Goal: Task Accomplishment & Management: Use online tool/utility

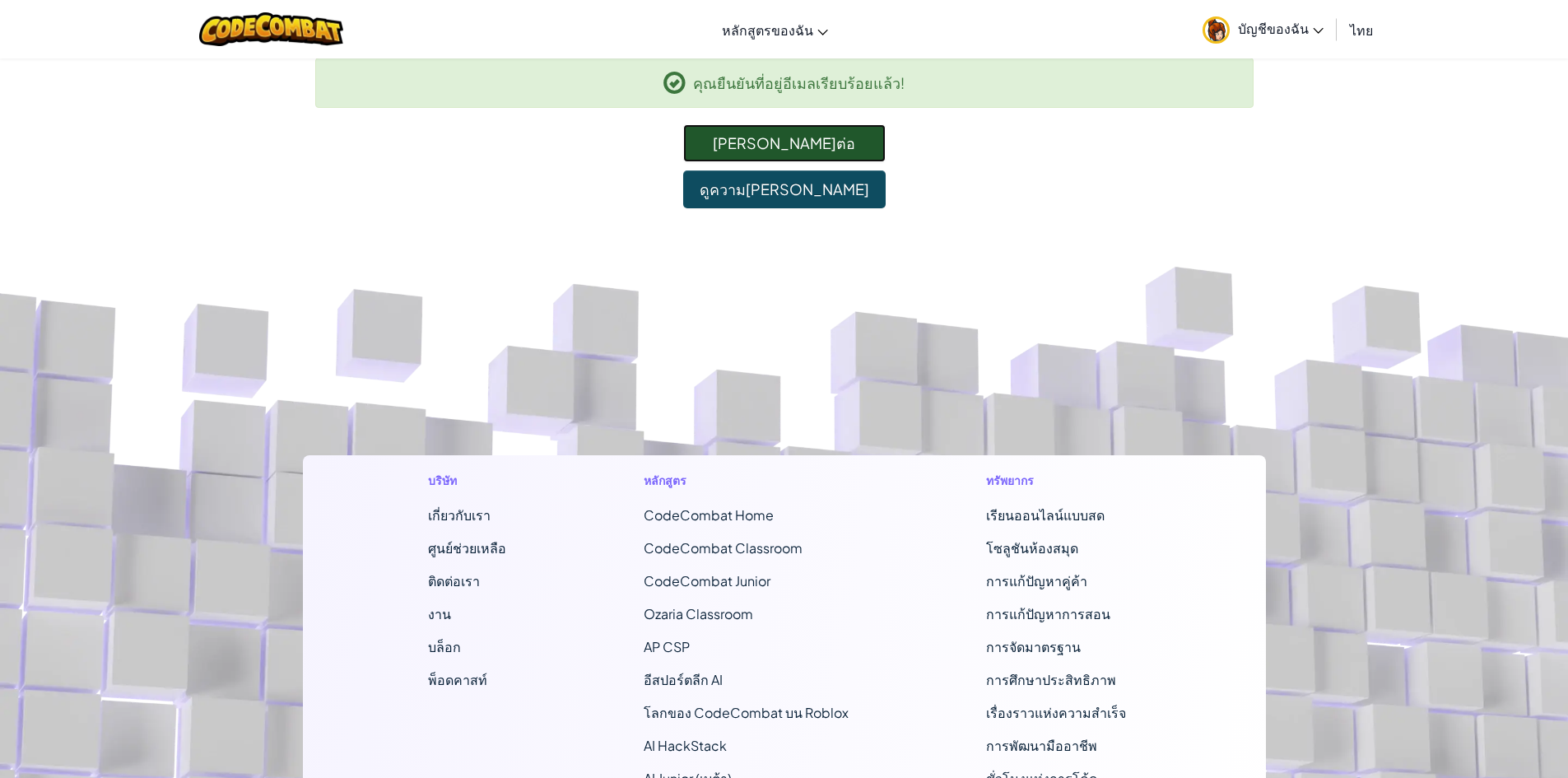
click at [821, 138] on link "[PERSON_NAME]ต่อ" at bounding box center [784, 142] width 203 height 38
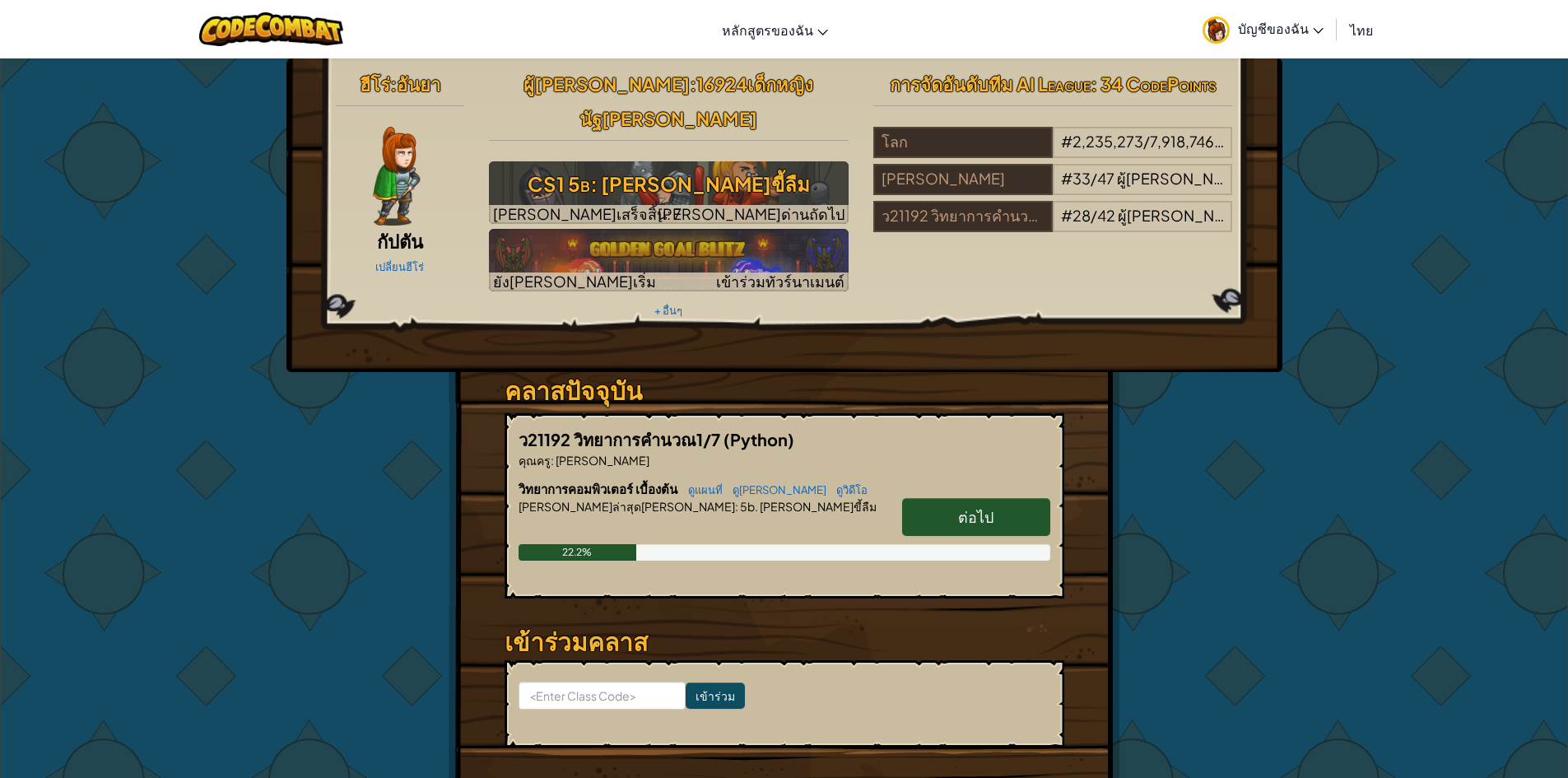
click at [998, 498] on link "ต่อไป" at bounding box center [976, 516] width 148 height 38
select select "th"
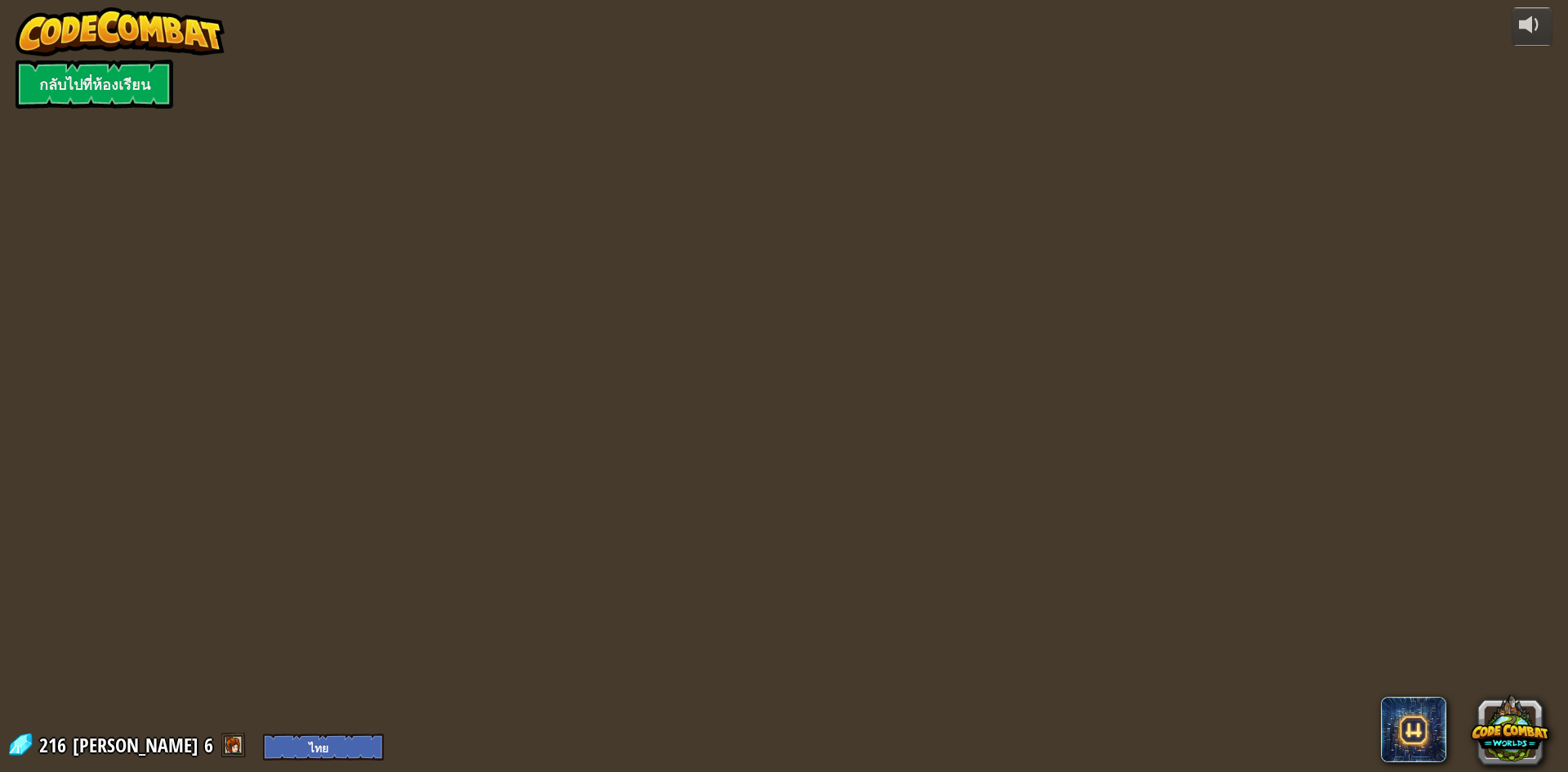
select select "th"
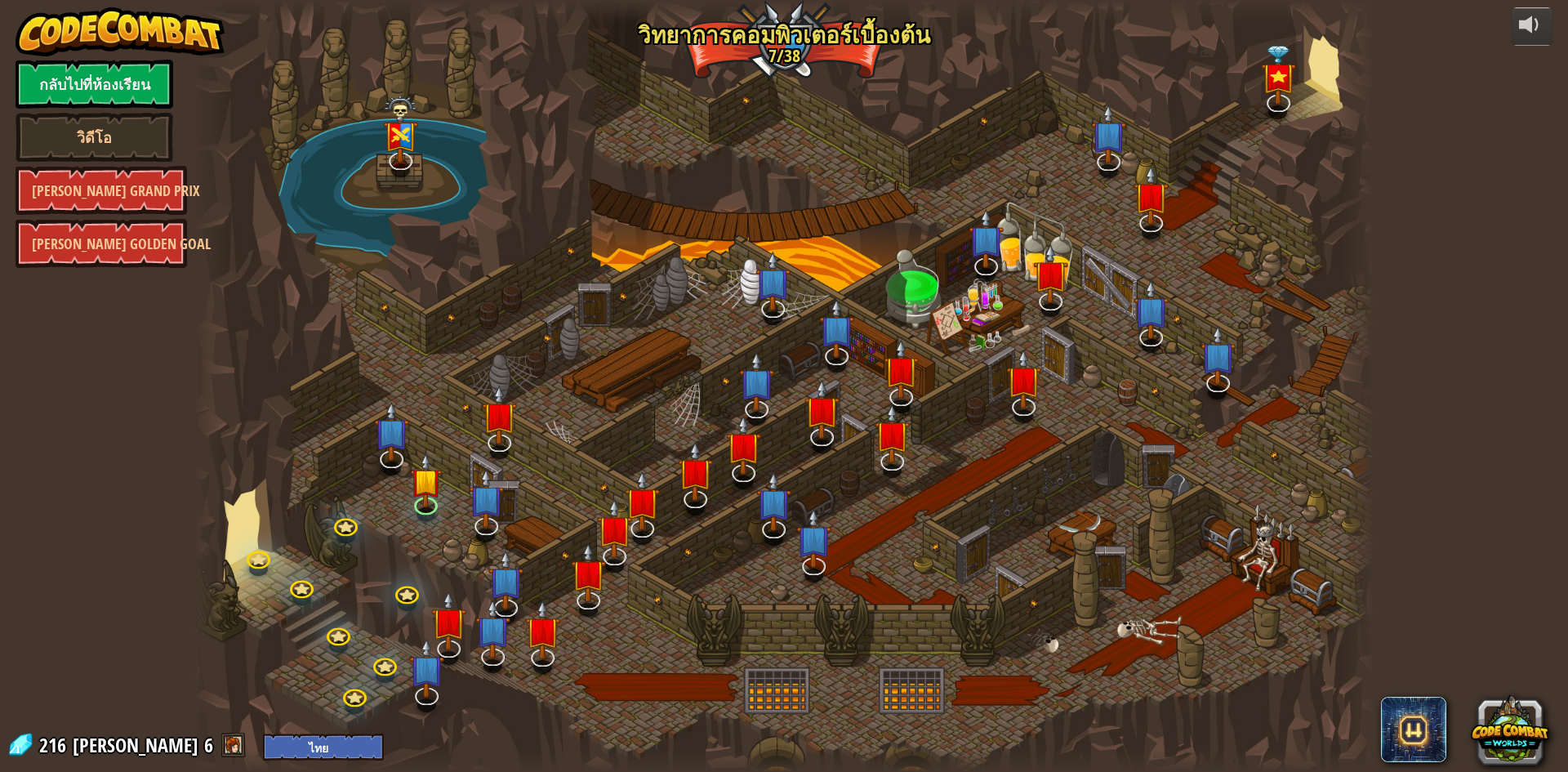
select select "th"
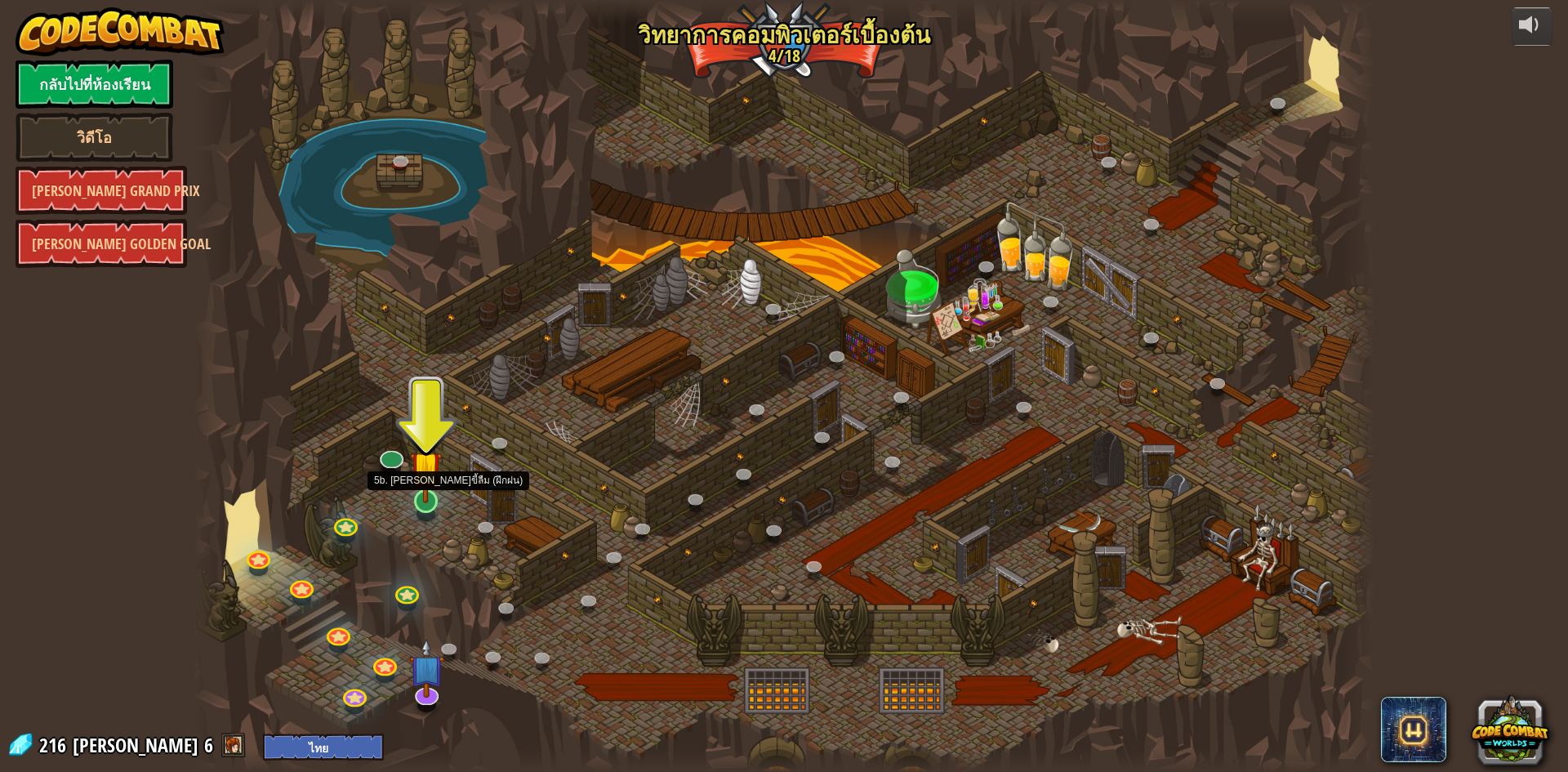
click at [428, 496] on img at bounding box center [425, 467] width 31 height 73
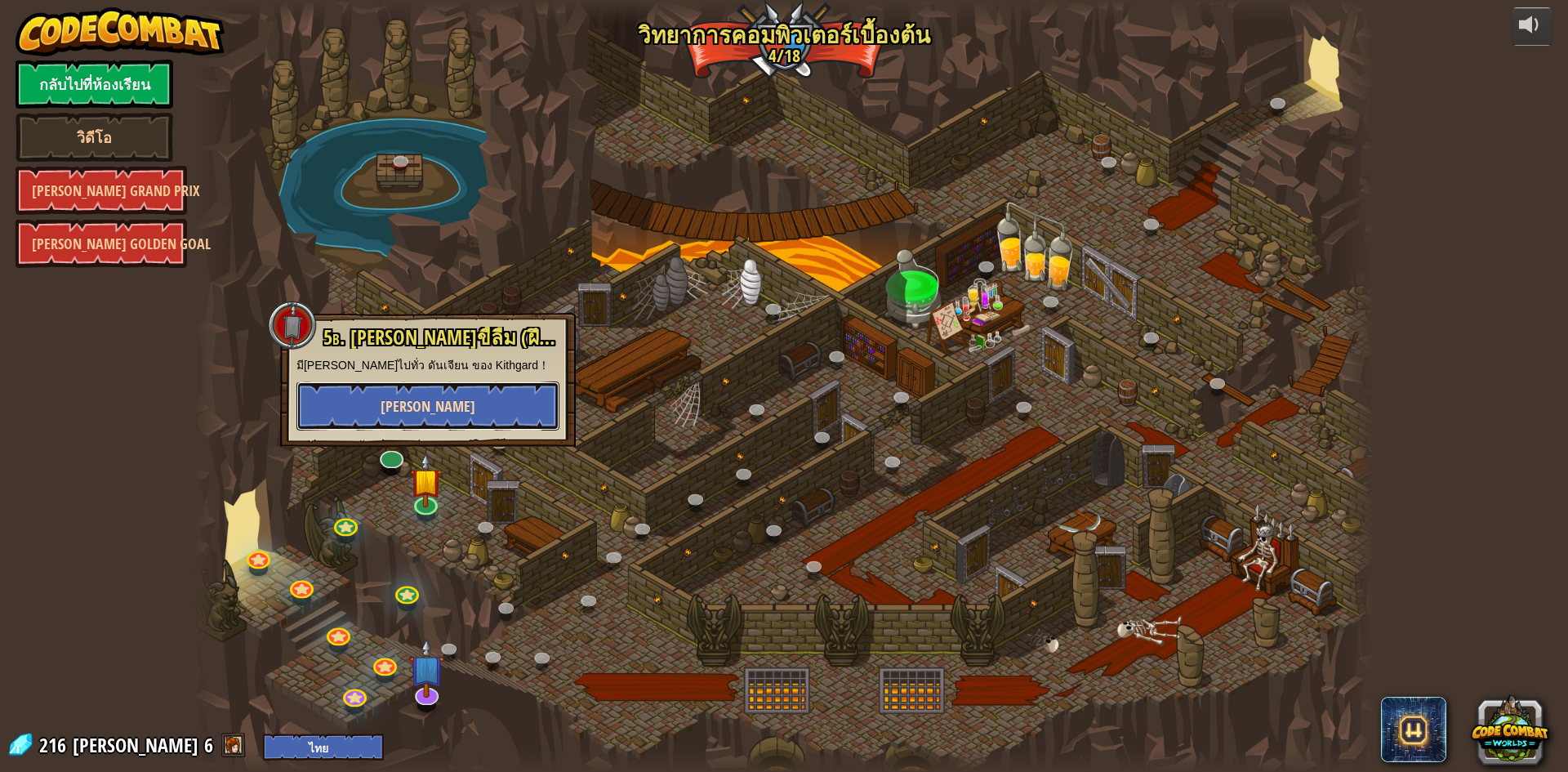
click at [478, 412] on button "[PERSON_NAME]" at bounding box center [428, 406] width 263 height 49
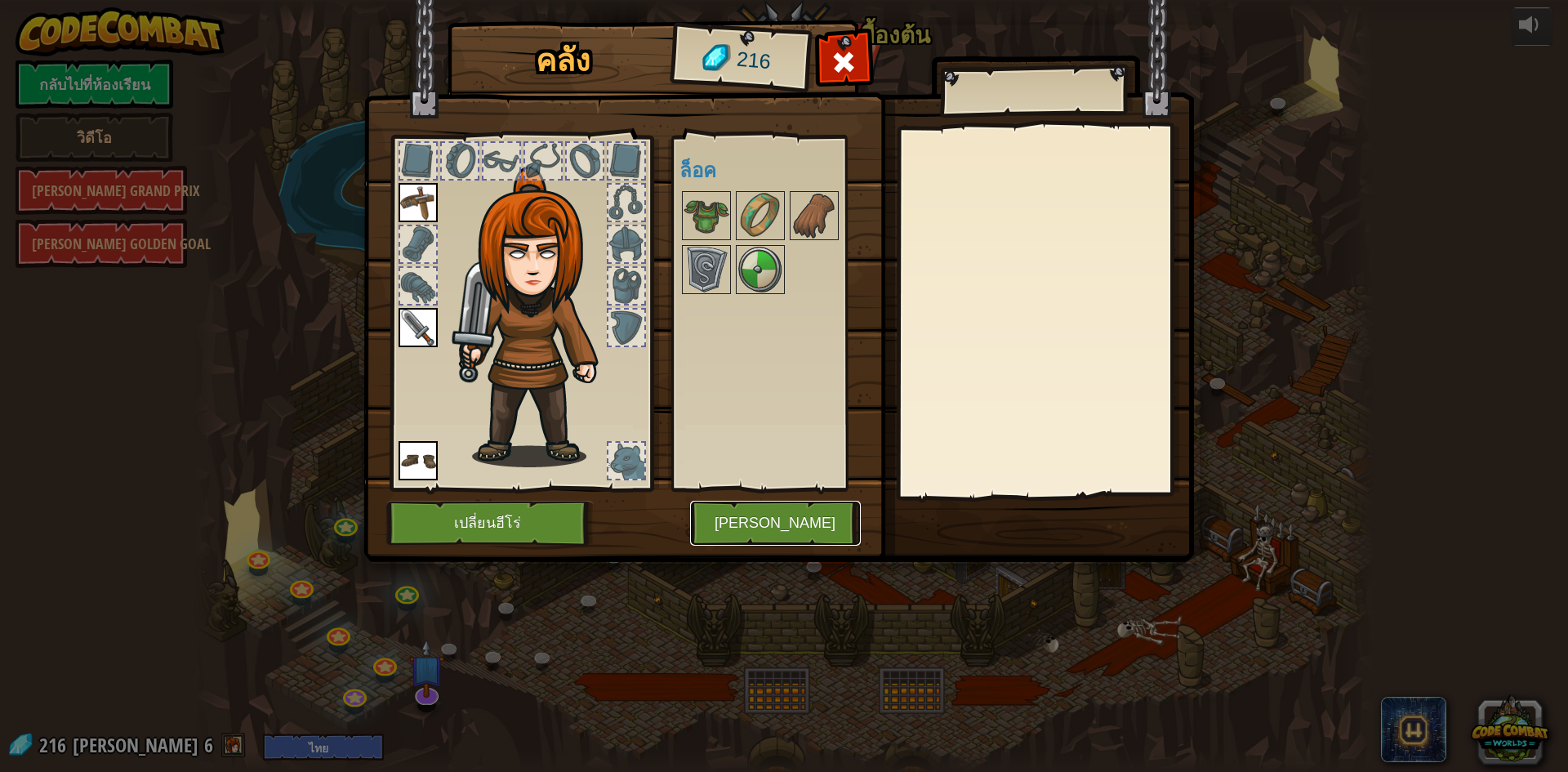
click at [781, 513] on button "[PERSON_NAME]" at bounding box center [775, 523] width 171 height 45
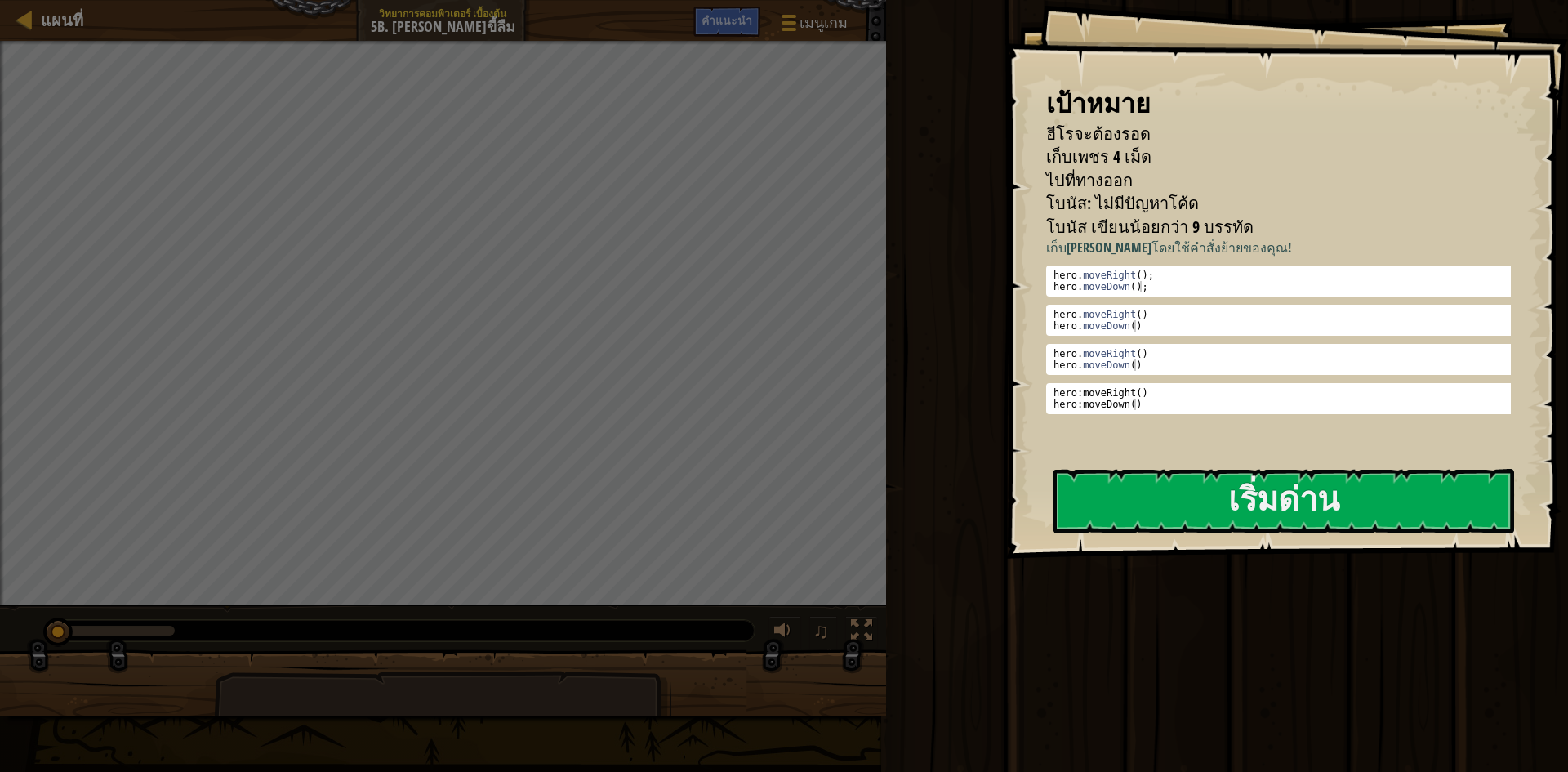
drag, startPoint x: 1096, startPoint y: 416, endPoint x: 1087, endPoint y: 412, distance: 9.8
click at [1088, 413] on div "เก็บ[PERSON_NAME]โดยใช้คำสั่งย้ายของคุณ! 1 2 hero . moveRight ( ) ; hero . move…" at bounding box center [1285, 344] width 477 height 213
drag, startPoint x: 1071, startPoint y: 459, endPoint x: 1078, endPoint y: 497, distance: 38.6
click at [1071, 469] on div "เป้าหมาย ฮีโรจะต้องรอด เก็บเพชร 4 เม็ด ไปที่ทางออก โบนัส: ไม่มีปัญหาโค้ด โบนัส …" at bounding box center [1287, 280] width 563 height 559
click at [1080, 494] on button "เริ่มด่าน" at bounding box center [1284, 502] width 461 height 65
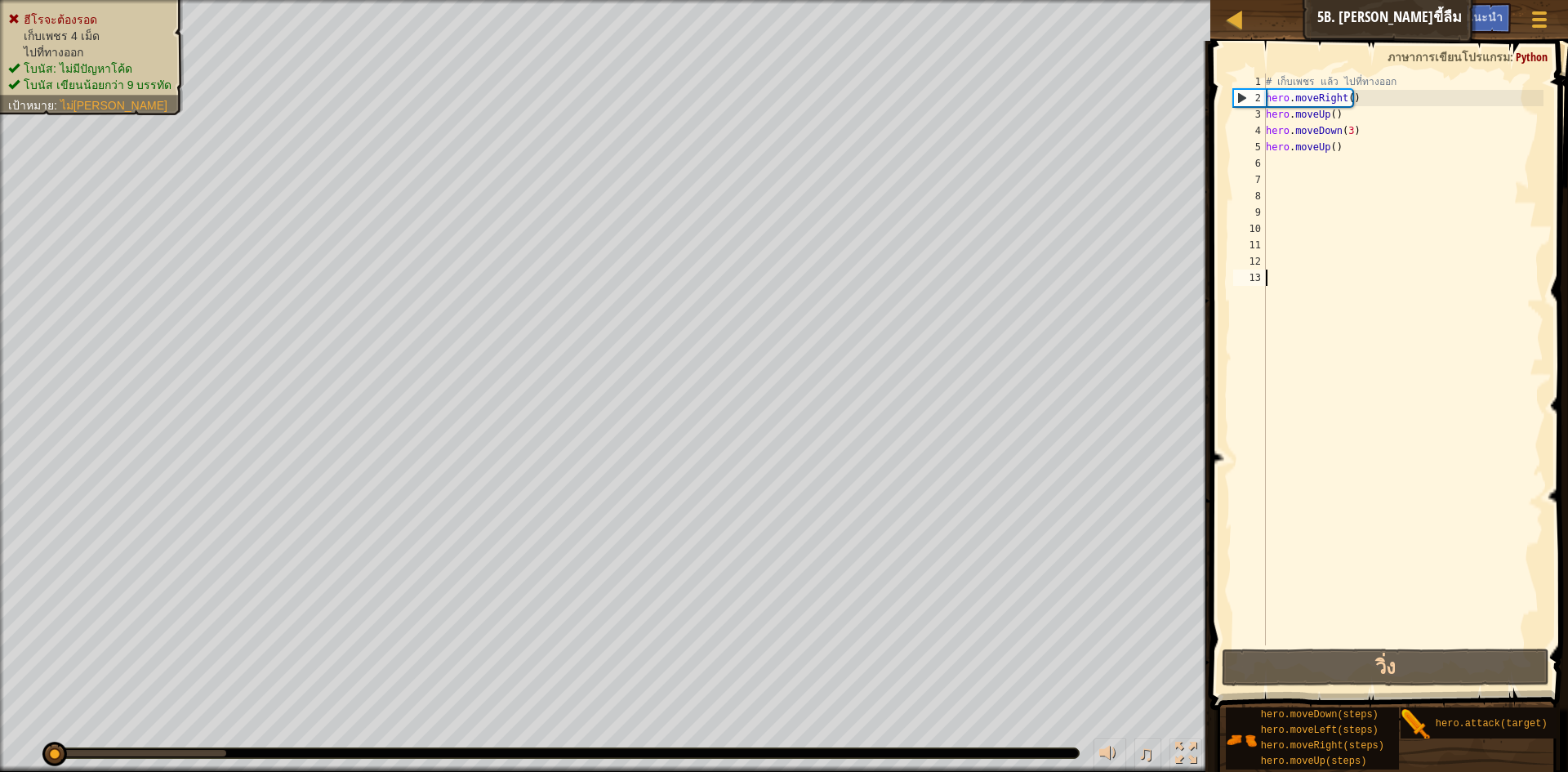
click at [1259, 162] on div "6" at bounding box center [1249, 163] width 32 height 16
type textarea "h"
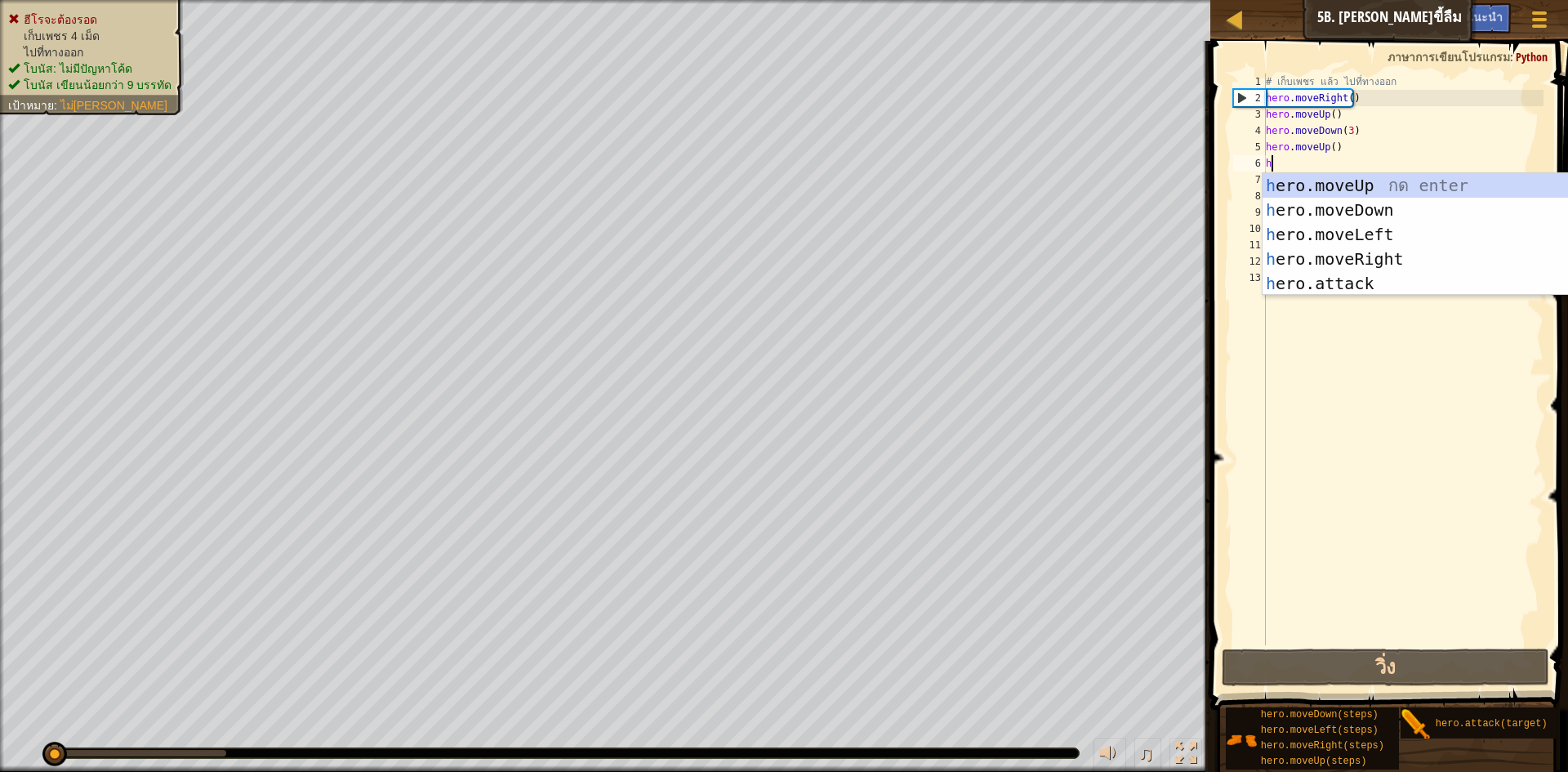
scroll to position [8, 0]
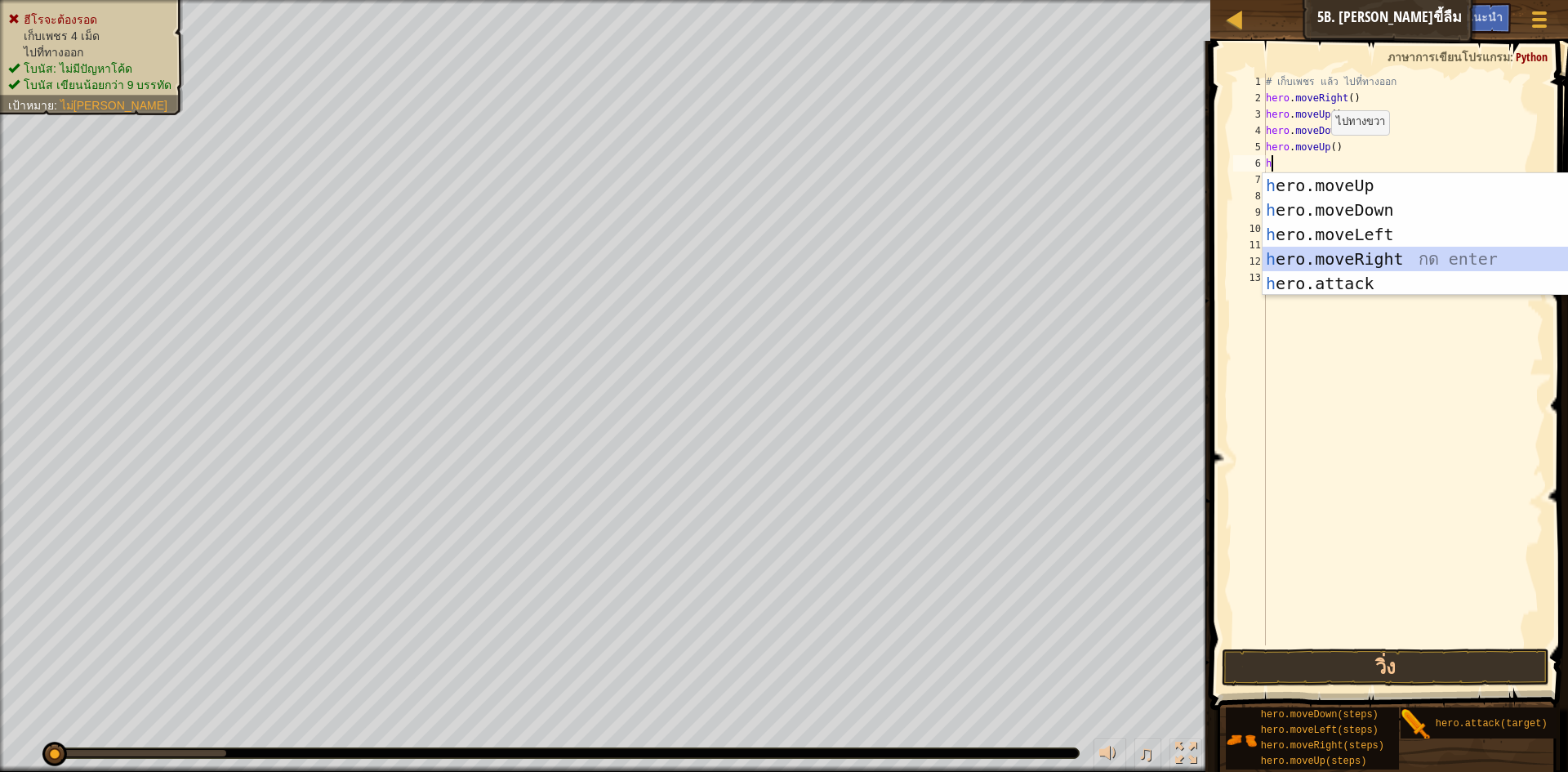
click at [1337, 260] on div "h ero.moveUp กด enter h ero.moveDown กด enter h ero.moveLeft กด enter h ero.mov…" at bounding box center [1417, 260] width 309 height 172
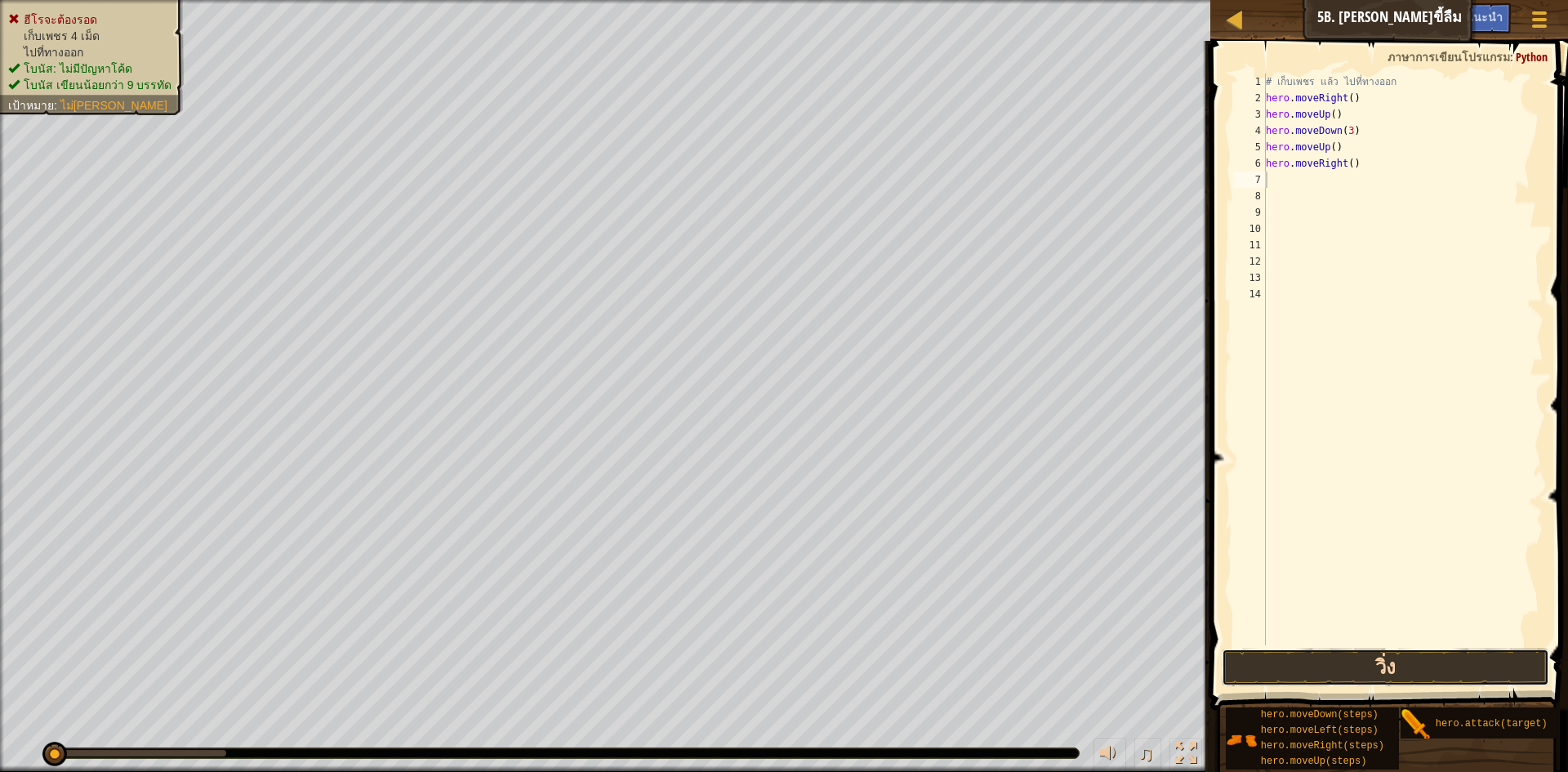
click at [1253, 676] on button "วิ่ง" at bounding box center [1385, 667] width 327 height 37
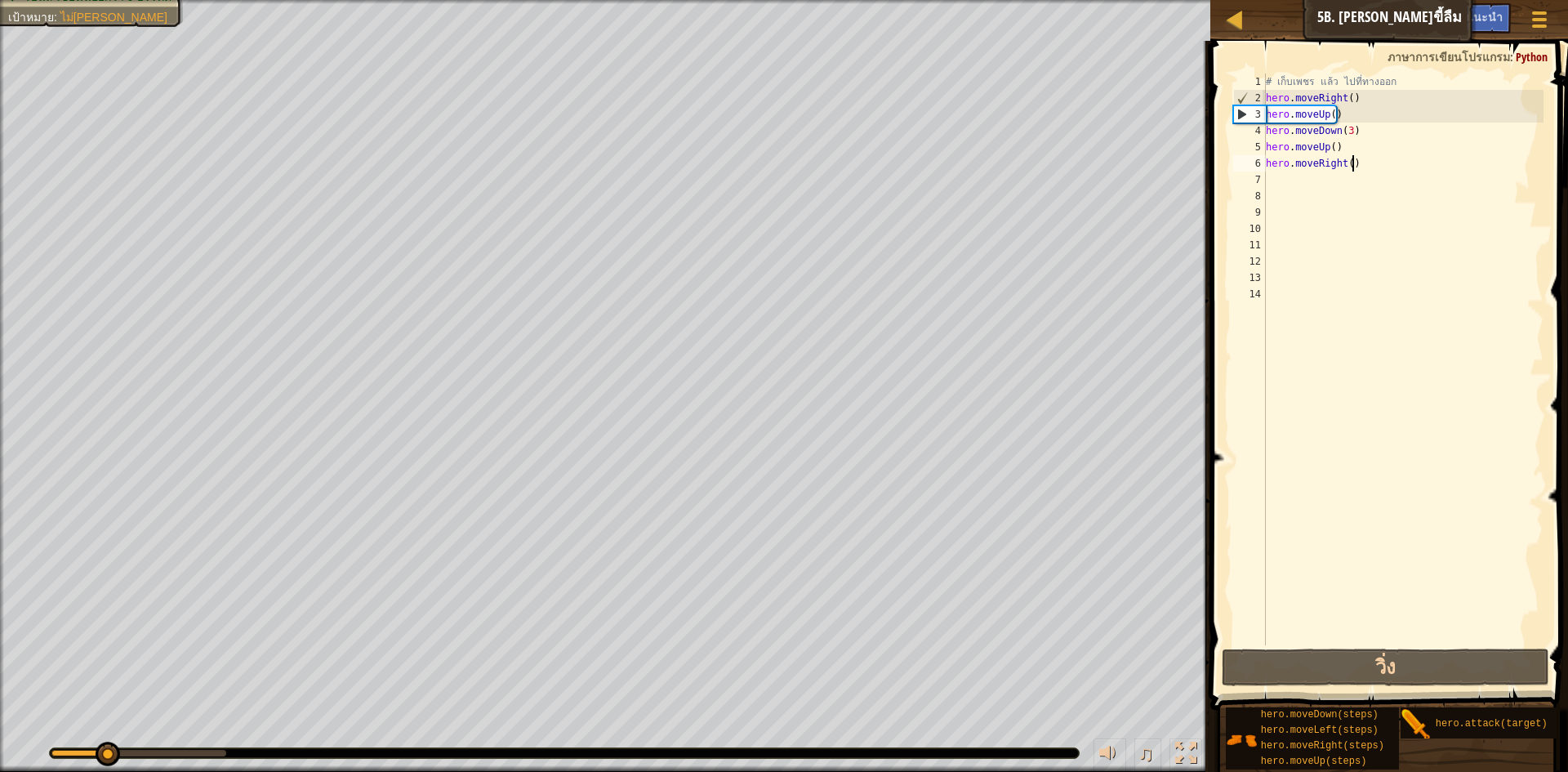
click at [1357, 165] on div "# เก็บเพชร แล้ว ไปที่ทางออก hero . moveRight ( ) hero . moveUp ( ) hero . moveD…" at bounding box center [1403, 376] width 281 height 605
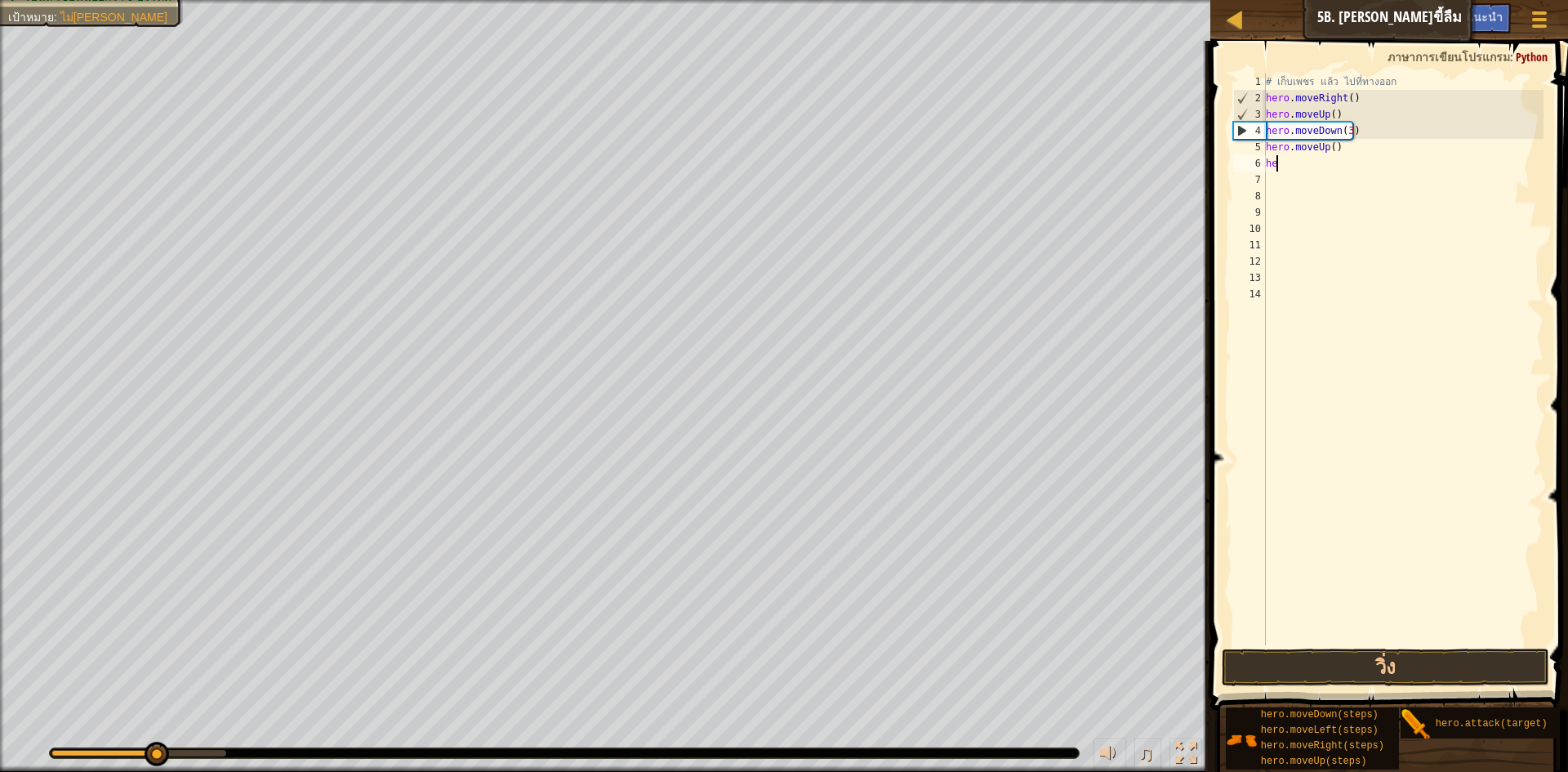
type textarea "h"
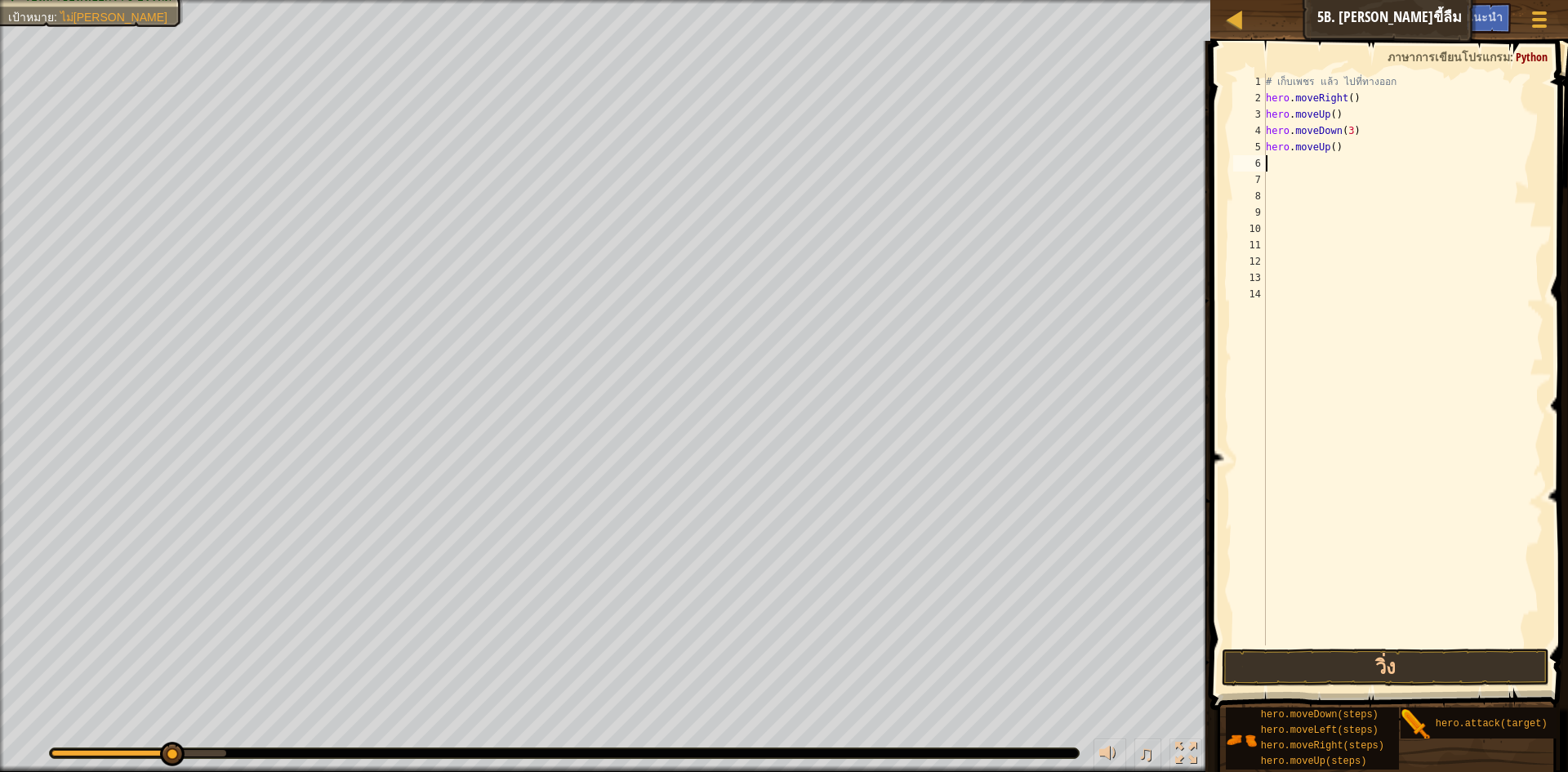
type textarea "h"
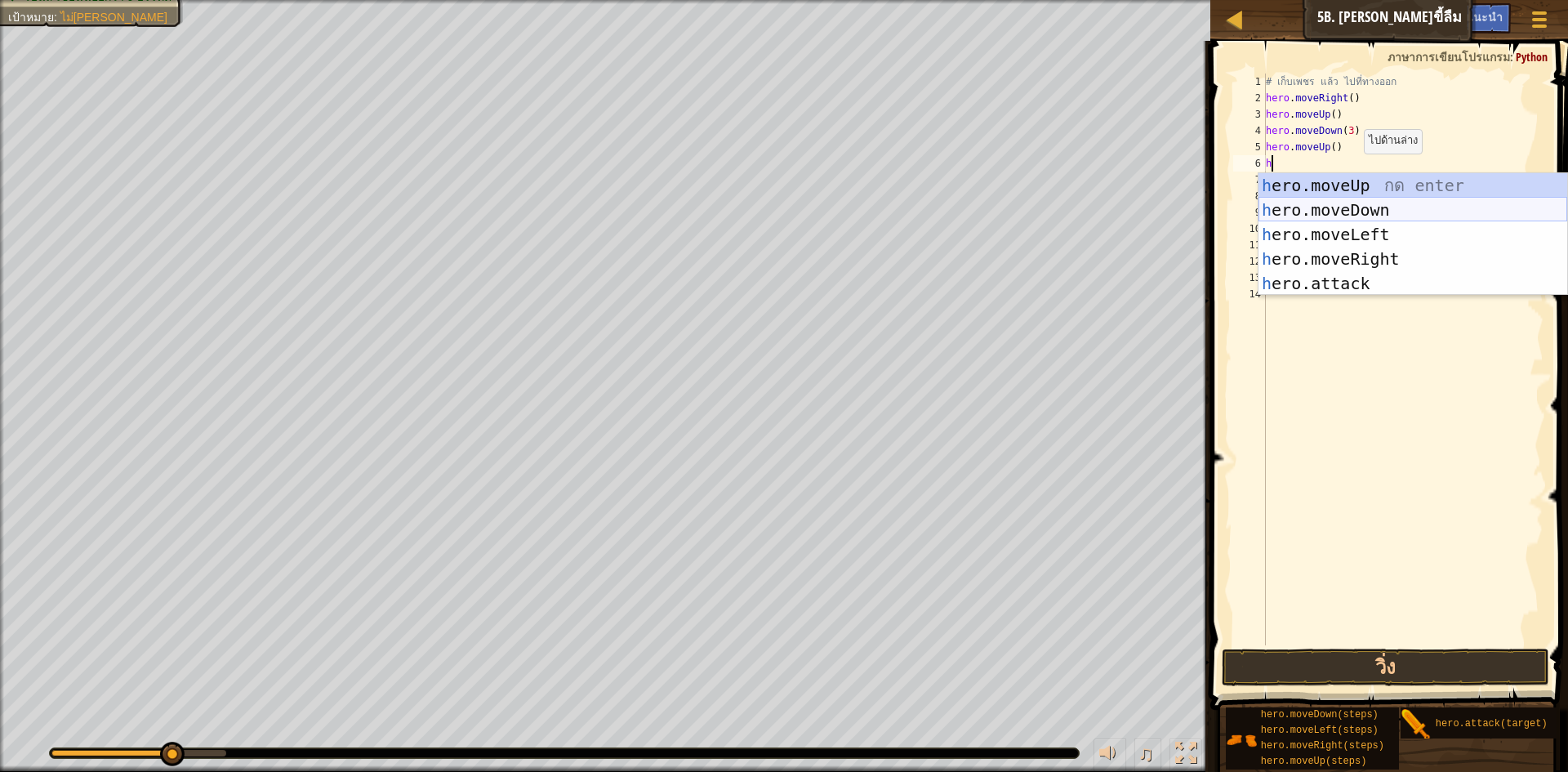
click at [1353, 206] on div "h ero.moveUp กด enter h ero.moveDown กด enter h ero.moveLeft กด enter h ero.mov…" at bounding box center [1413, 260] width 309 height 172
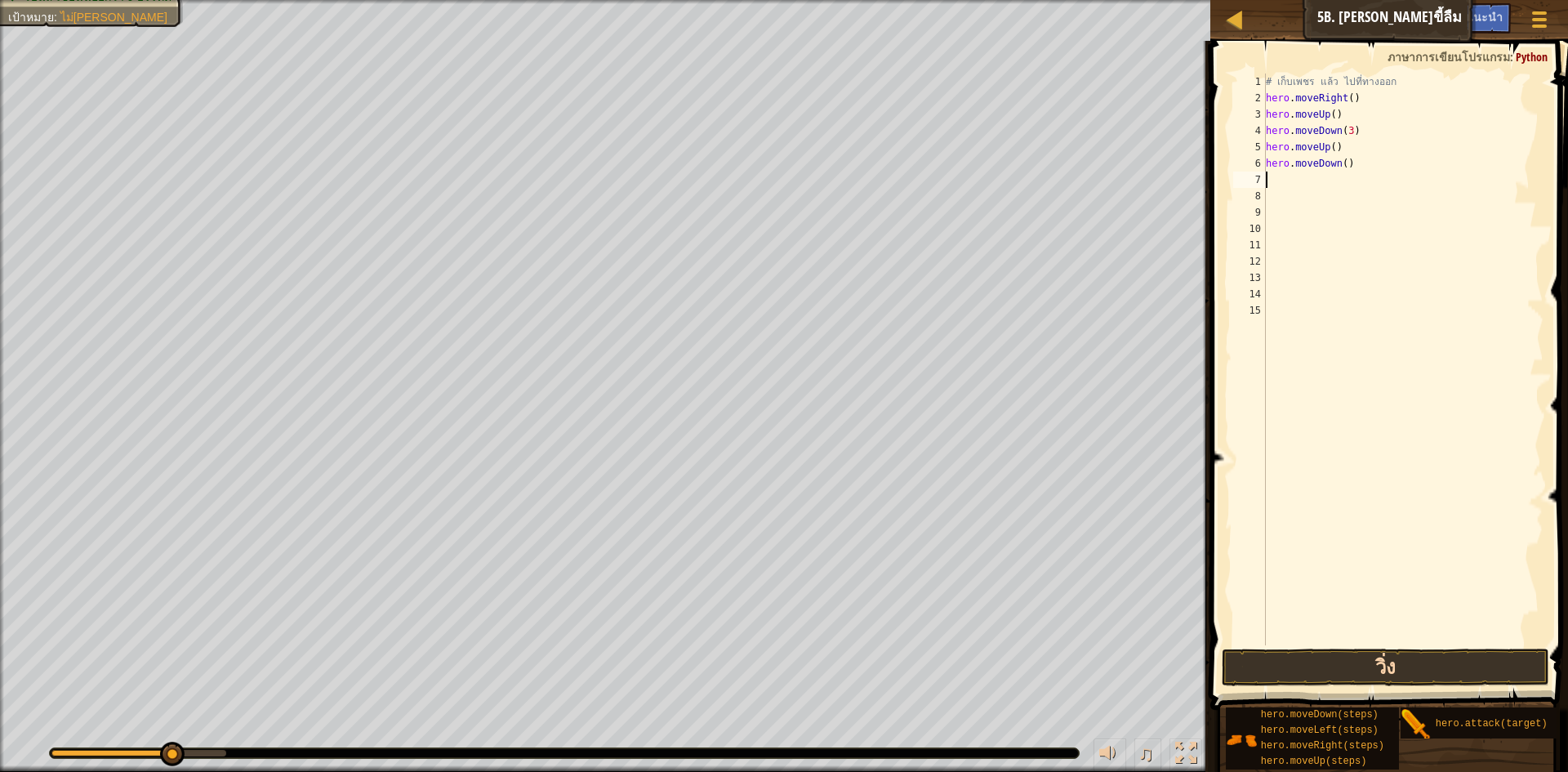
click at [1277, 657] on div "1 2 3 4 5 6 7 8 9 10 11 12 13 14 15 # เก็บเพชร แล้ว ไปที่ทางออก hero . moveRigh…" at bounding box center [1387, 407] width 362 height 718
click at [1281, 658] on button "วิ่ง" at bounding box center [1385, 667] width 327 height 37
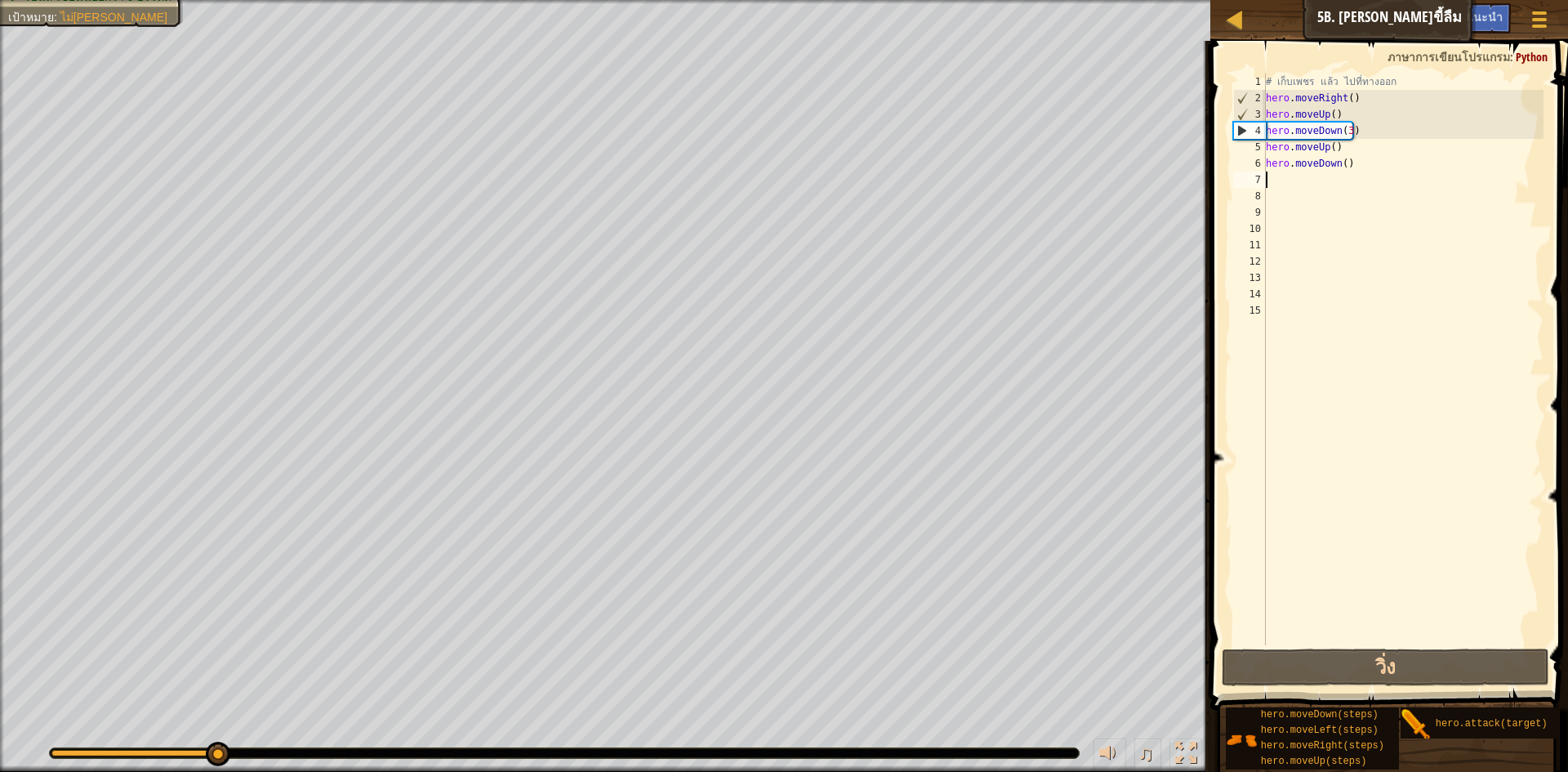
click at [1415, 172] on div "# เก็บเพชร แล้ว ไปที่ทางออก hero . moveRight ( ) hero . moveUp ( ) hero . moveD…" at bounding box center [1403, 376] width 281 height 605
click at [1415, 169] on div "# เก็บเพชร แล้ว ไปที่ทางออก hero . moveRight ( ) hero . moveUp ( ) hero . moveD…" at bounding box center [1403, 376] width 281 height 605
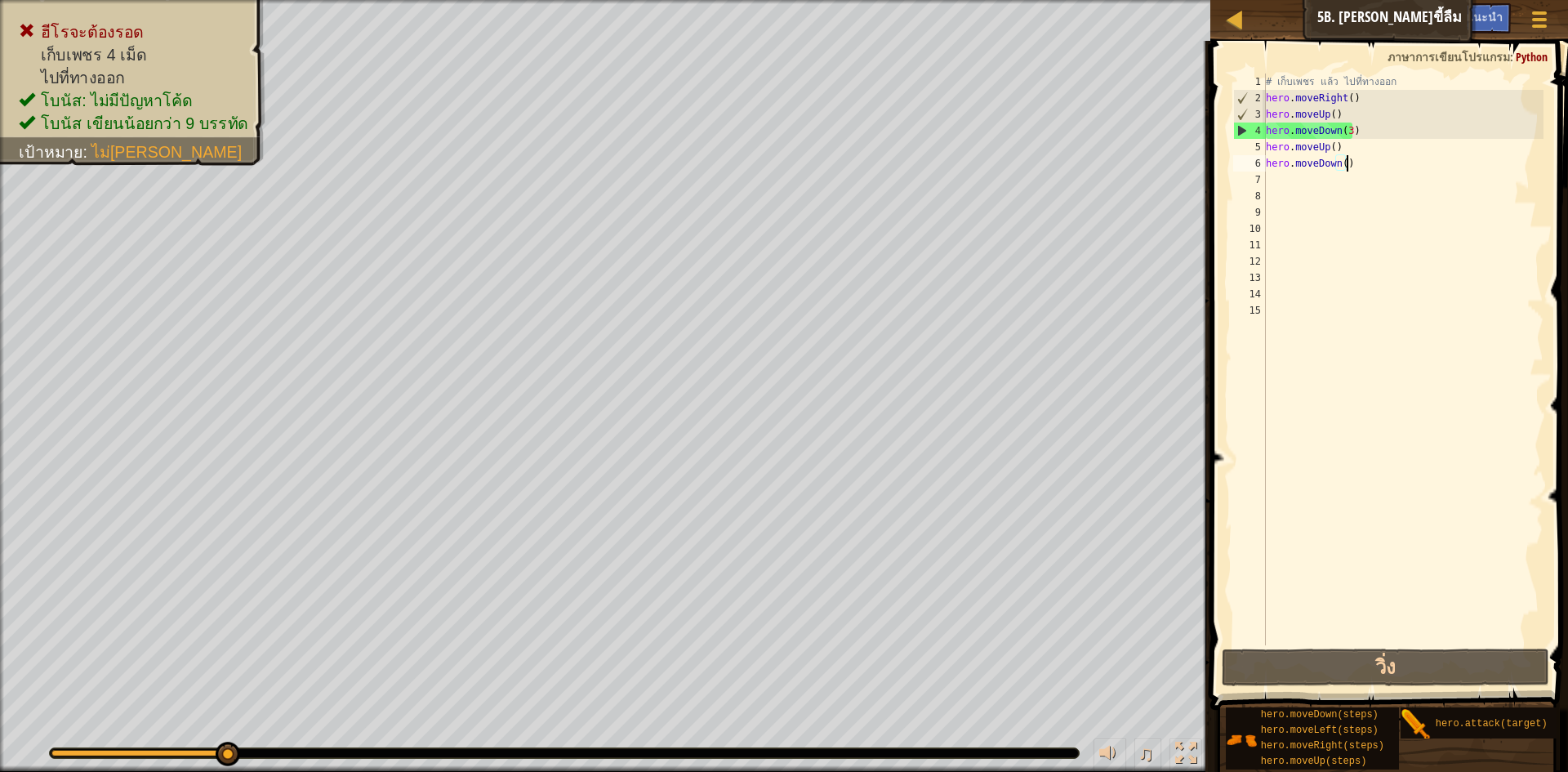
click at [1415, 169] on div "# เก็บเพชร แล้ว ไปที่ทางออก hero . moveRight ( ) hero . moveUp ( ) hero . moveD…" at bounding box center [1403, 376] width 281 height 605
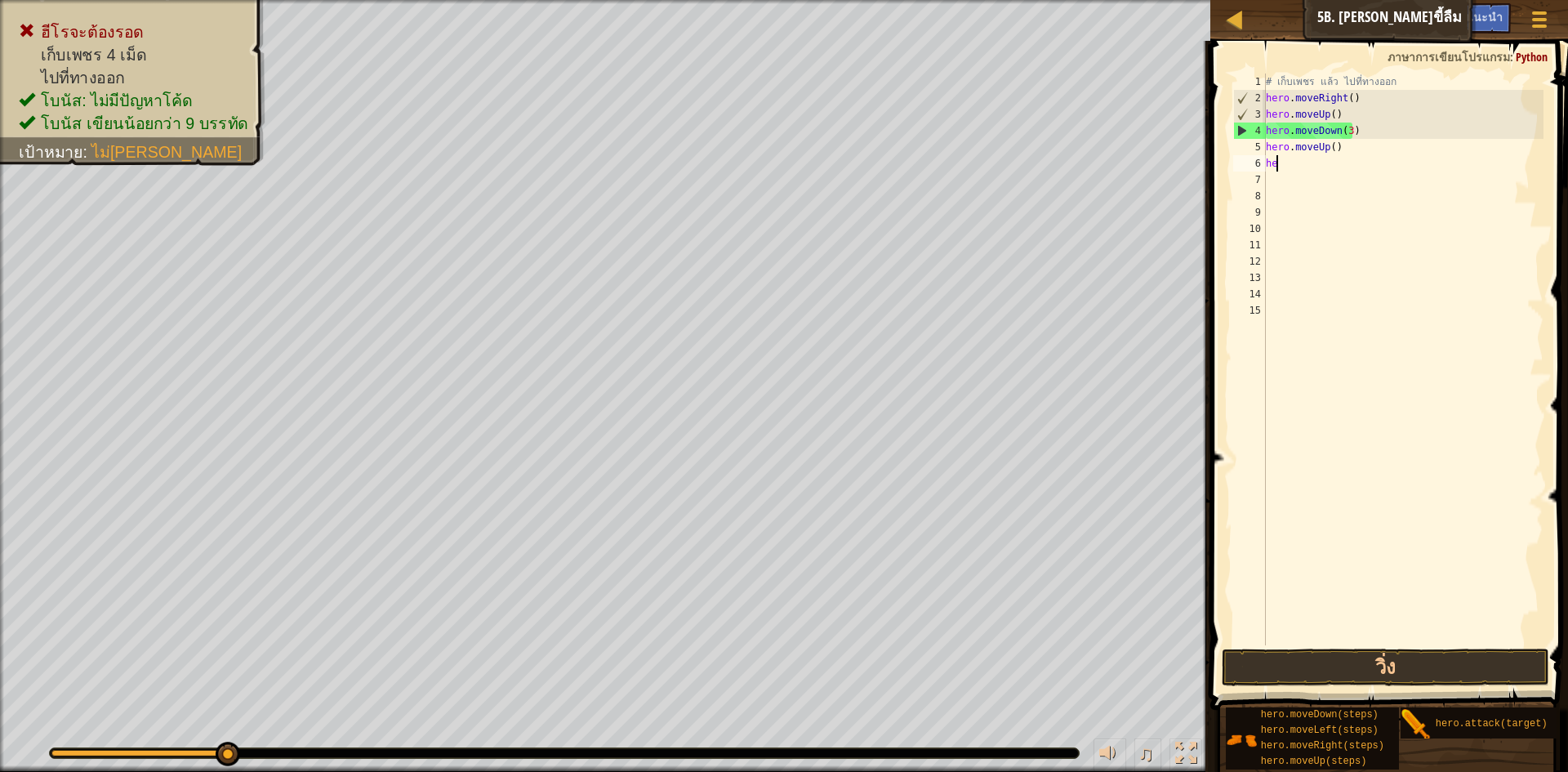
type textarea "h"
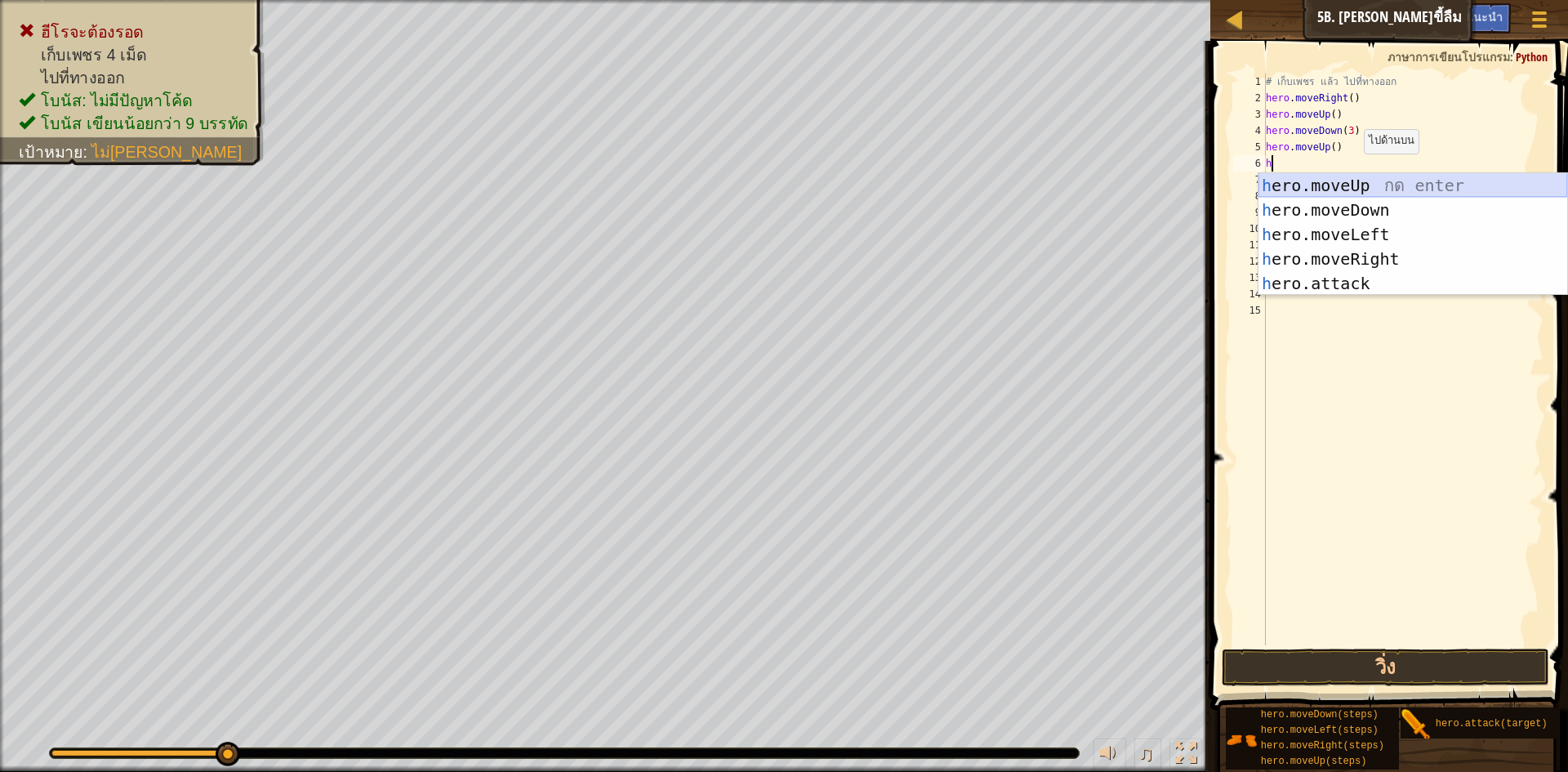
click at [1410, 191] on div "h ero.moveUp กด enter h ero.moveDown กด enter h ero.moveLeft กด enter h ero.mov…" at bounding box center [1413, 260] width 309 height 172
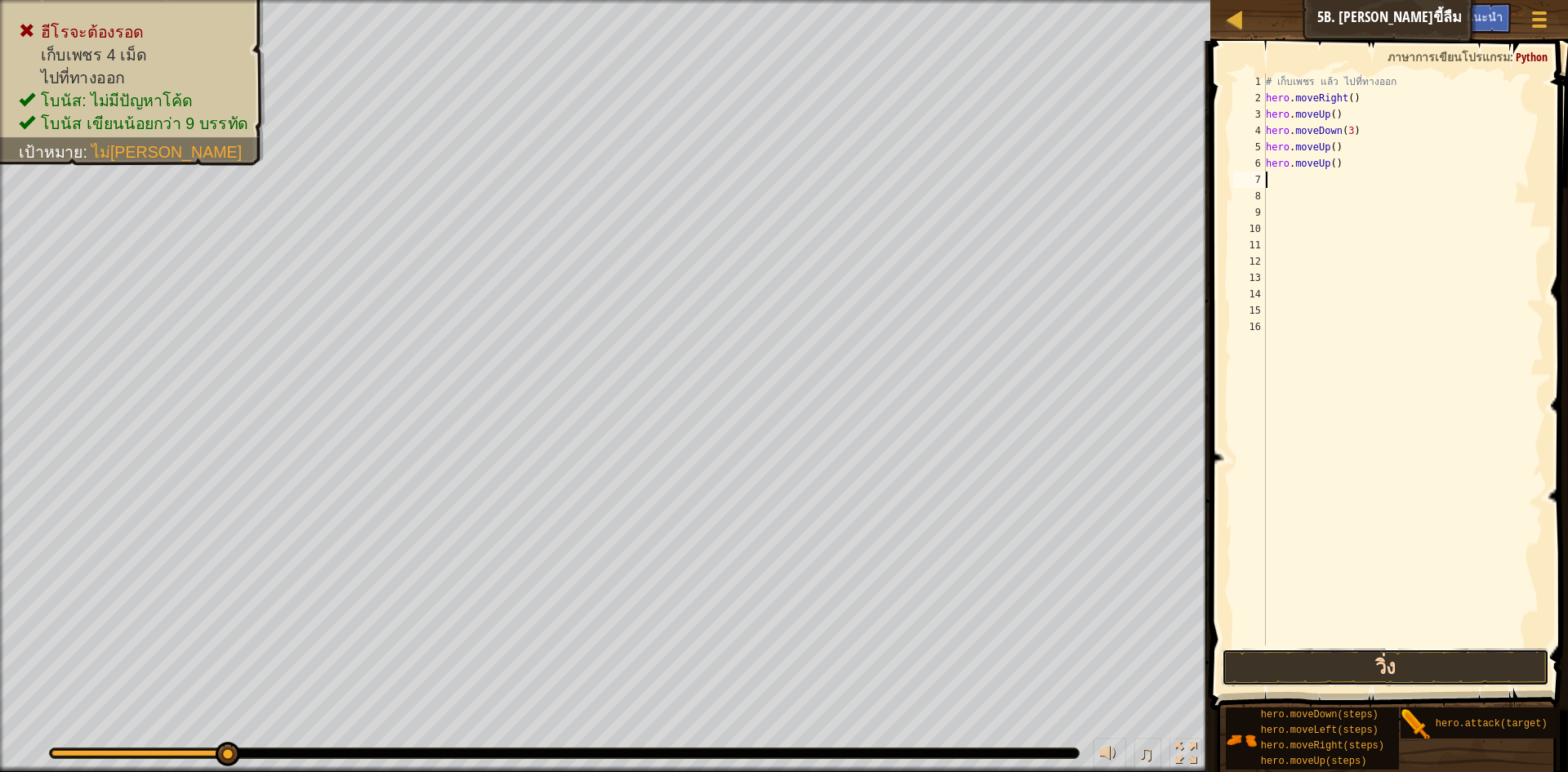
click at [1390, 662] on button "วิ่ง" at bounding box center [1385, 667] width 327 height 37
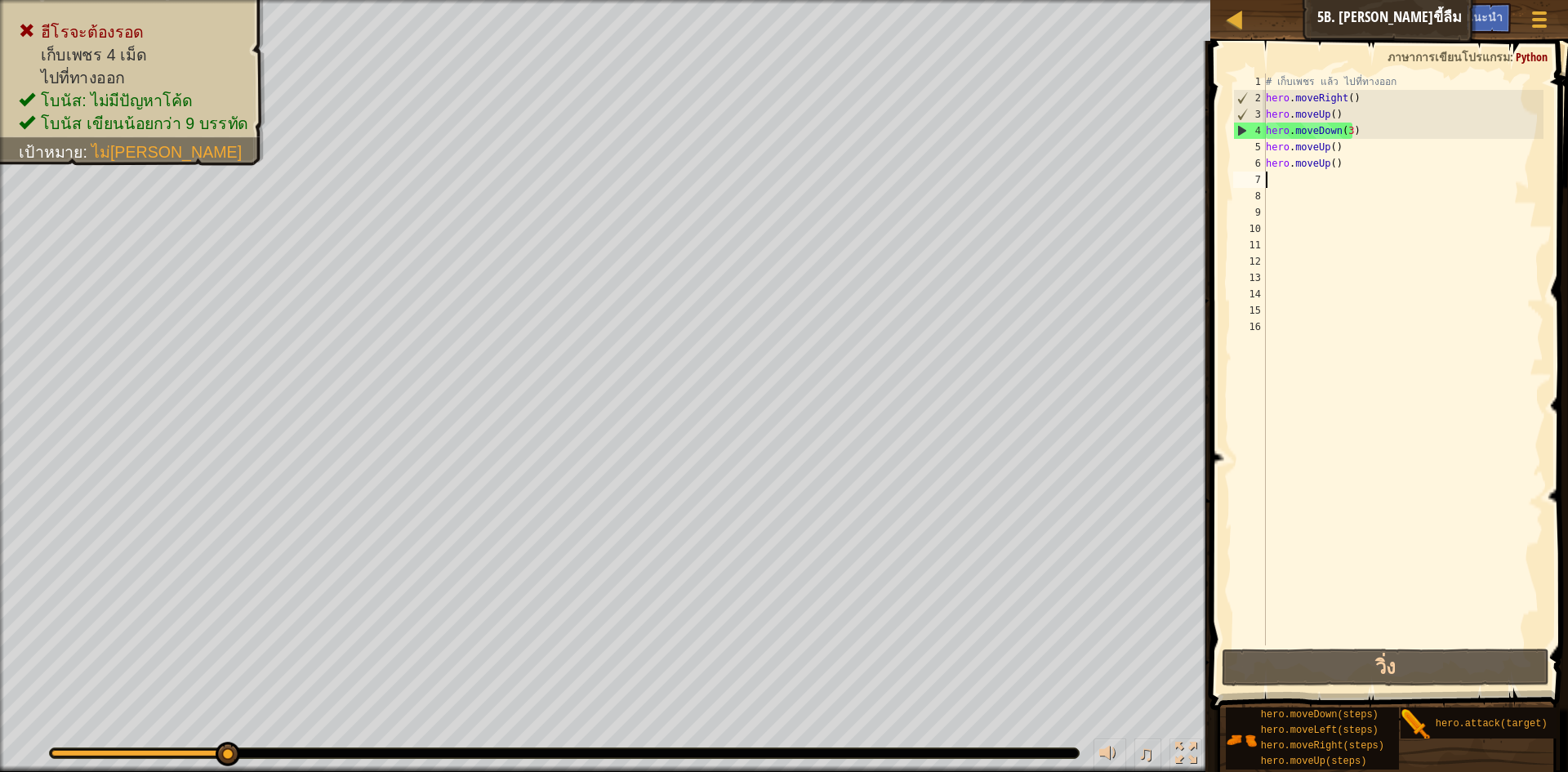
click at [1355, 164] on div "# เก็บเพชร แล้ว ไปที่ทางออก hero . moveRight ( ) hero . moveUp ( ) hero . moveD…" at bounding box center [1403, 376] width 281 height 605
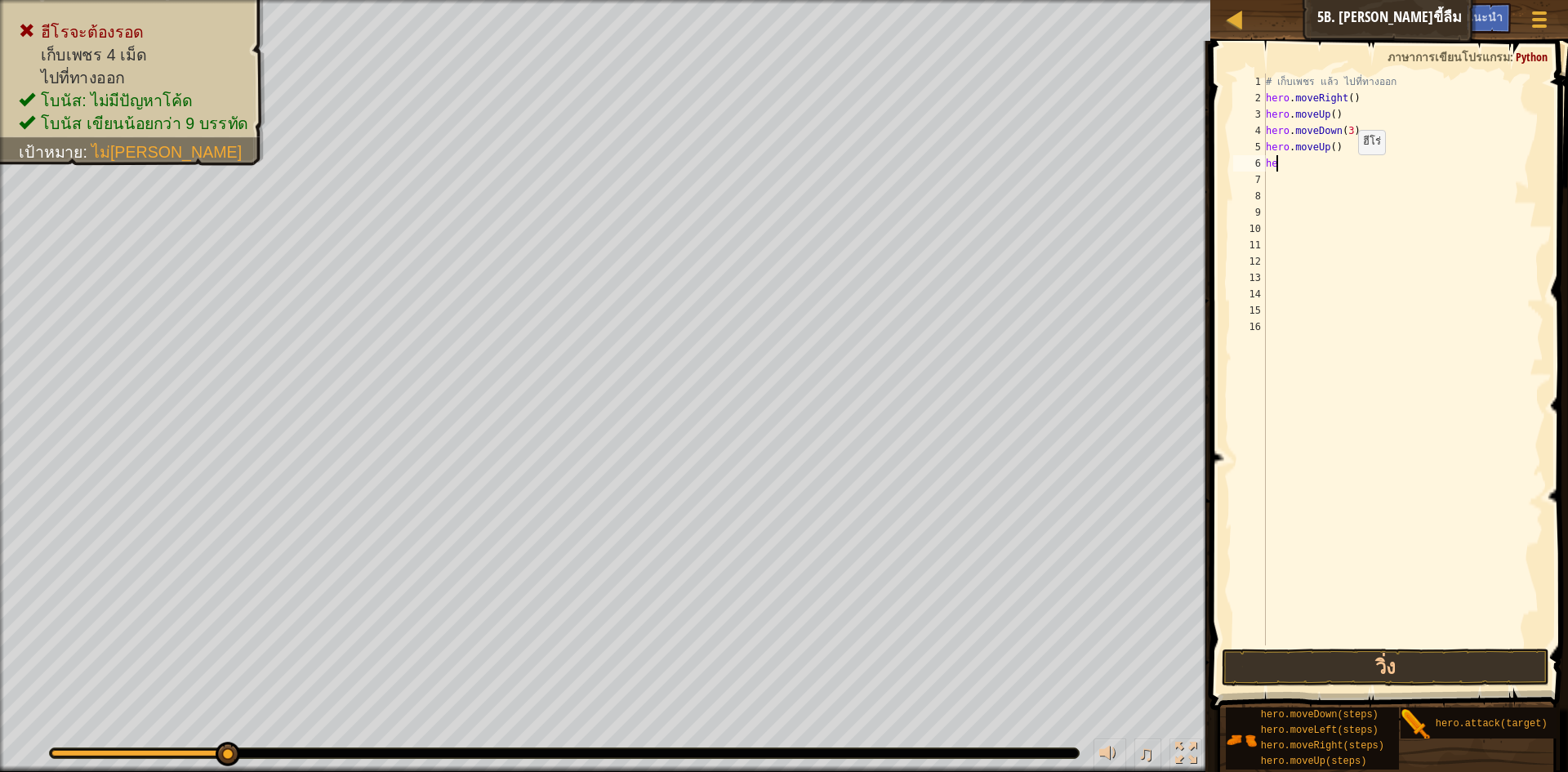
type textarea "h"
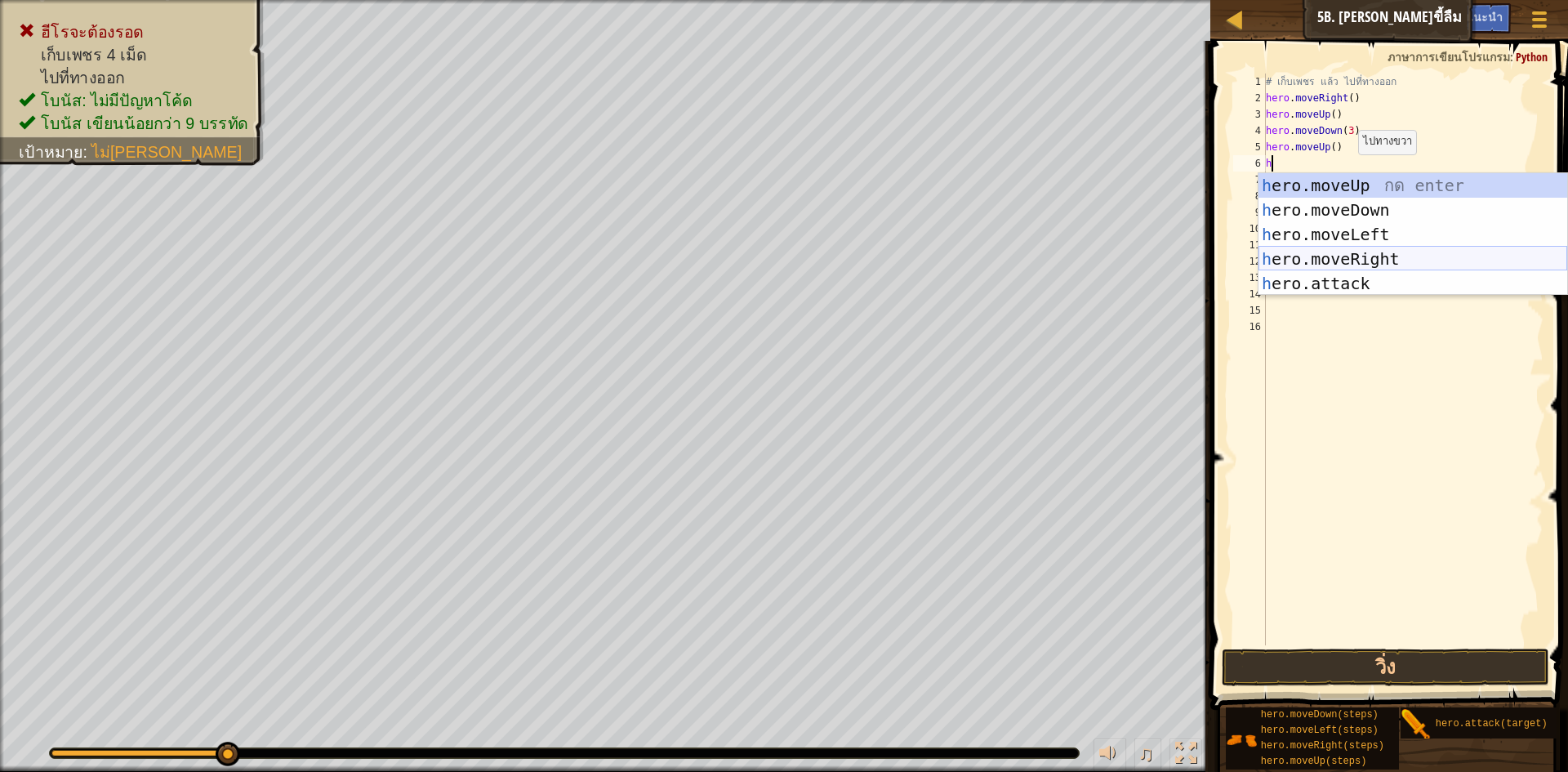
click at [1329, 256] on div "h ero.moveUp กด enter h ero.moveDown กด enter h ero.moveLeft กด enter h ero.mov…" at bounding box center [1413, 260] width 309 height 172
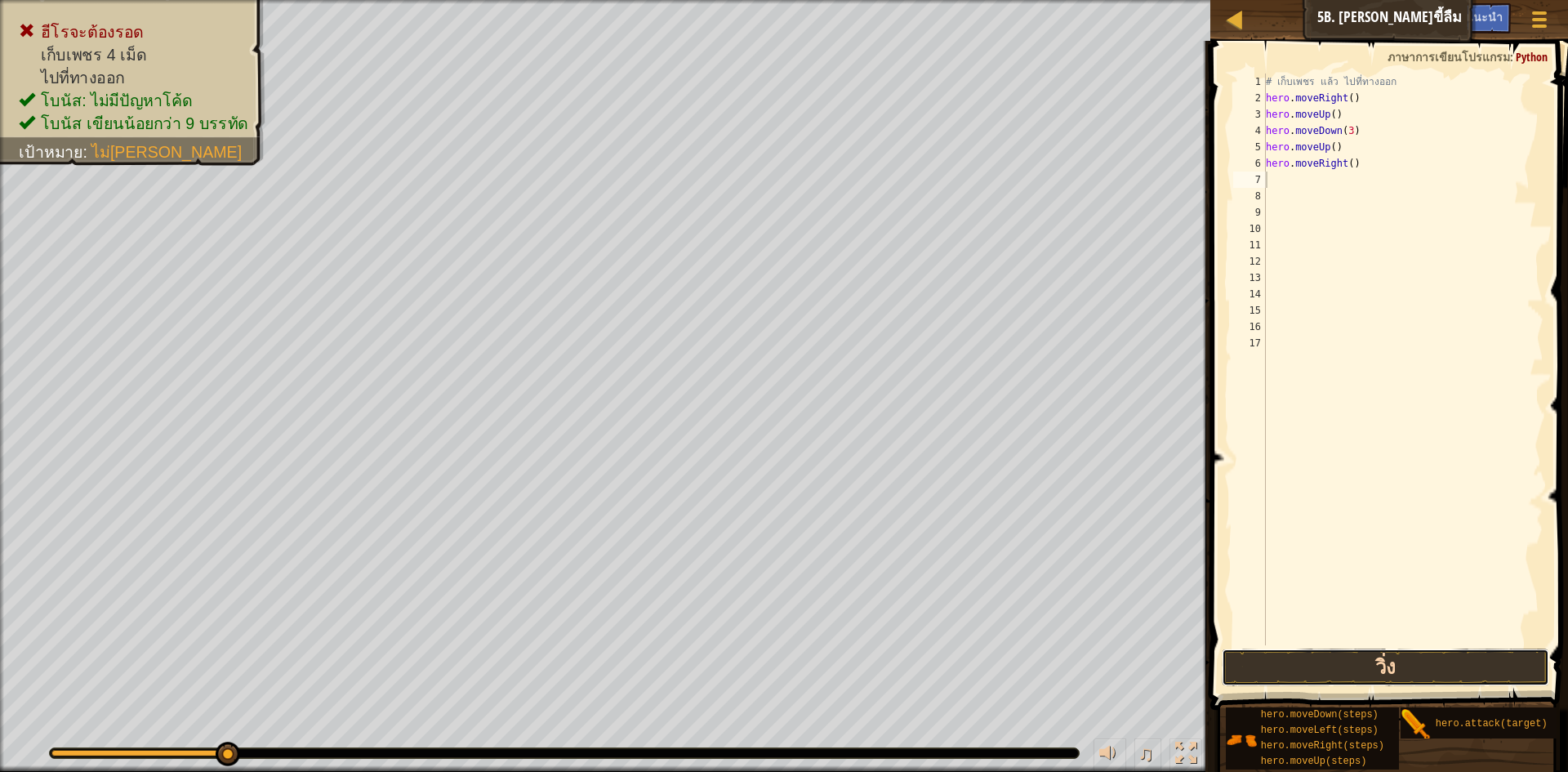
click at [1279, 671] on button "วิ่ง" at bounding box center [1385, 667] width 327 height 37
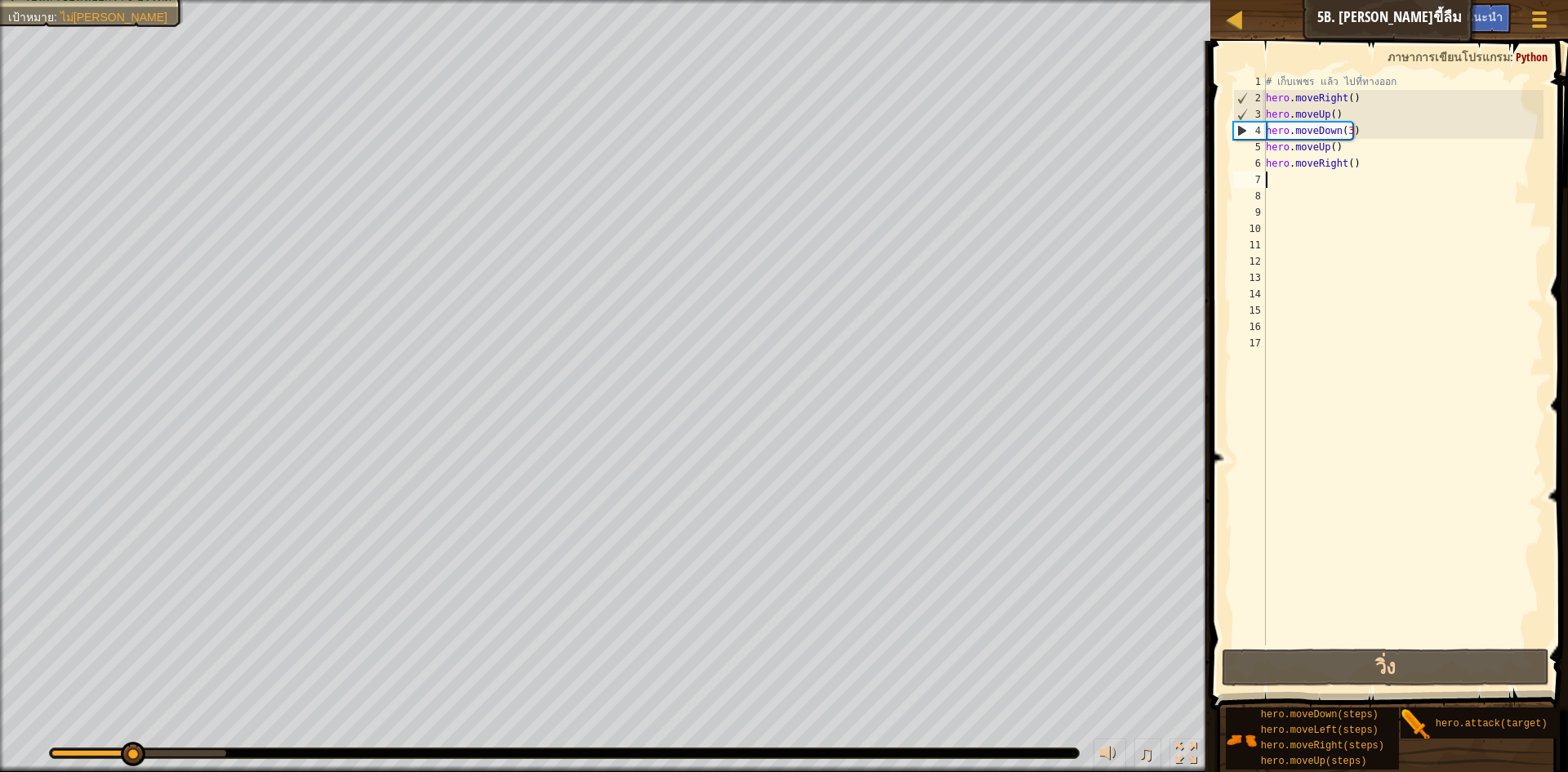
click at [1399, 183] on div "# เก็บเพชร แล้ว ไปที่ทางออก hero . moveRight ( ) hero . moveUp ( ) hero . moveD…" at bounding box center [1403, 376] width 281 height 605
click at [1401, 165] on div "# เก็บเพชร แล้ว ไปที่ทางออก hero . moveRight ( ) hero . moveUp ( ) hero . moveD…" at bounding box center [1403, 376] width 281 height 605
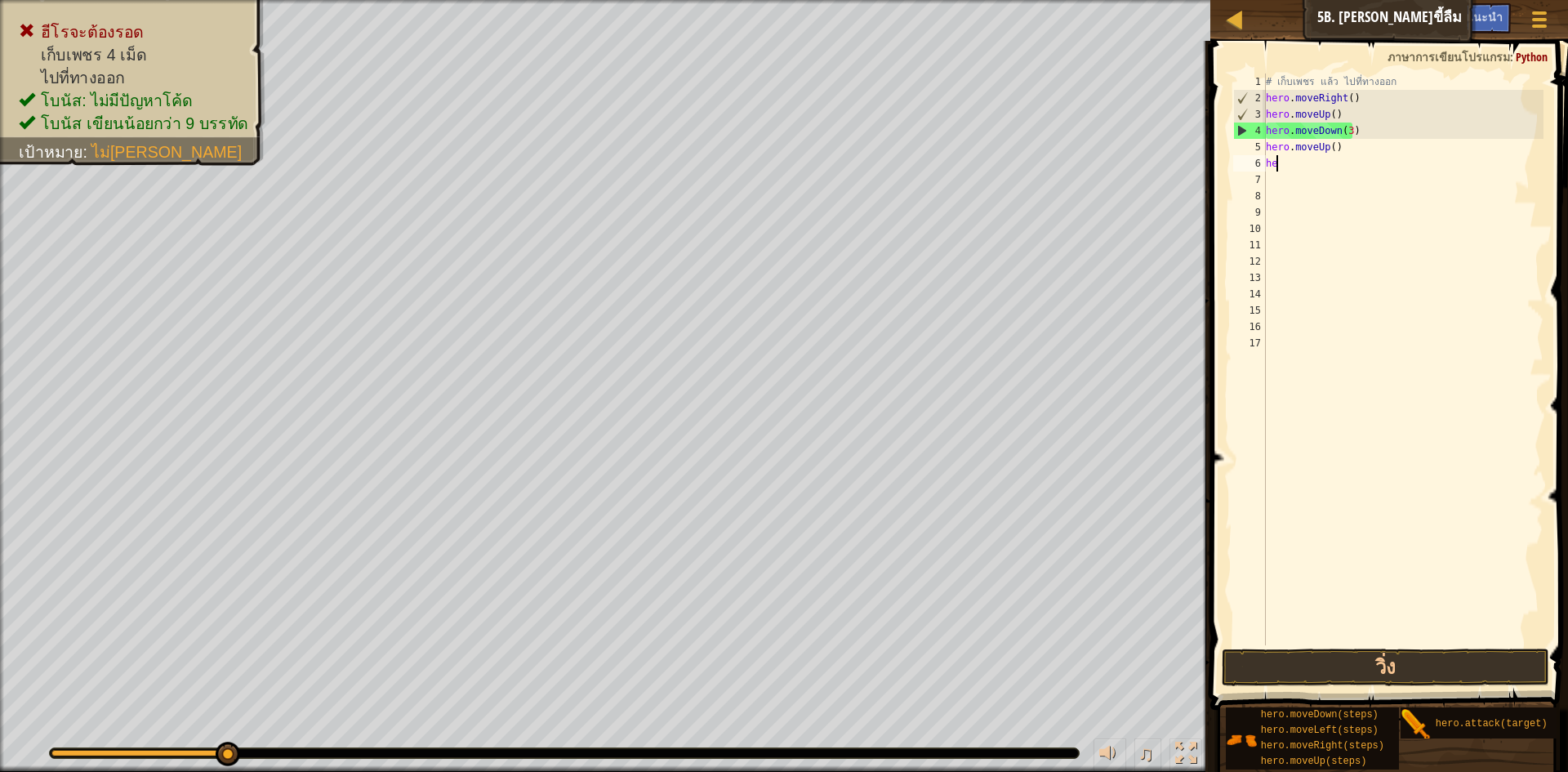
type textarea "h"
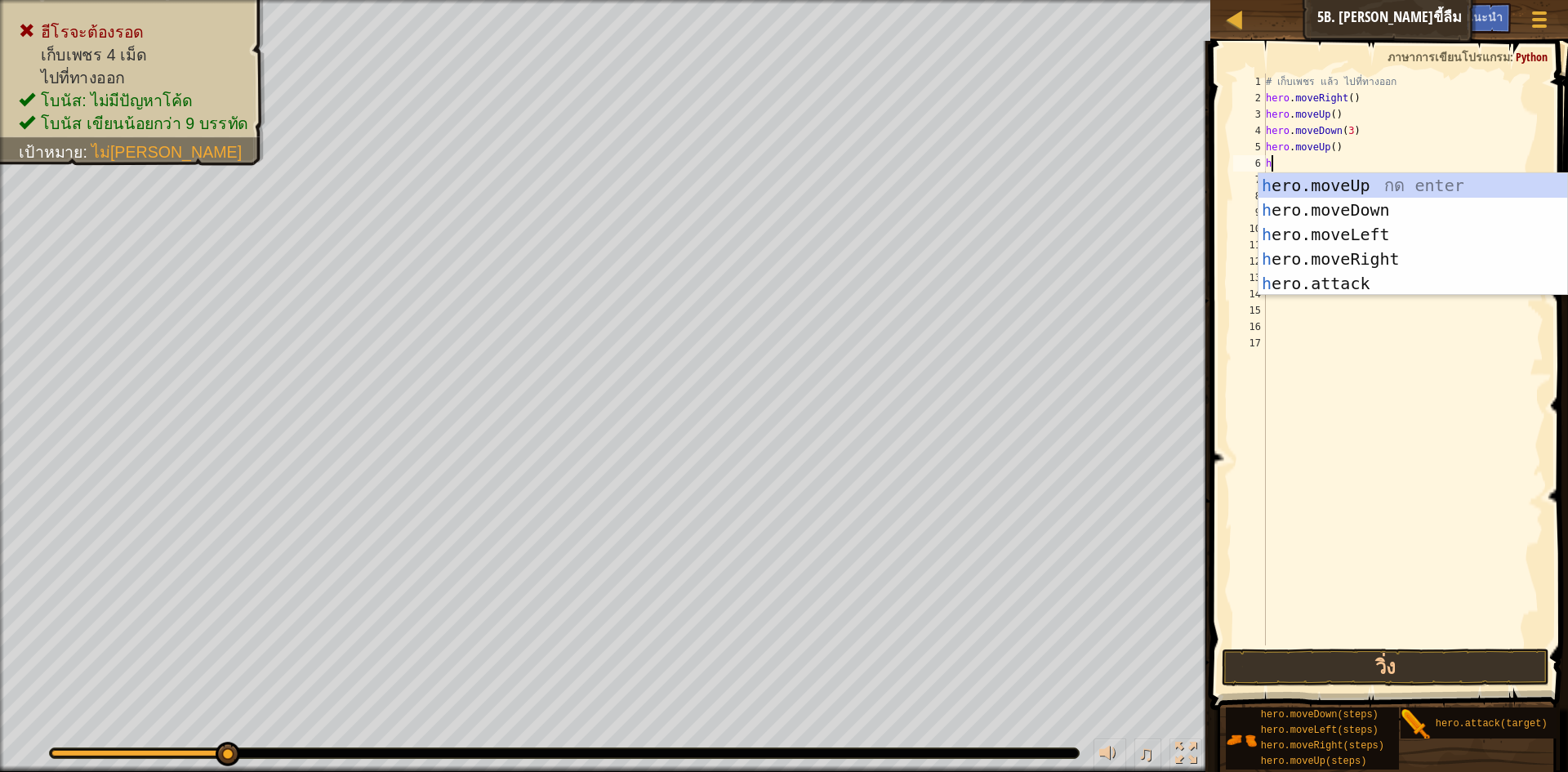
type textarea "h"
click at [1323, 0] on body "แผนที่ วิทยาการคอมพิวเตอร์ เบื้องต้น 5b. [PERSON_NAME]ขี้ลืม เมนูเกม เสร็จ[PERS…" at bounding box center [784, 0] width 1568 height 0
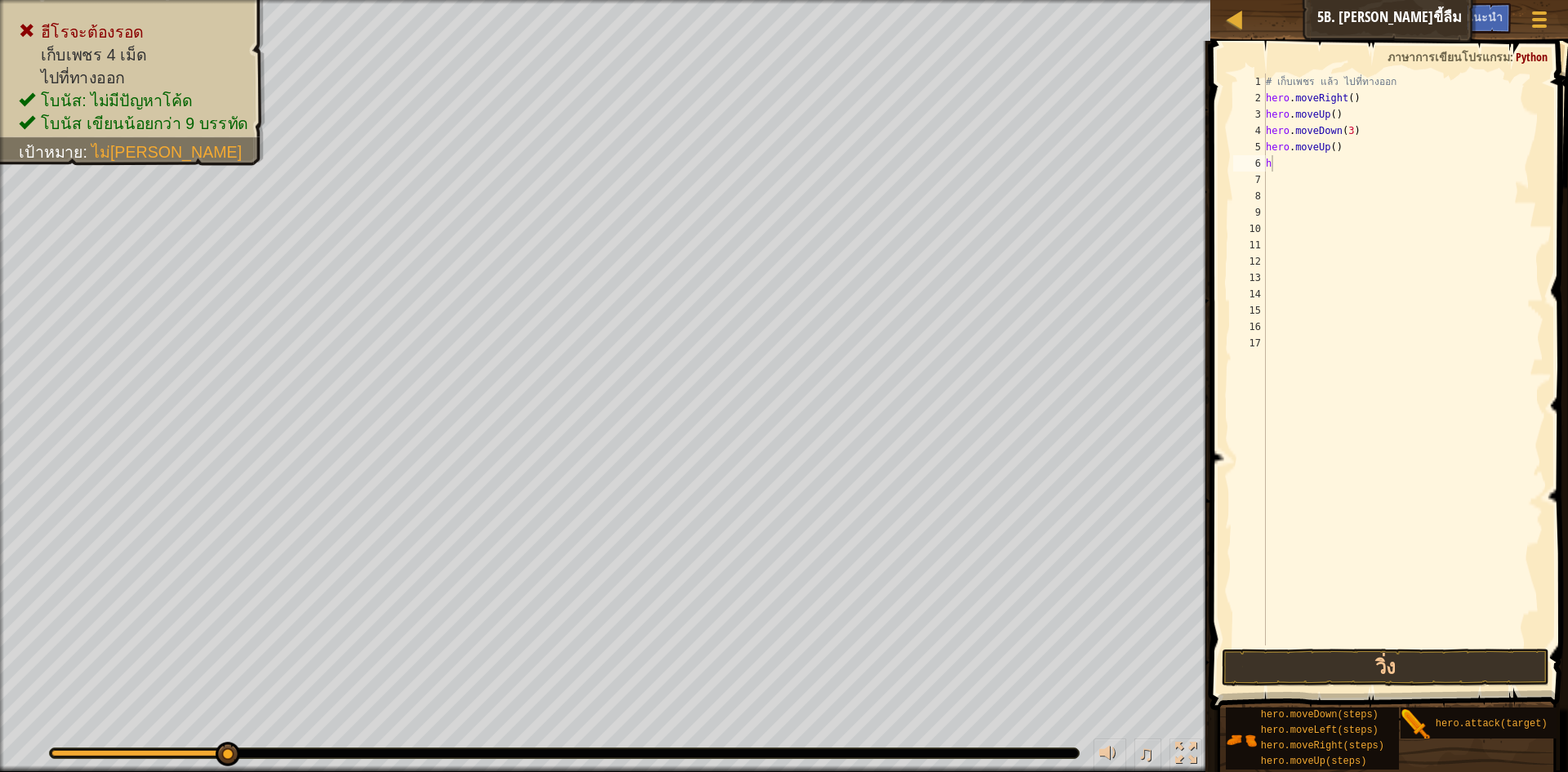
click at [1299, 163] on div "# เก็บเพชร แล้ว ไปที่ทางออก hero . moveRight ( ) hero . moveUp ( ) hero . moveD…" at bounding box center [1403, 376] width 281 height 605
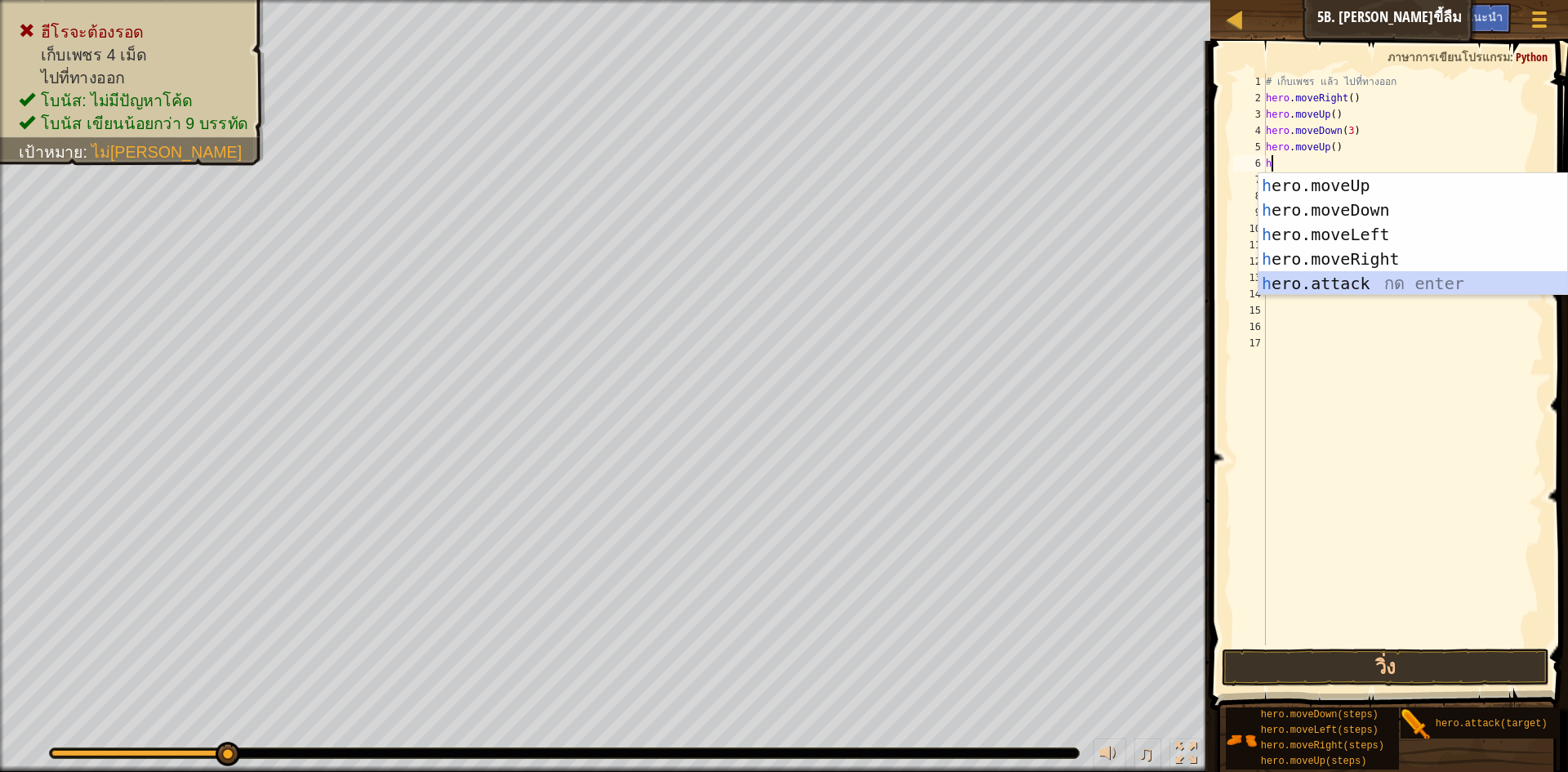
click at [1312, 287] on div "h ero.moveUp กด enter h ero.moveDown กด enter h ero.moveLeft กด enter h ero.mov…" at bounding box center [1413, 260] width 309 height 172
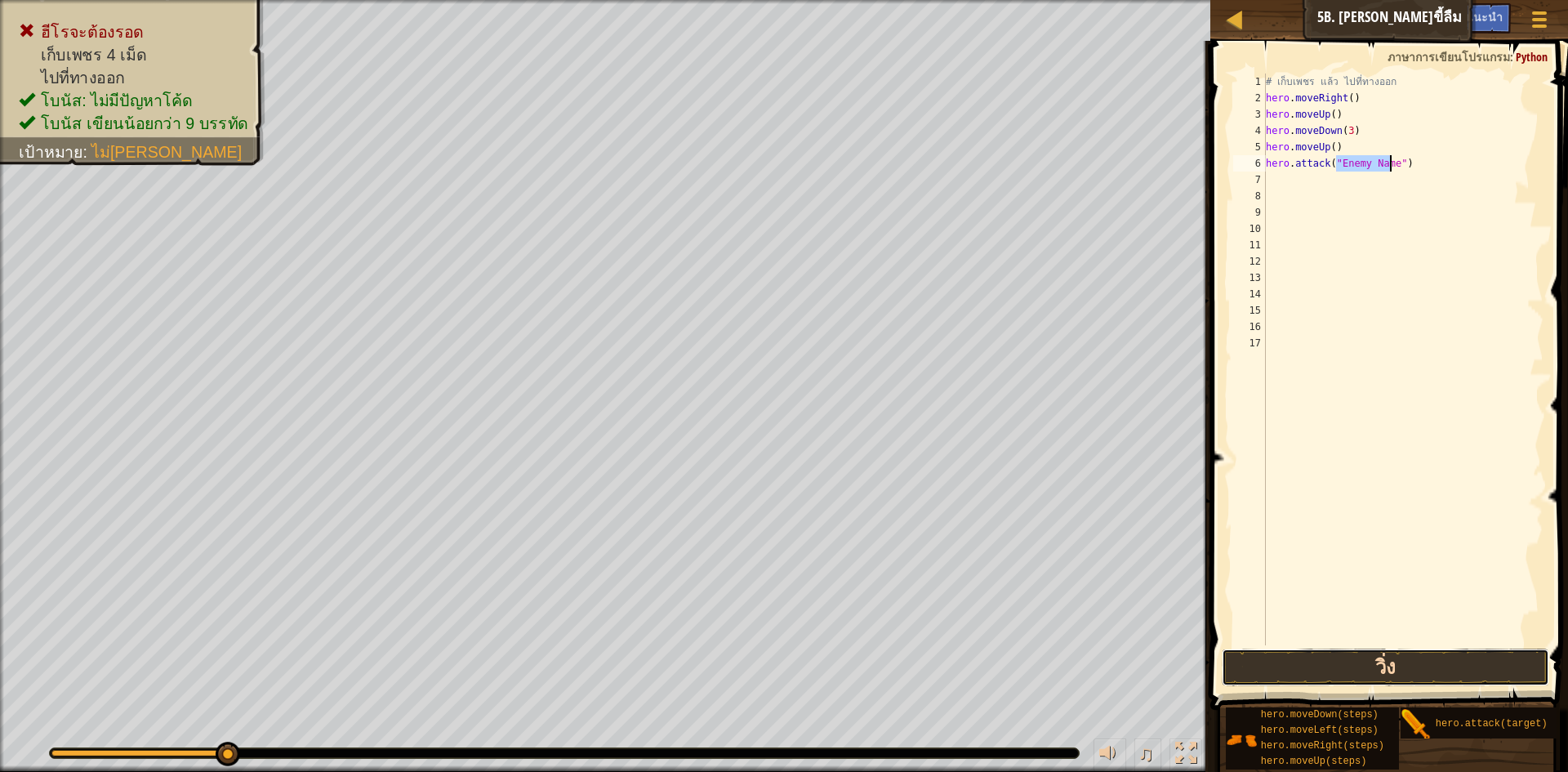
click at [1308, 651] on button "วิ่ง" at bounding box center [1385, 667] width 327 height 37
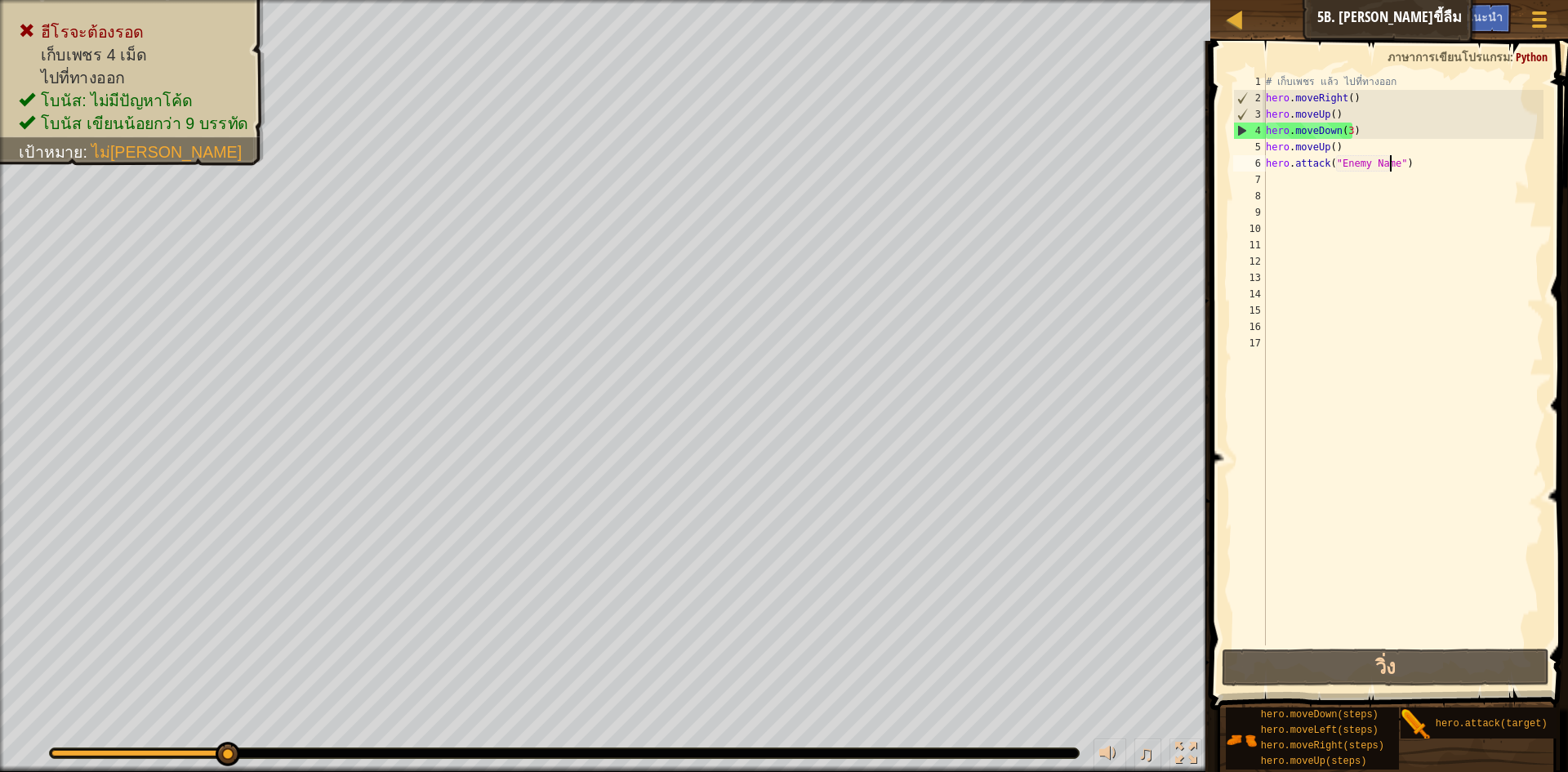
click at [1415, 167] on div "# เก็บเพชร แล้ว ไปที่ทางออก hero . moveRight ( ) hero . moveUp ( ) hero . moveD…" at bounding box center [1403, 376] width 281 height 605
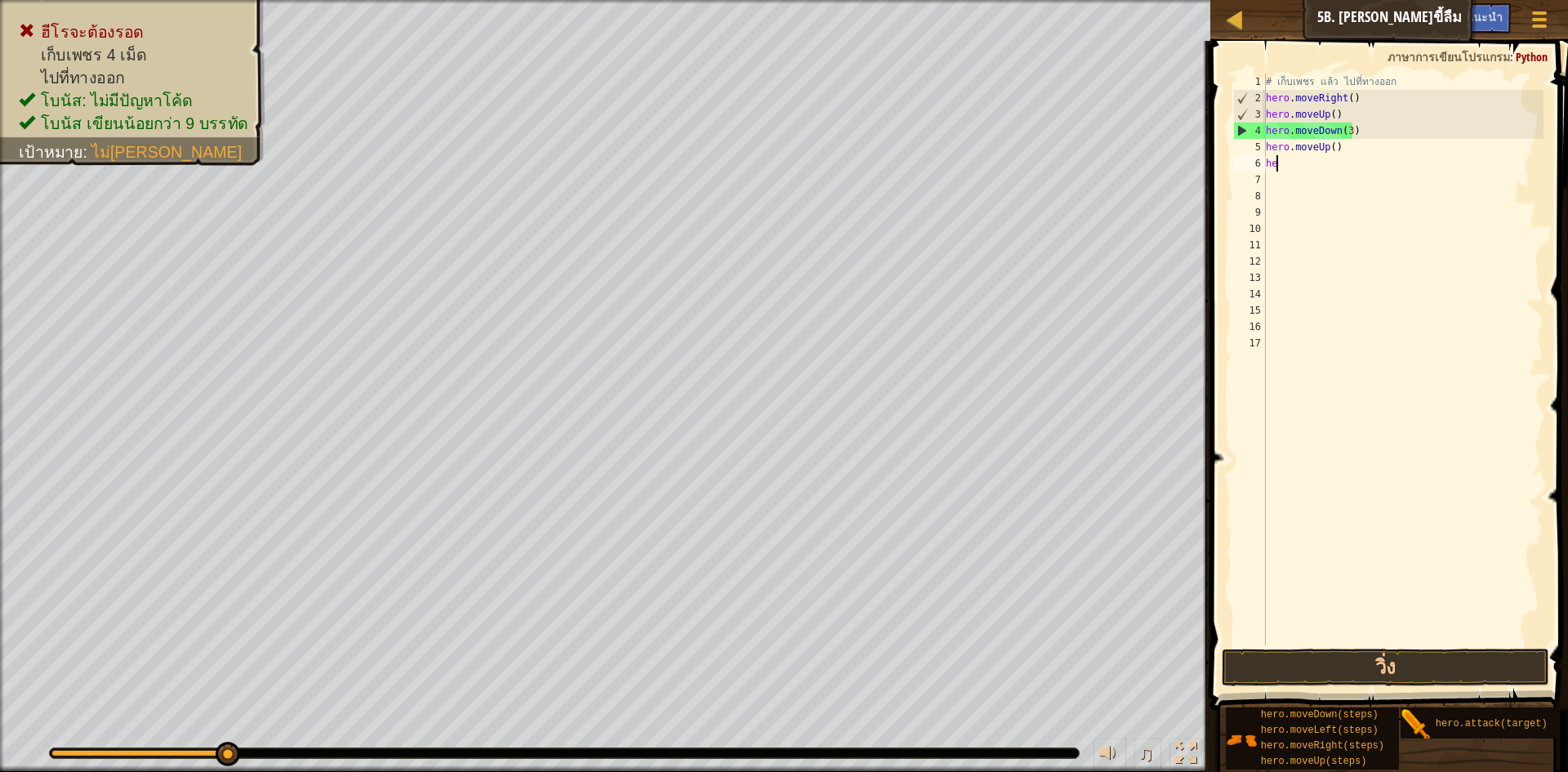
type textarea "h"
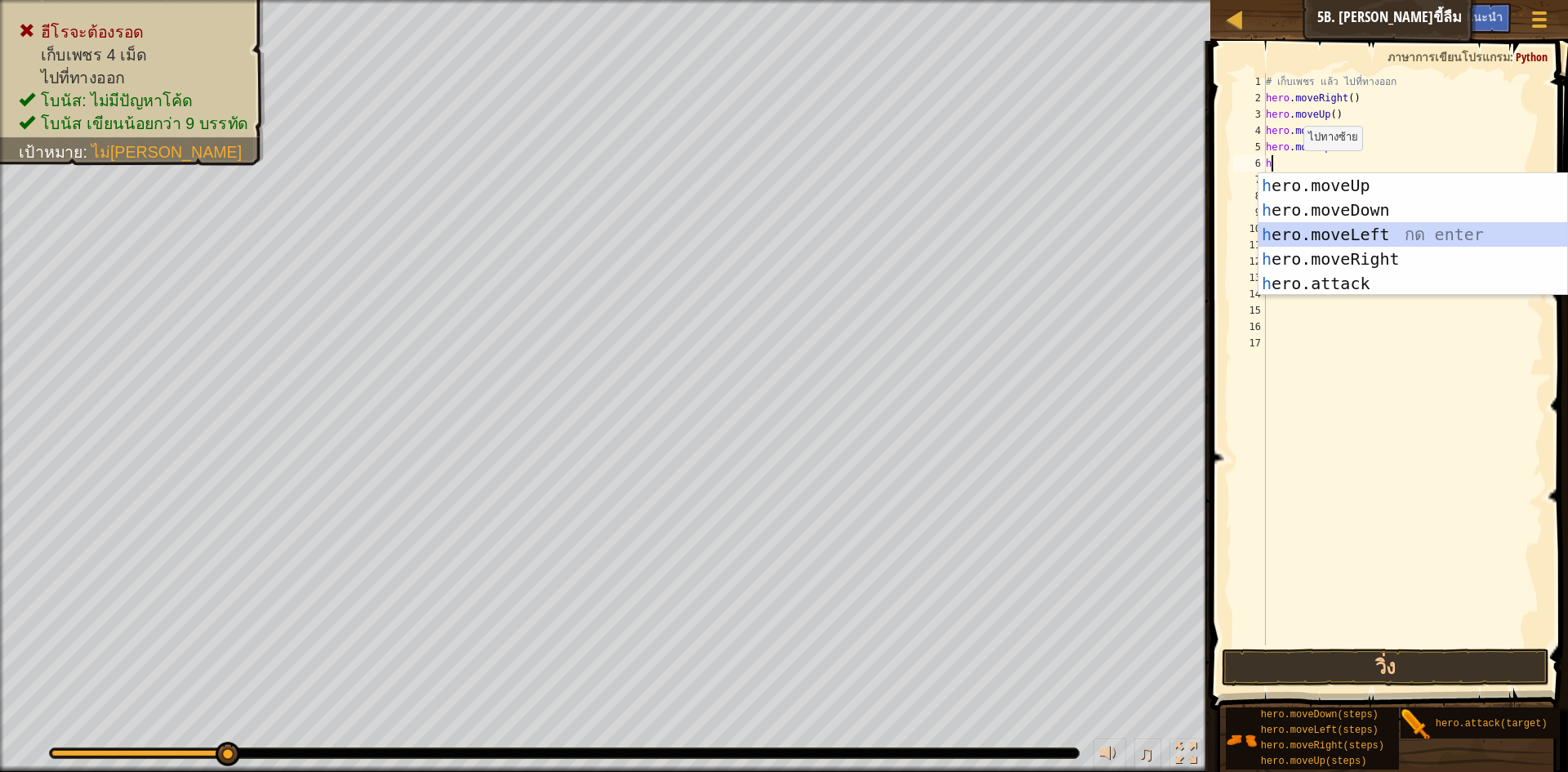
click at [1367, 239] on div "h ero.moveUp กด enter h ero.moveDown กด enter h ero.moveLeft กด enter h ero.mov…" at bounding box center [1413, 260] width 309 height 172
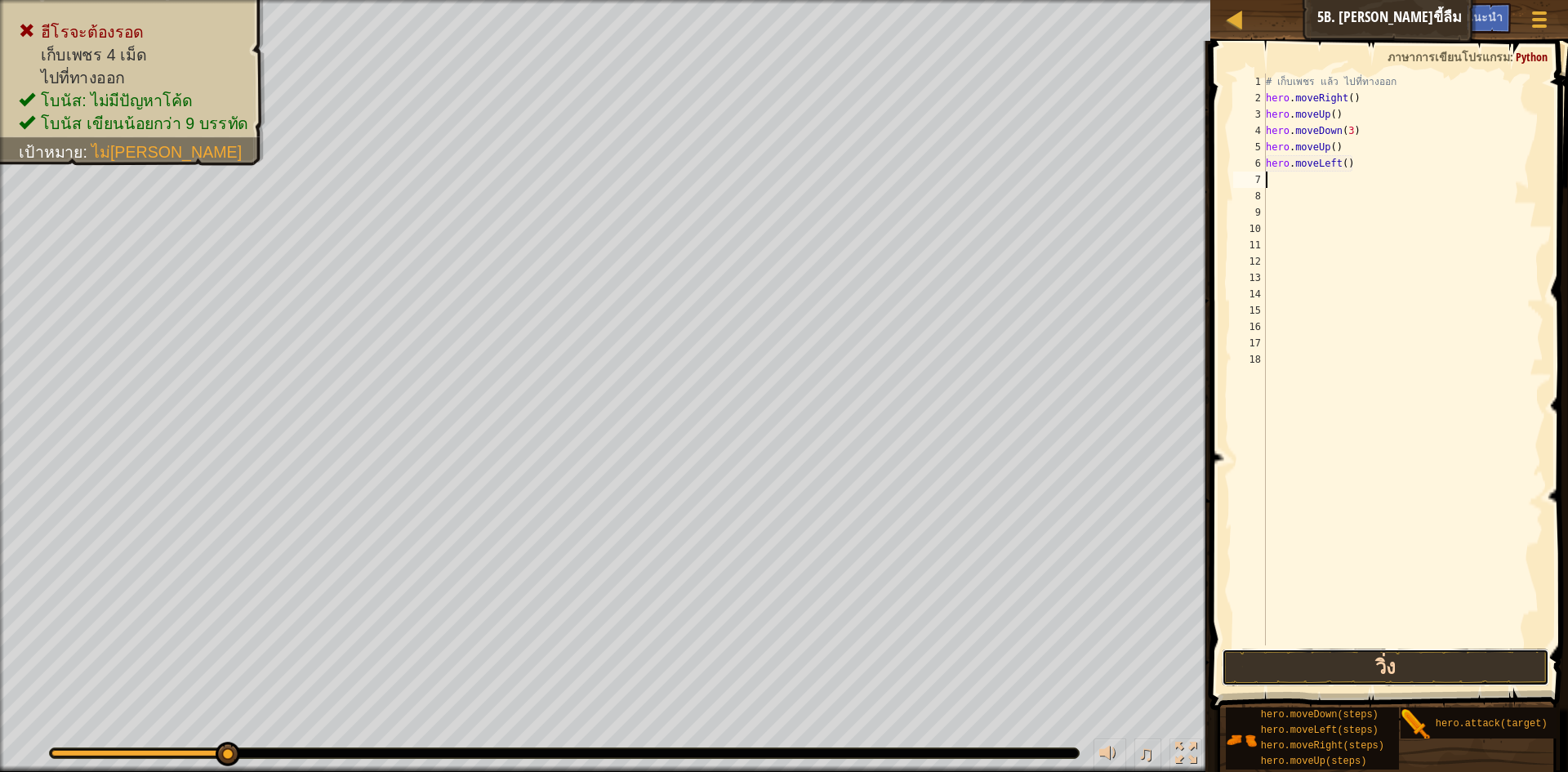
click at [1301, 663] on button "วิ่ง" at bounding box center [1385, 667] width 327 height 37
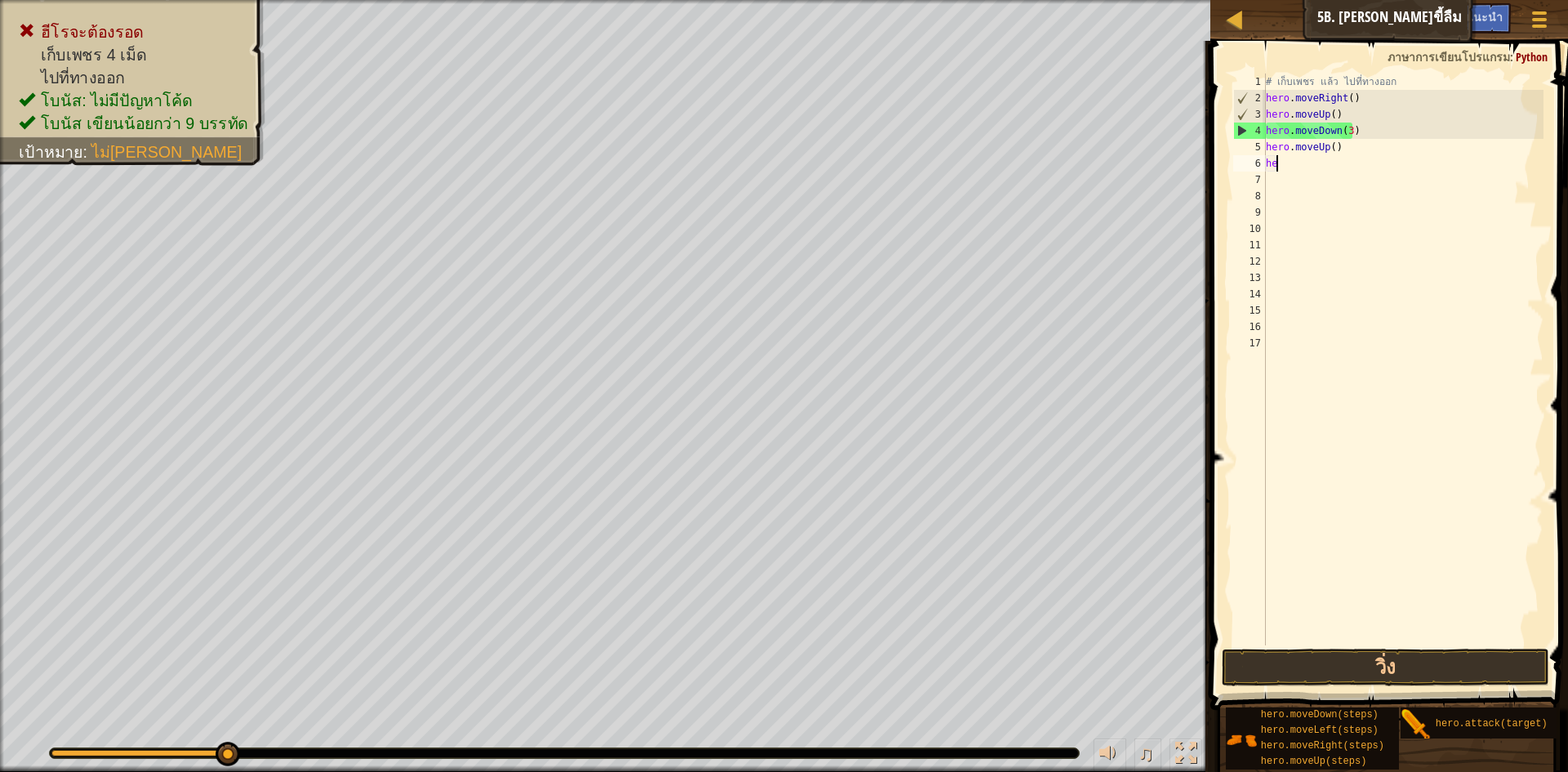
type textarea "h"
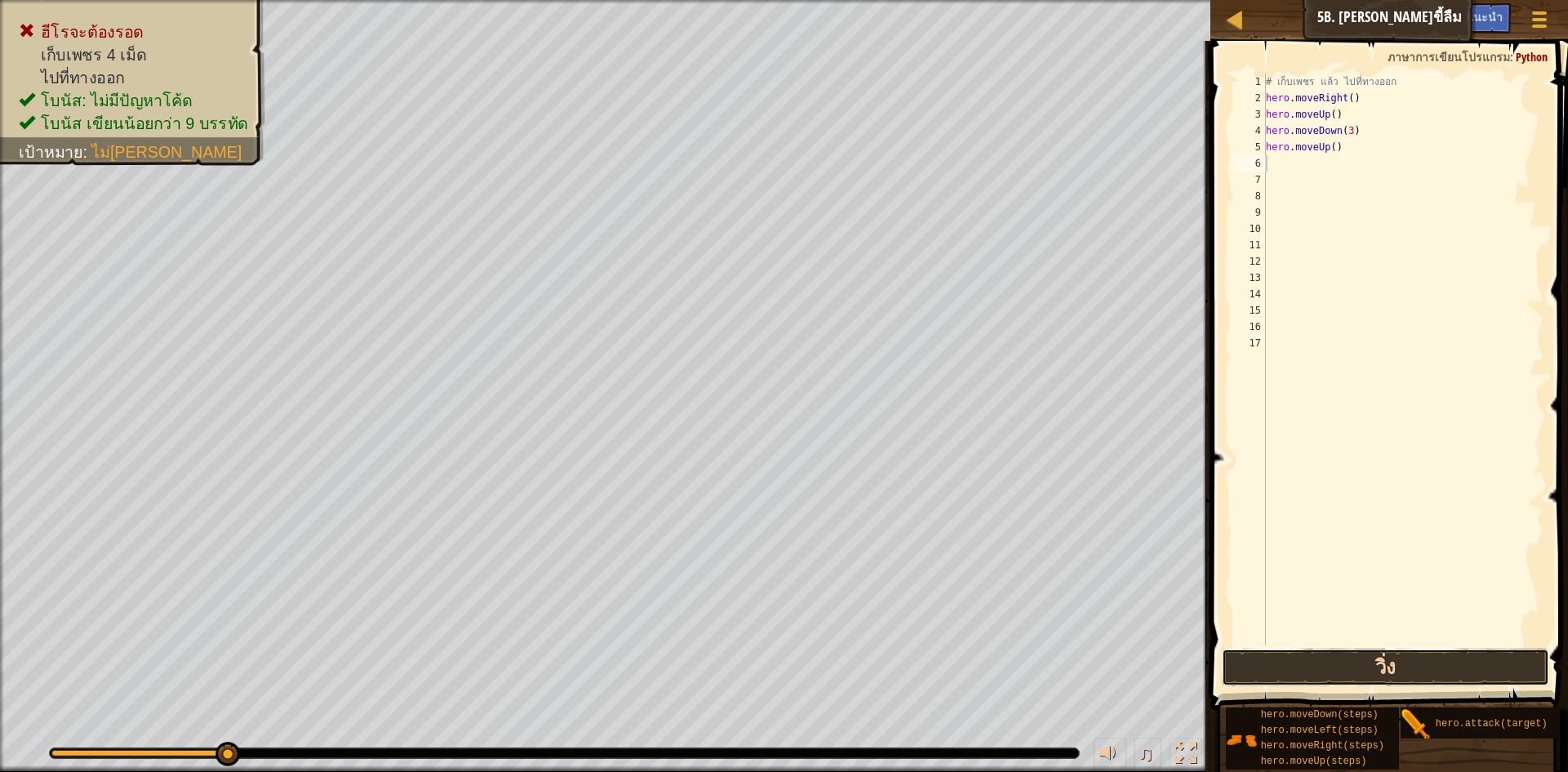
click at [1356, 666] on button "วิ่ง" at bounding box center [1385, 667] width 327 height 37
type textarea "l"
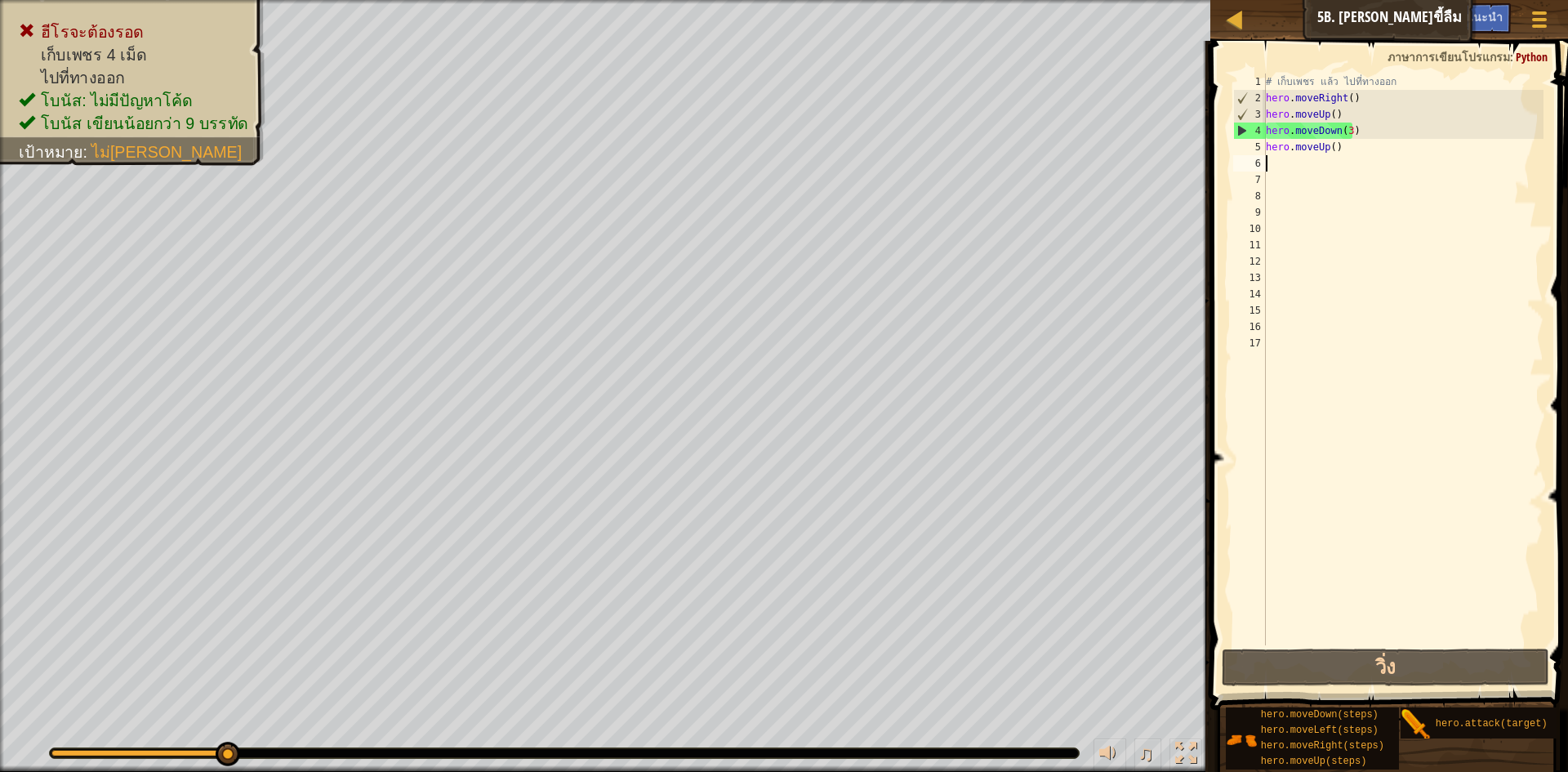
type textarea "h"
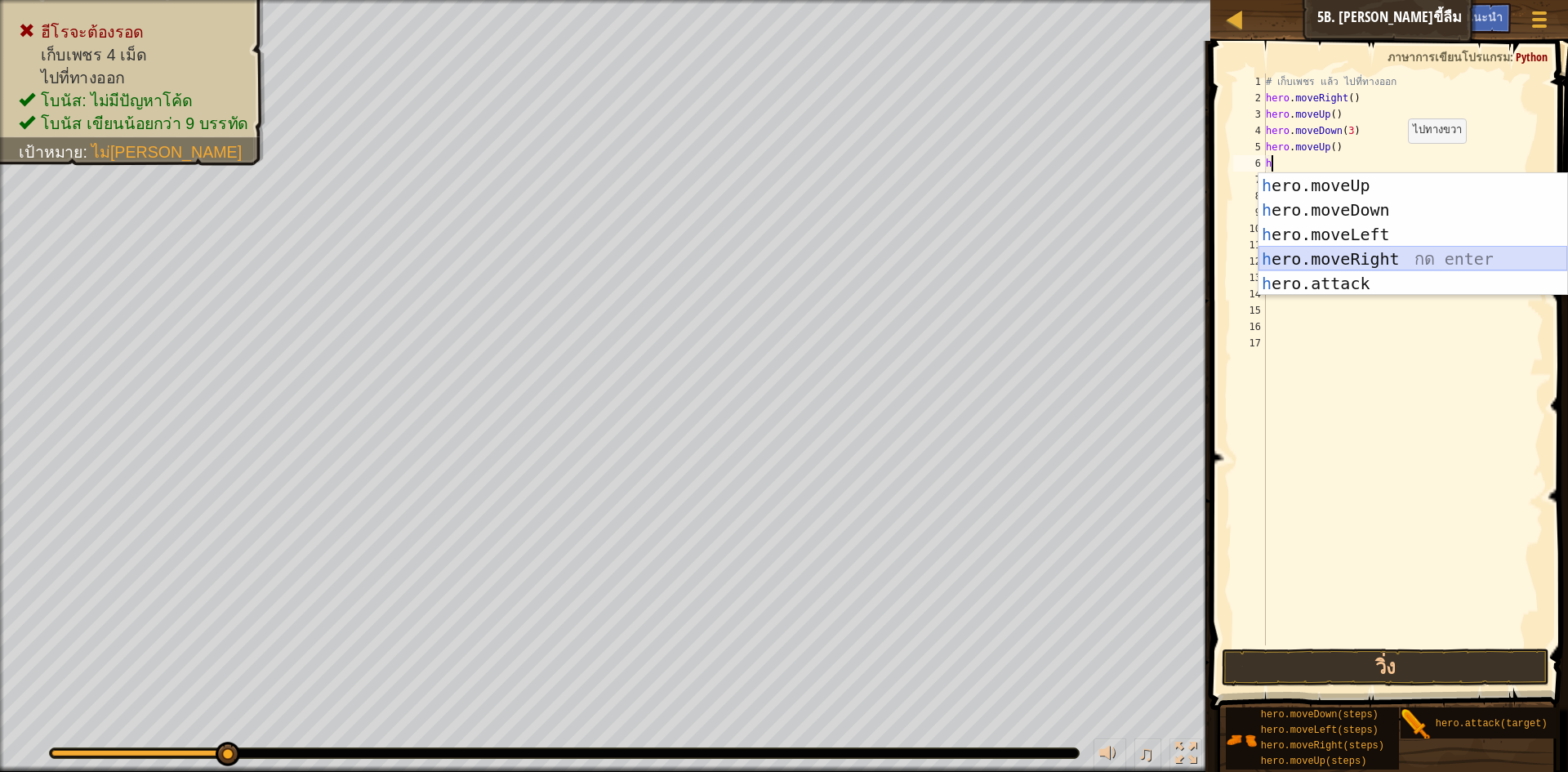
click at [1366, 249] on div "h ero.moveUp กด enter h ero.moveDown กด enter h ero.moveLeft กด enter h ero.mov…" at bounding box center [1413, 260] width 309 height 172
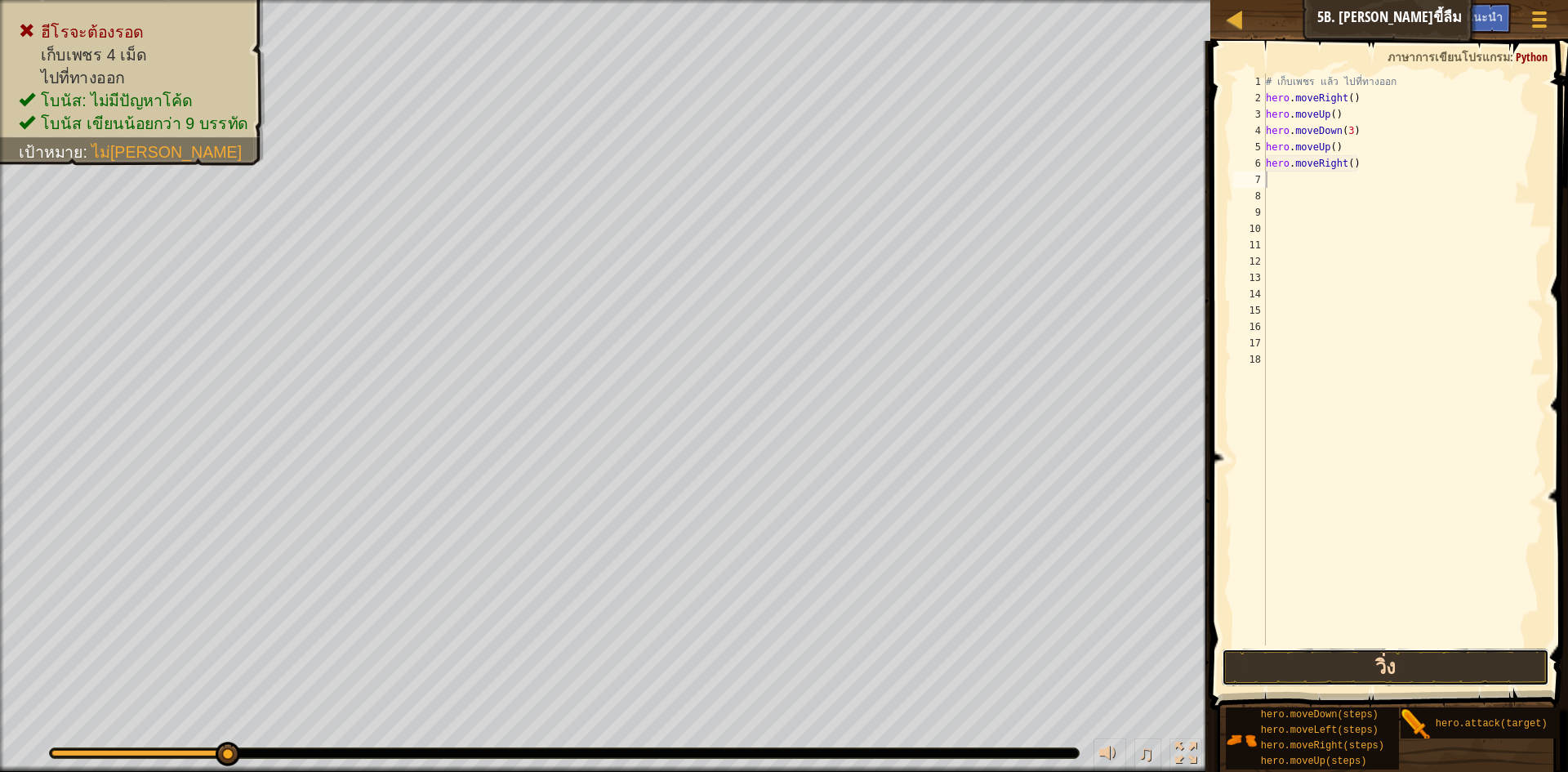
click at [1265, 651] on button "วิ่ง" at bounding box center [1385, 667] width 327 height 37
click at [1282, 655] on button "วิ่ง" at bounding box center [1385, 667] width 327 height 37
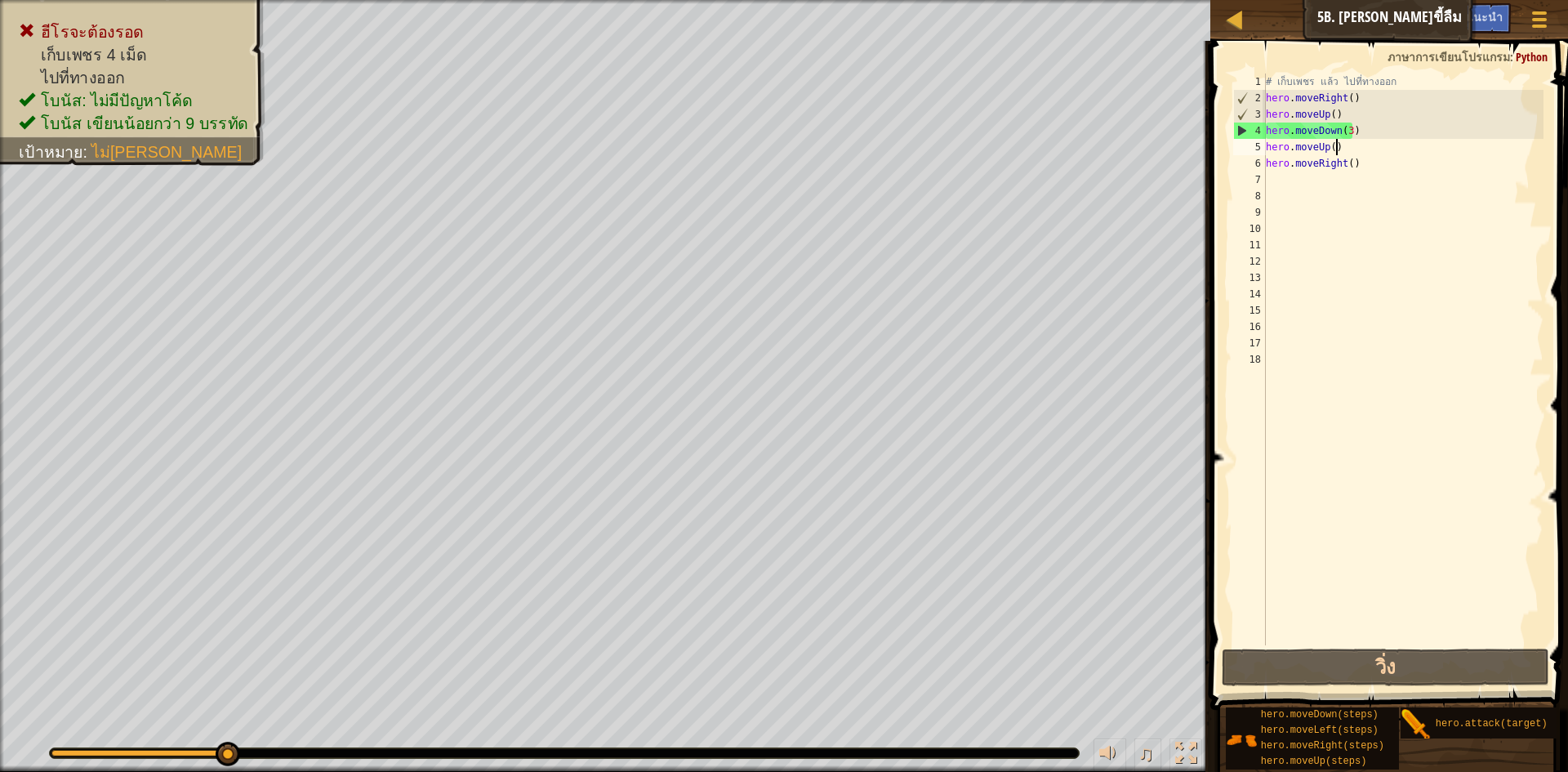
click at [1338, 139] on div "# เก็บเพชร แล้ว ไปที่ทางออก hero . moveRight ( ) hero . moveUp ( ) hero . moveD…" at bounding box center [1403, 376] width 281 height 605
click at [1344, 134] on div "# เก็บเพชร แล้ว ไปที่ทางออก hero . moveRight ( ) hero . moveUp ( ) hero . moveD…" at bounding box center [1403, 376] width 281 height 605
type textarea "hero.moveDown(3)"
click at [1135, 735] on div "♫" at bounding box center [605, 749] width 1210 height 49
click at [1291, 249] on div "# เก็บเพชร แล้ว ไปที่ทางออก hero . moveRight ( ) hero . moveUp ( ) hero . moveD…" at bounding box center [1403, 376] width 281 height 605
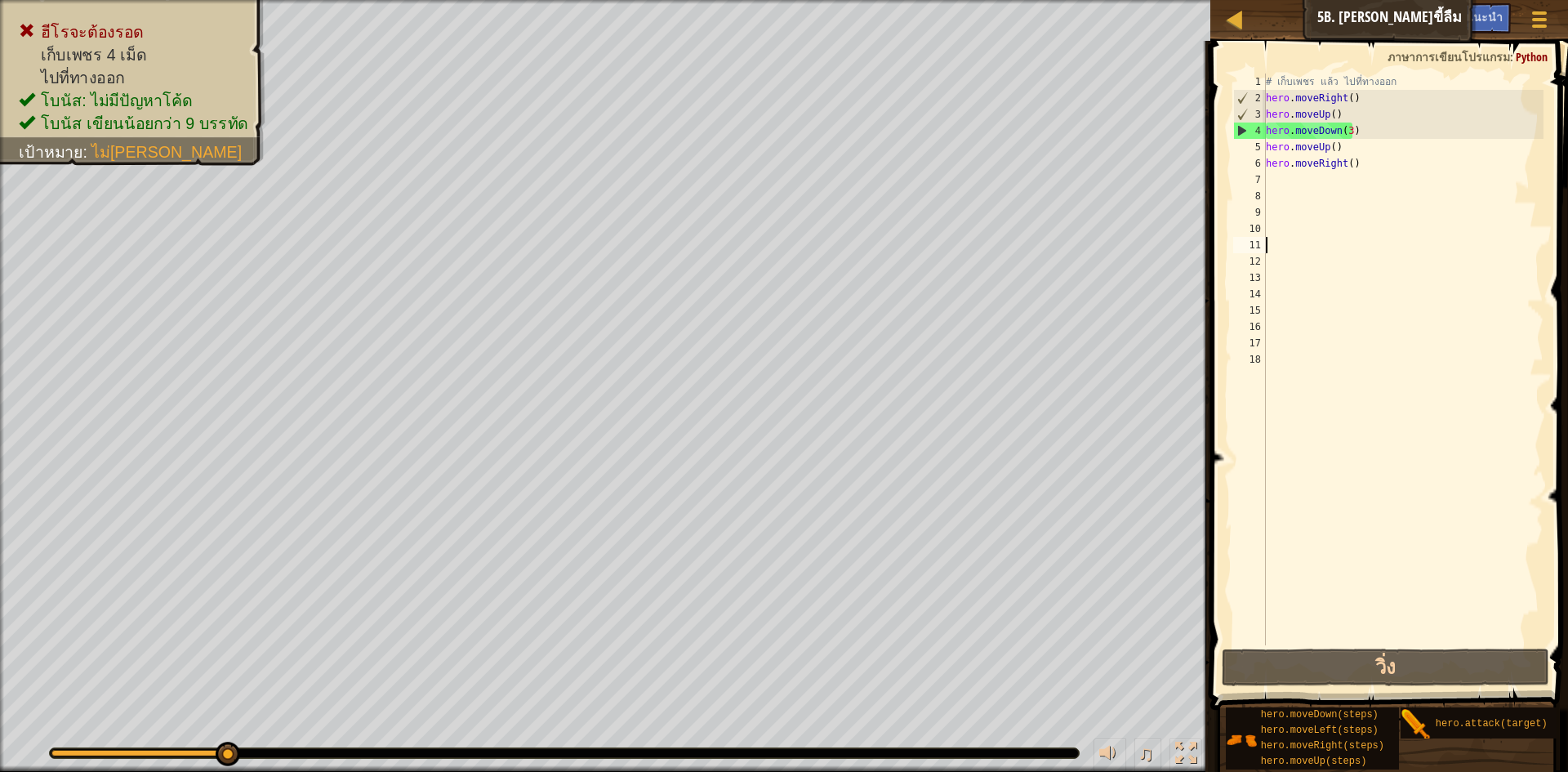
click at [1292, 249] on div "# เก็บเพชร แล้ว ไปที่ทางออก hero . moveRight ( ) hero . moveUp ( ) hero . moveD…" at bounding box center [1403, 376] width 281 height 605
click at [1263, 183] on div "7" at bounding box center [1249, 179] width 32 height 16
click at [1278, 689] on span at bounding box center [1391, 352] width 371 height 718
click at [1279, 678] on button "วิ่ง" at bounding box center [1385, 667] width 327 height 37
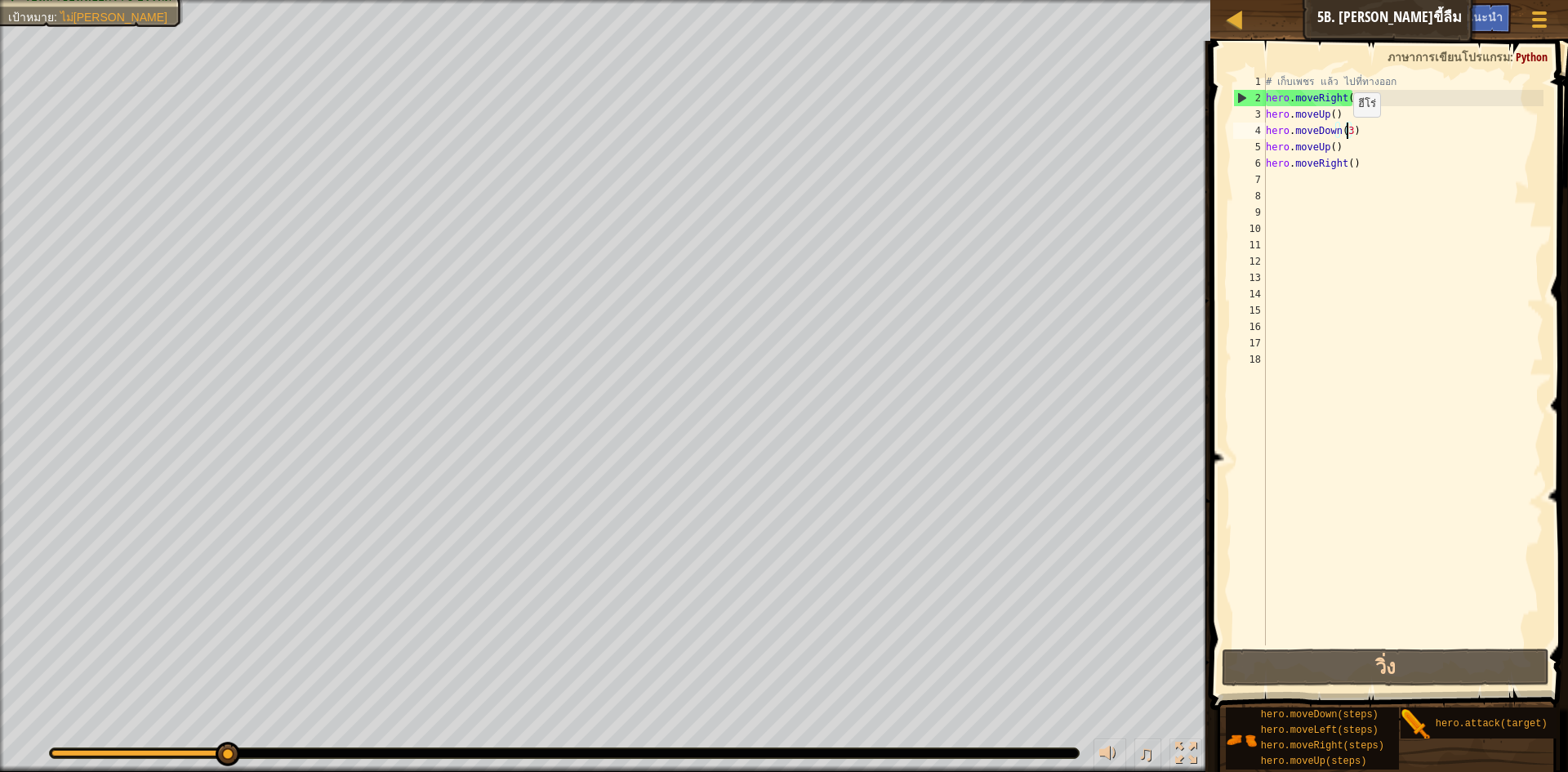
click at [1345, 134] on div "# เก็บเพชร แล้ว ไปที่ทางออก hero . moveRight ( ) hero . moveUp ( ) hero . moveD…" at bounding box center [1403, 376] width 281 height 605
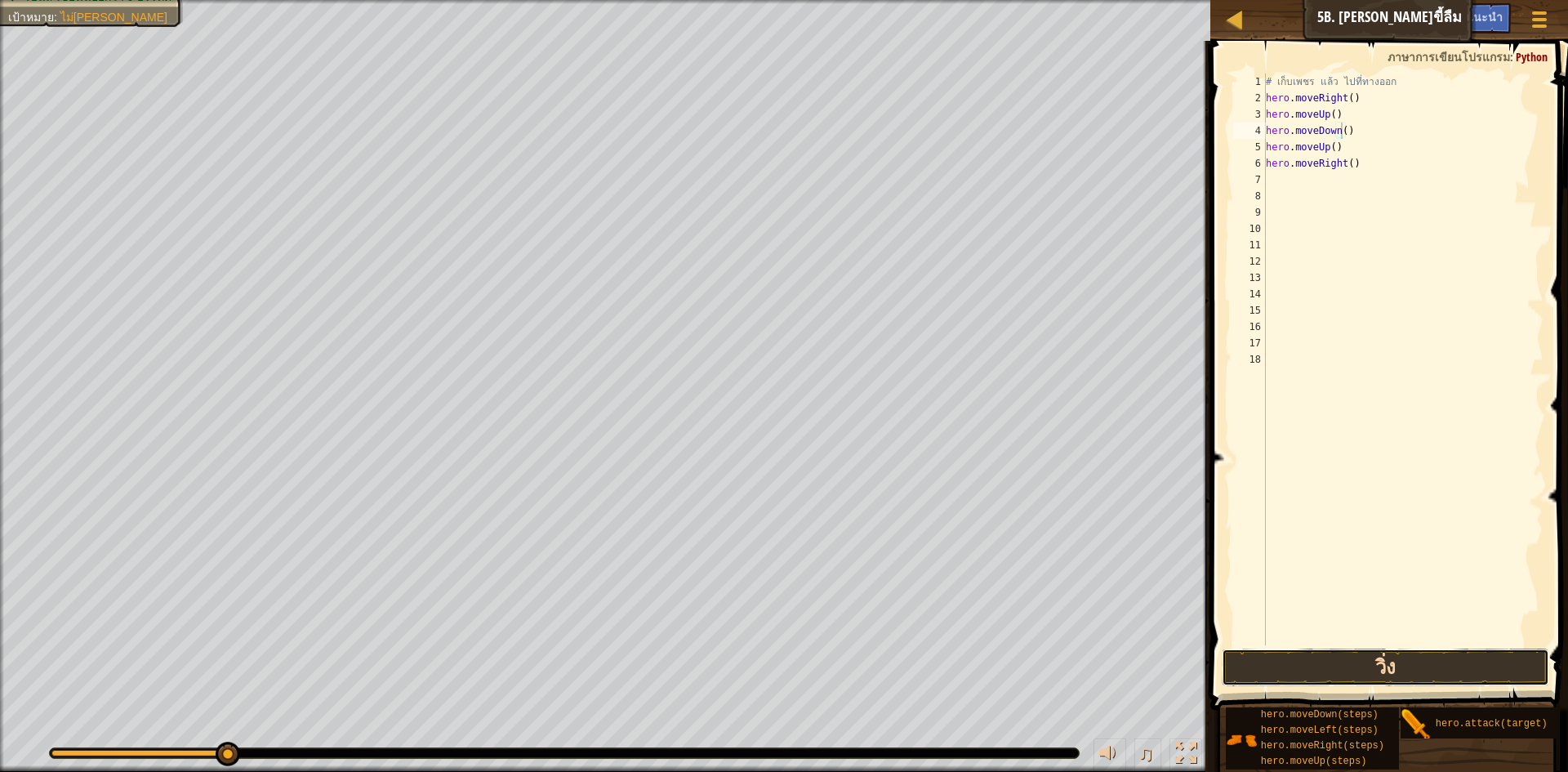
click at [1286, 661] on button "วิ่ง" at bounding box center [1385, 667] width 327 height 37
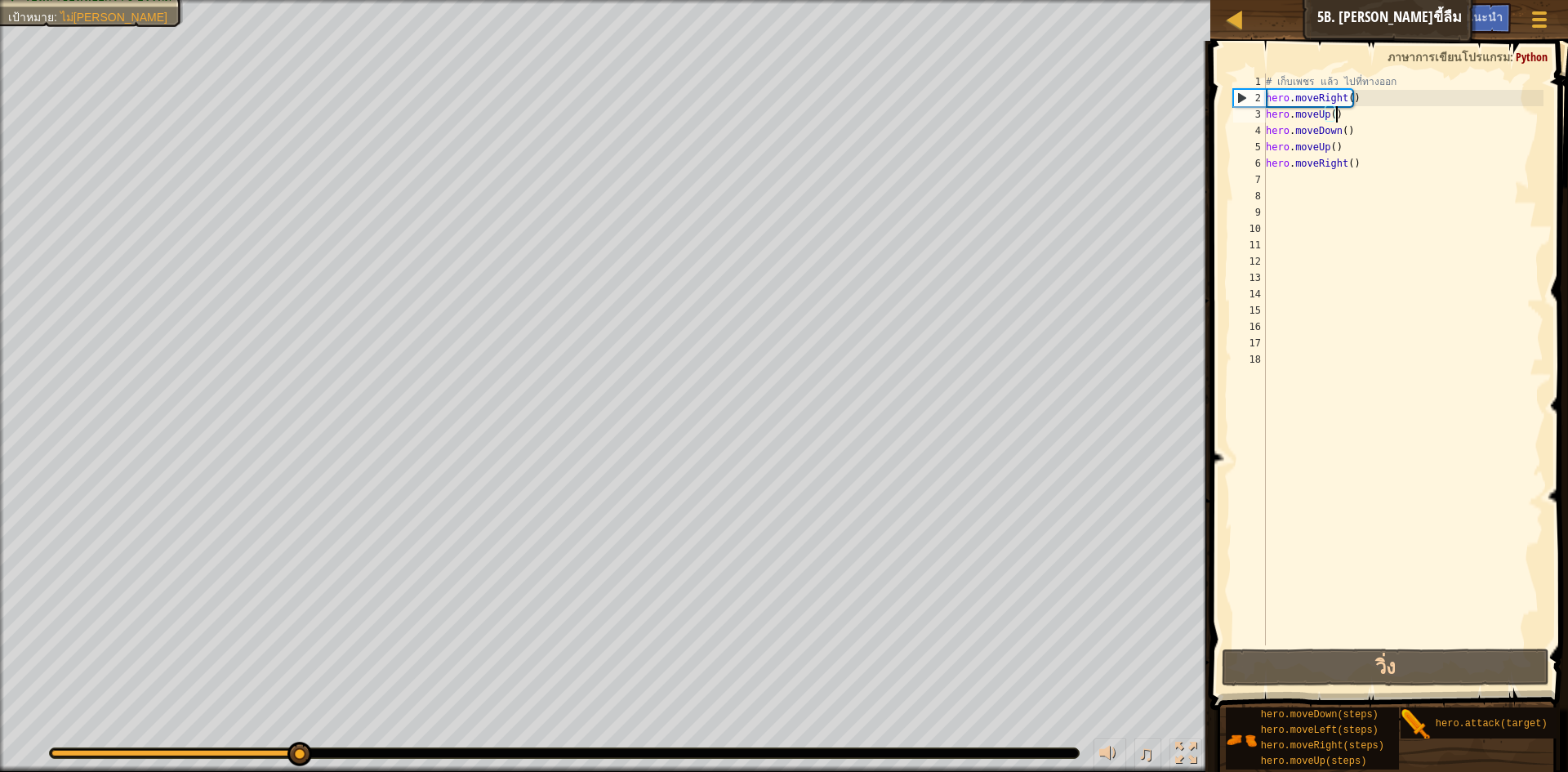
click at [1334, 111] on div "# เก็บเพชร แล้ว ไปที่ทางออก hero . moveRight ( ) hero . moveUp ( ) hero . moveD…" at bounding box center [1403, 376] width 281 height 605
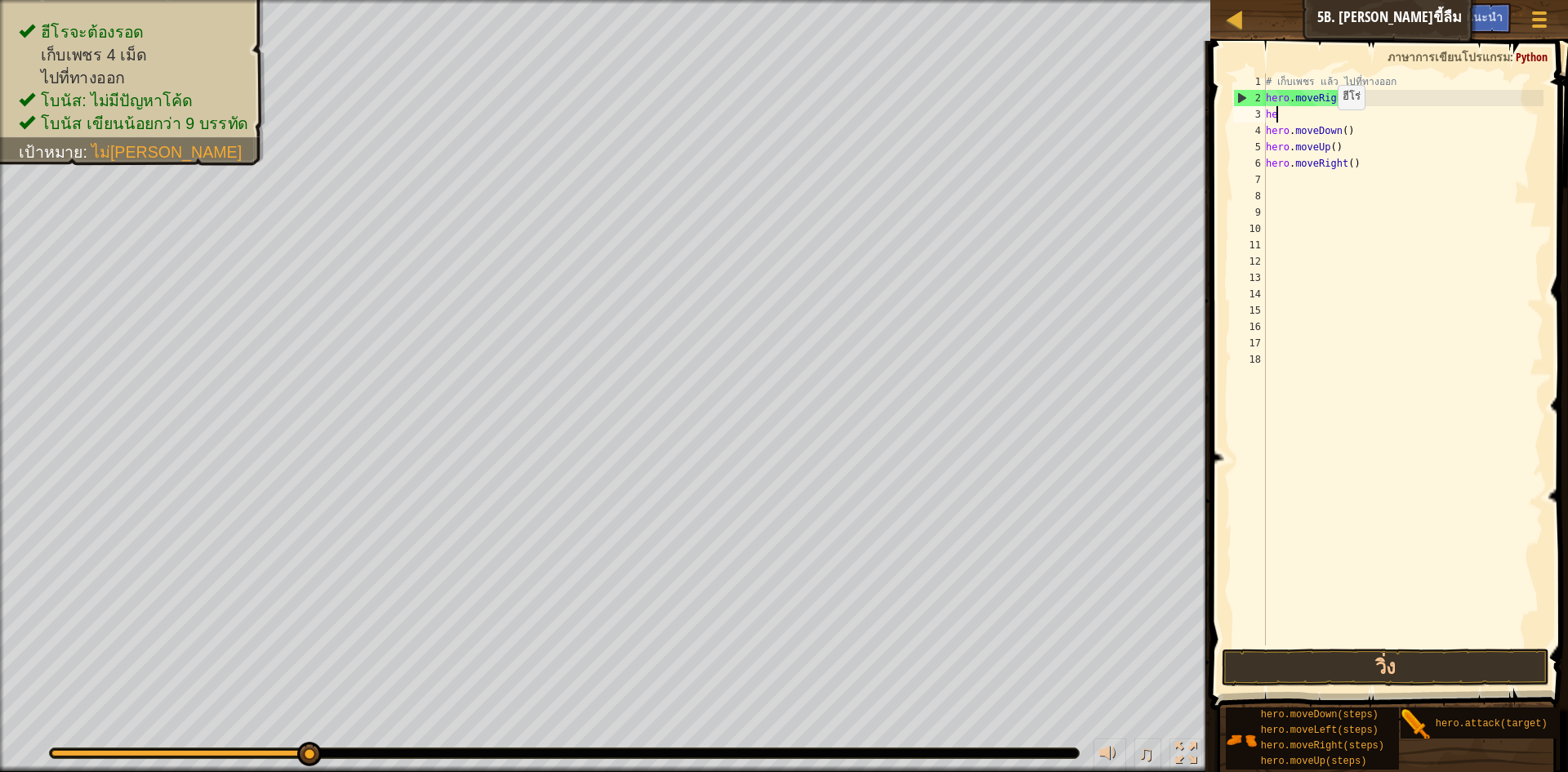
type textarea "h"
type textarea "hero.moveRight()"
click at [1400, 674] on button "วิ่ง" at bounding box center [1385, 667] width 327 height 37
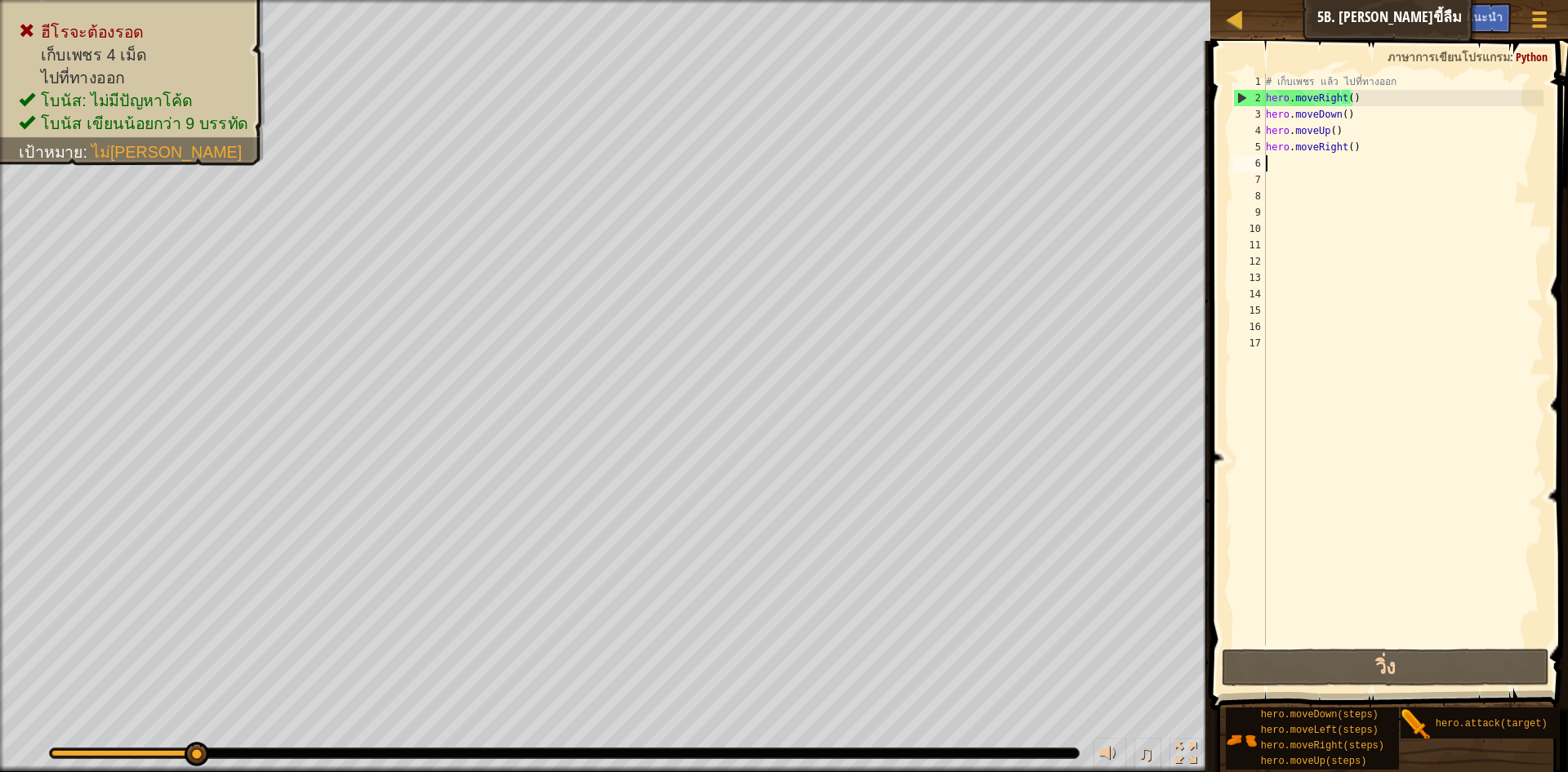
click at [1361, 156] on div "# เก็บเพชร แล้ว ไปที่ทางออก hero . moveRight ( ) hero . moveDown ( ) hero . mov…" at bounding box center [1403, 376] width 281 height 605
click at [1353, 151] on div "# เก็บเพชร แล้ว ไปที่ทางออก hero . moveRight ( ) hero . moveDown ( ) hero . mov…" at bounding box center [1403, 376] width 281 height 605
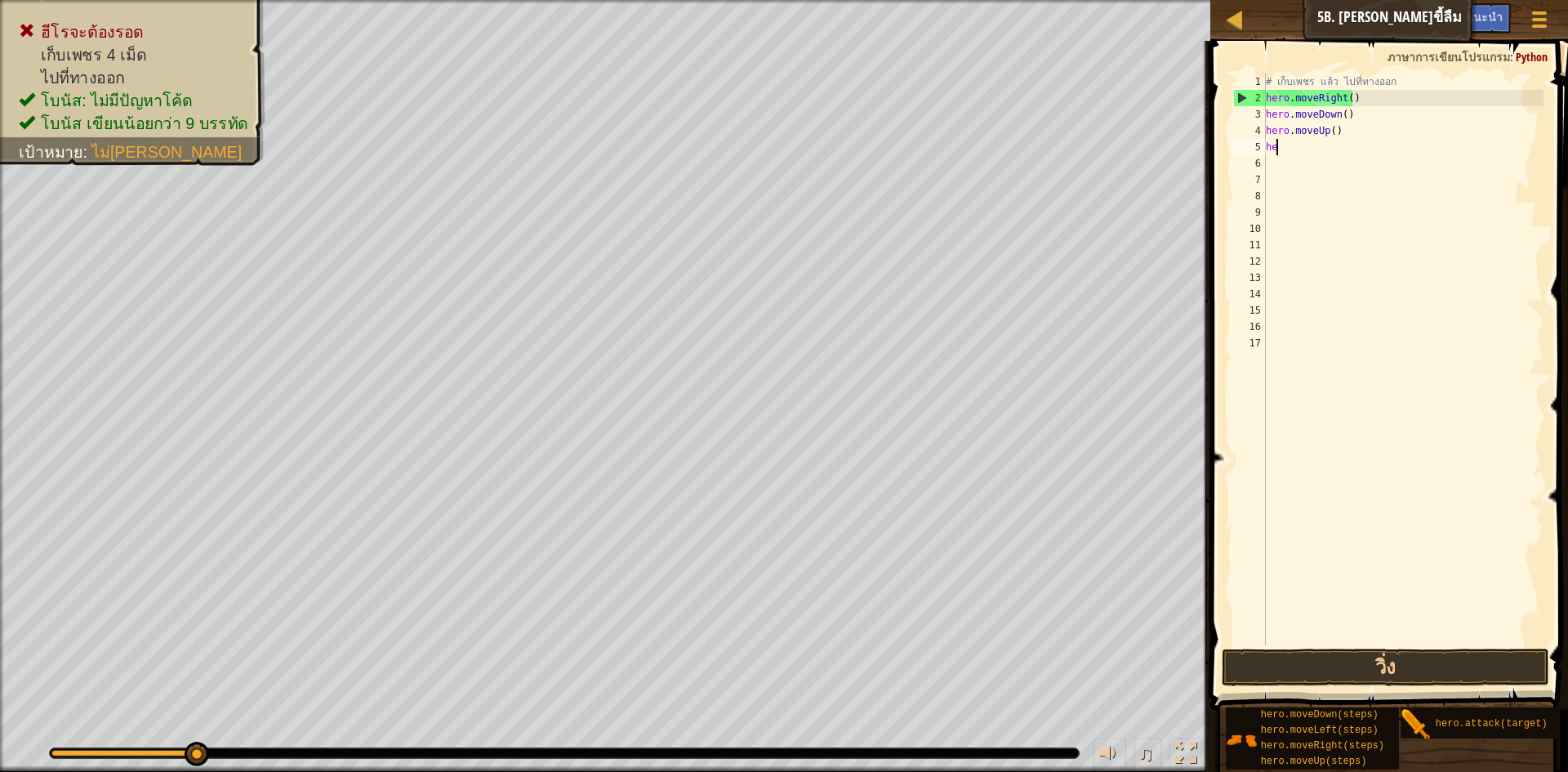
type textarea "h"
click at [1332, 136] on div "# เก็บเพชร แล้ว ไปที่ทางออก hero . moveRight ( ) hero . moveDown ( ) hero . mov…" at bounding box center [1403, 376] width 281 height 605
click at [1334, 138] on div "# เก็บเพชร แล้ว ไปที่ทางออก hero . moveRight ( ) hero . moveDown ( ) hero . mov…" at bounding box center [1403, 376] width 281 height 605
type textarea "h"
click at [1329, 649] on button "วิ่ง" at bounding box center [1385, 667] width 327 height 37
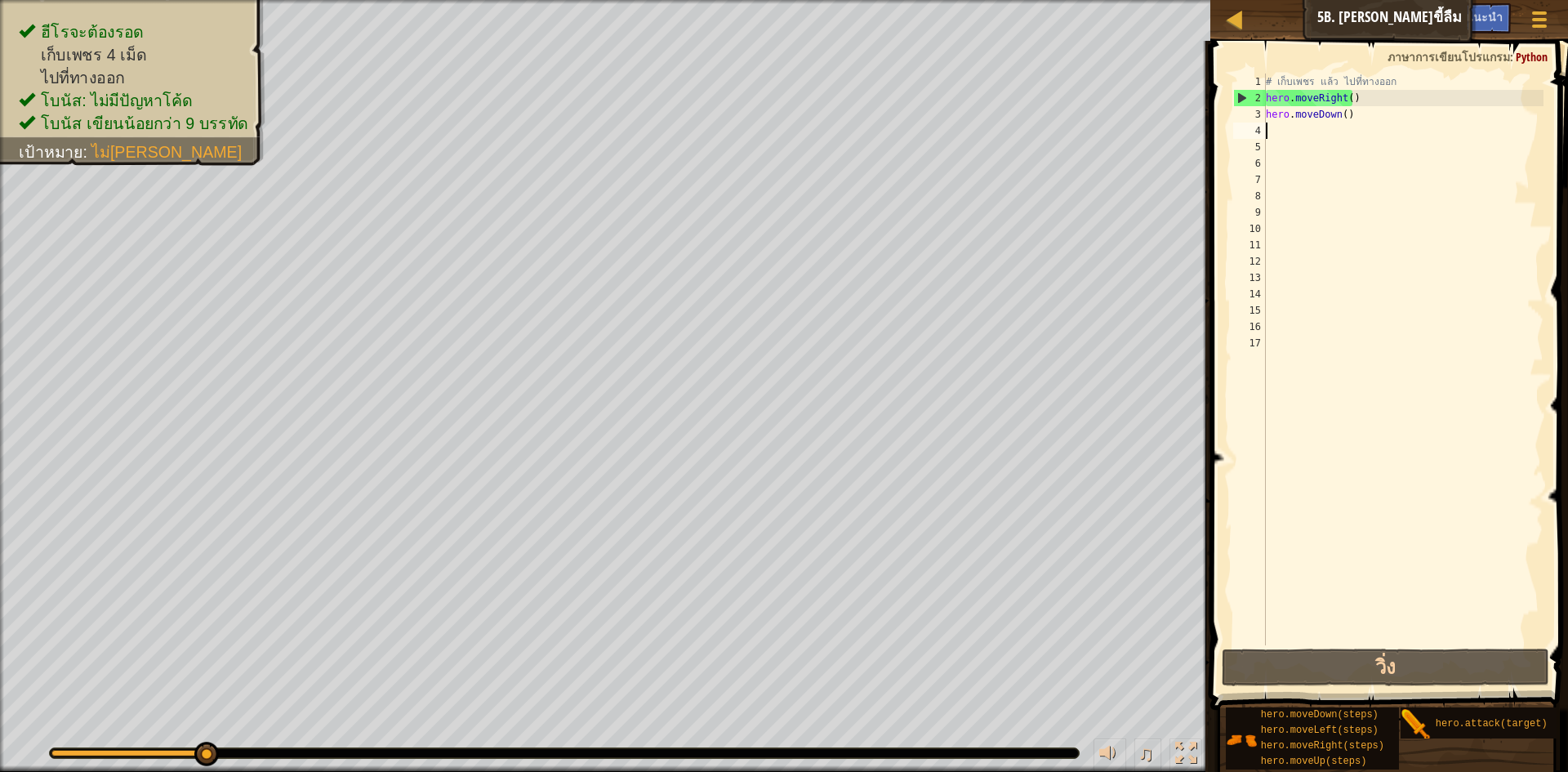
type textarea "h"
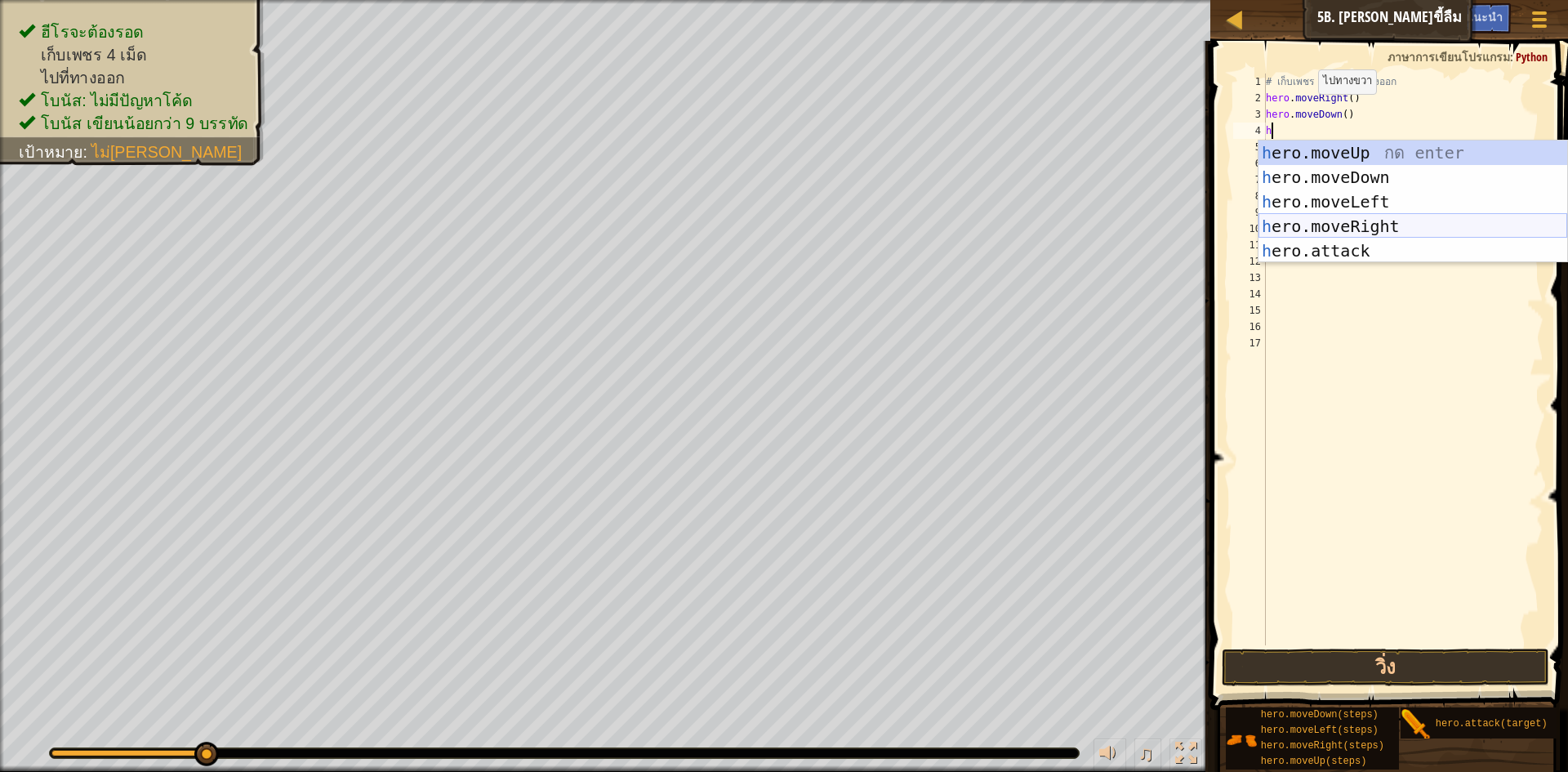
click at [1447, 219] on div "h ero.moveUp กด enter h ero.moveDown กด enter h ero.moveLeft กด enter h ero.mov…" at bounding box center [1413, 226] width 309 height 172
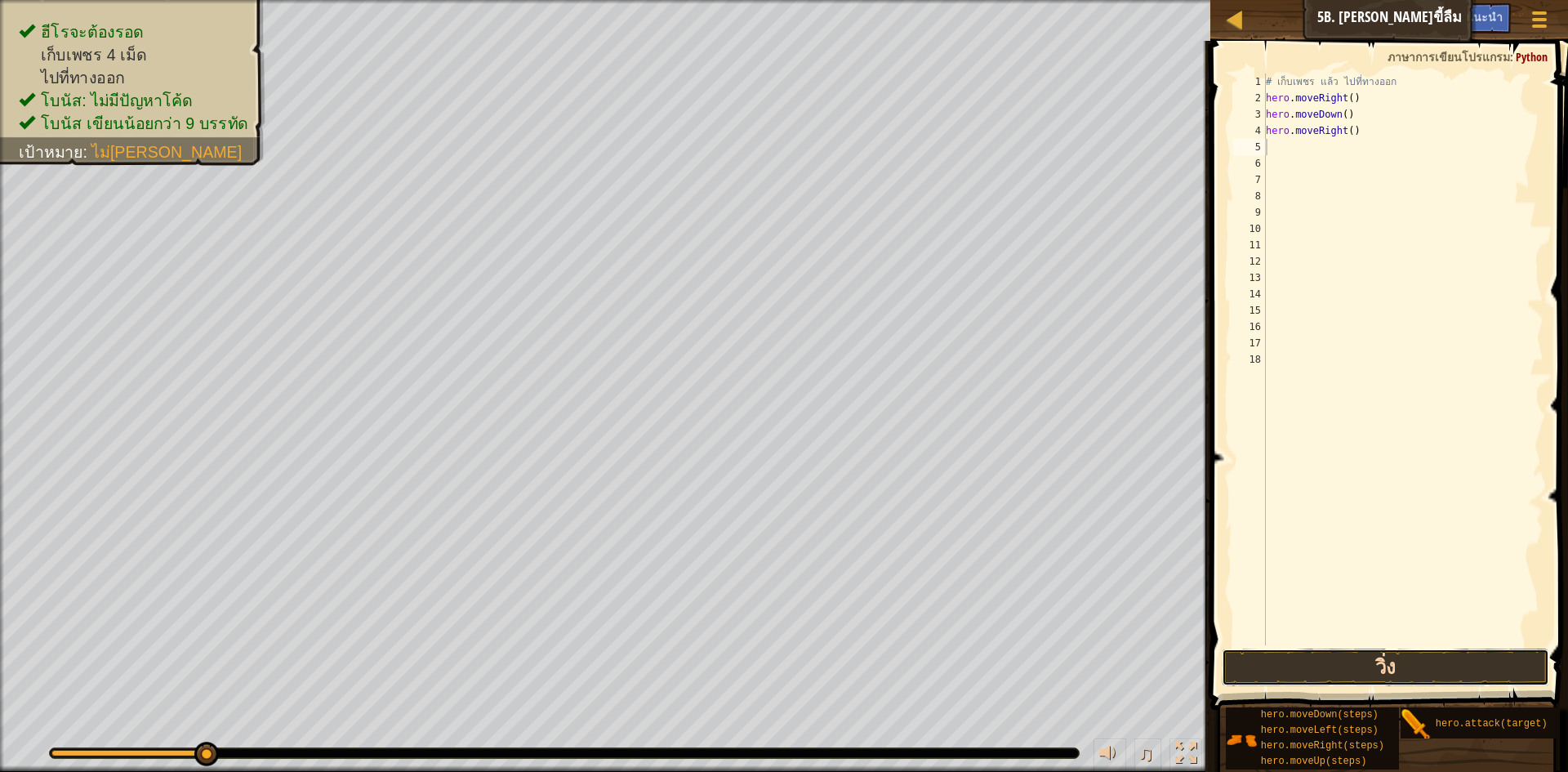
click at [1270, 672] on button "วิ่ง" at bounding box center [1385, 667] width 327 height 37
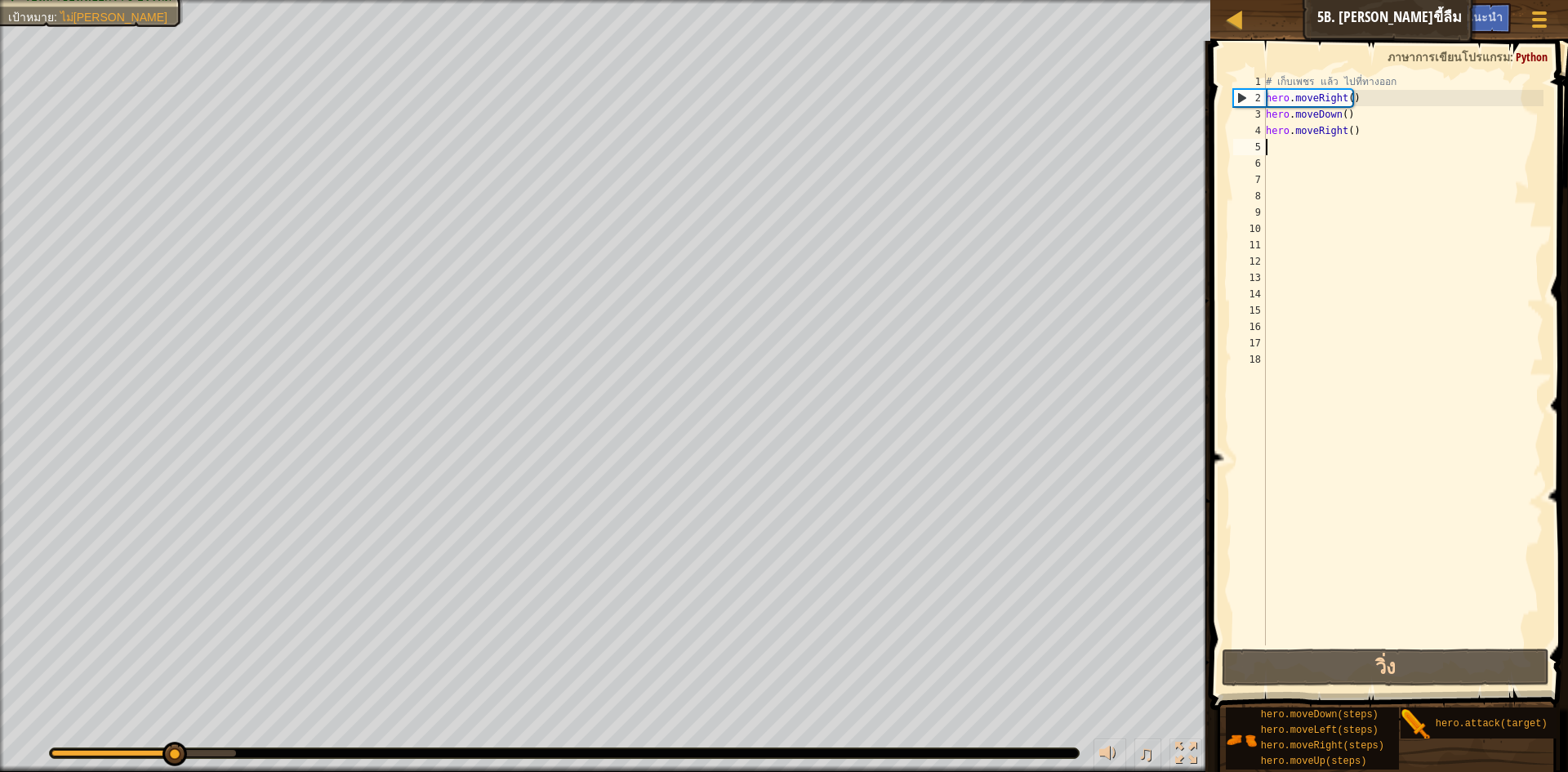
type textarea "h"
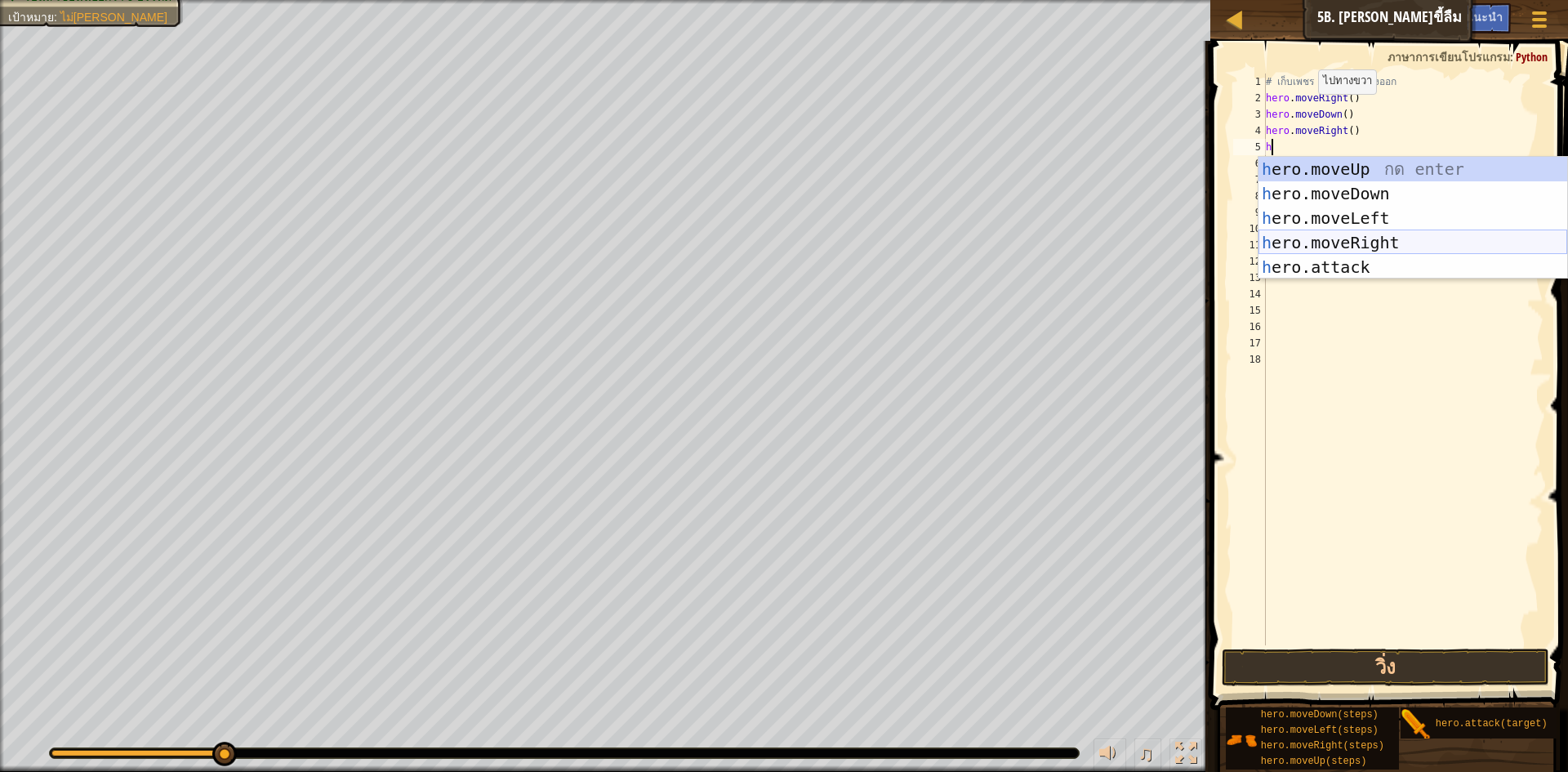
click at [1488, 236] on div "h ero.moveUp กด enter h ero.moveDown กด enter h ero.moveLeft กด enter h ero.mov…" at bounding box center [1413, 242] width 309 height 172
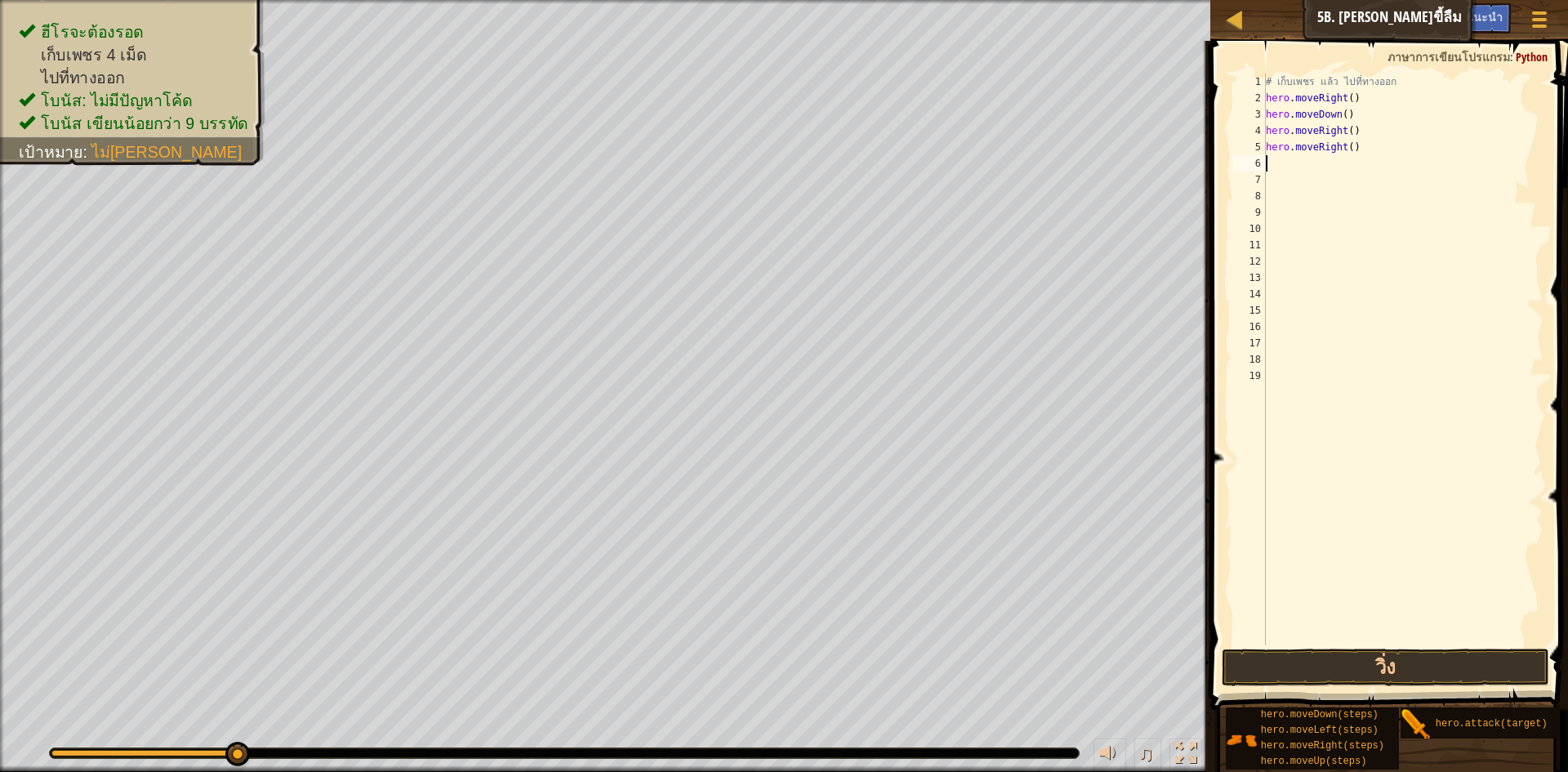
type textarea "h"
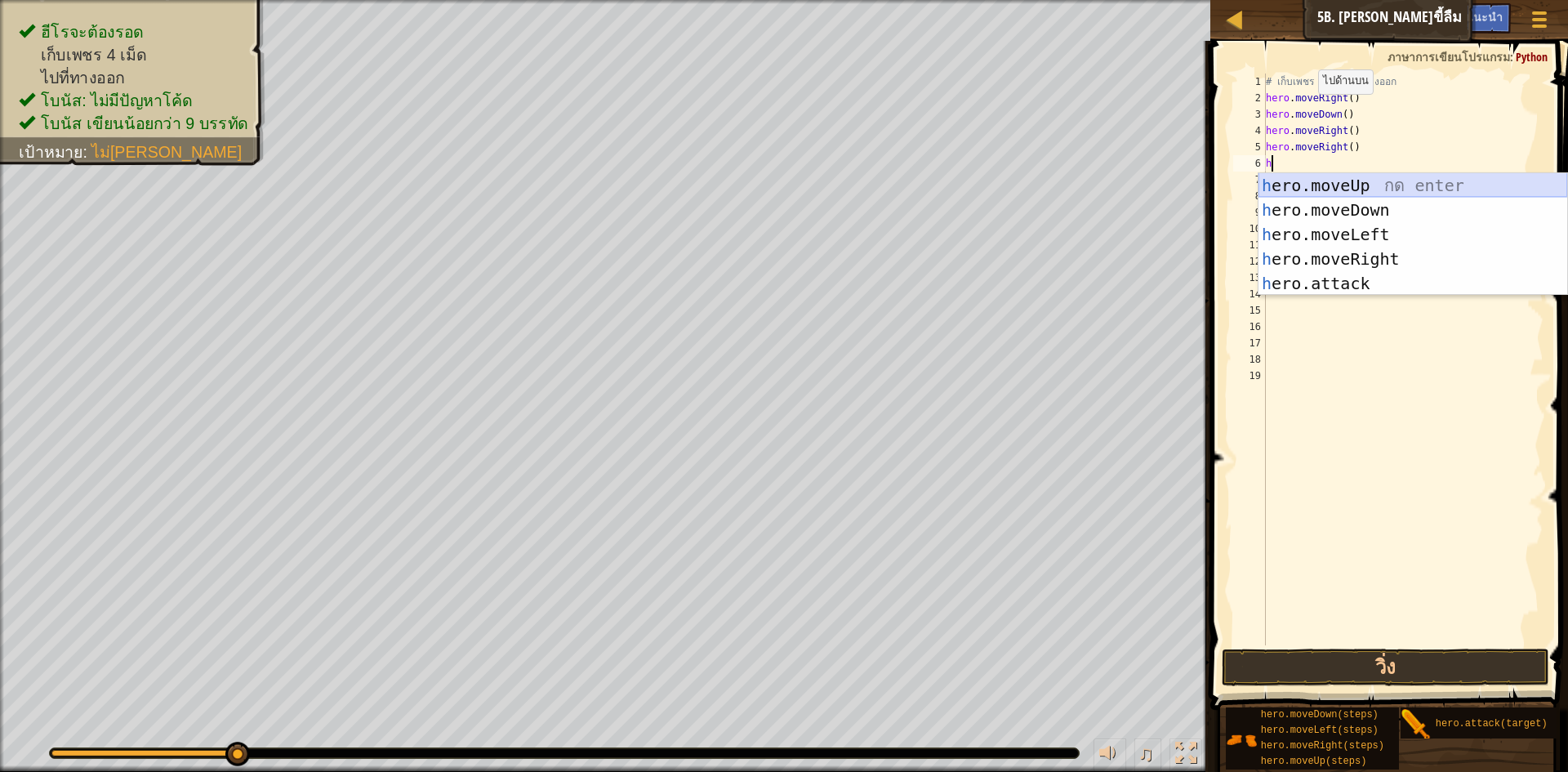
click at [1390, 182] on div "h ero.moveUp กด enter h ero.moveDown กด enter h ero.moveLeft กด enter h ero.mov…" at bounding box center [1413, 260] width 309 height 172
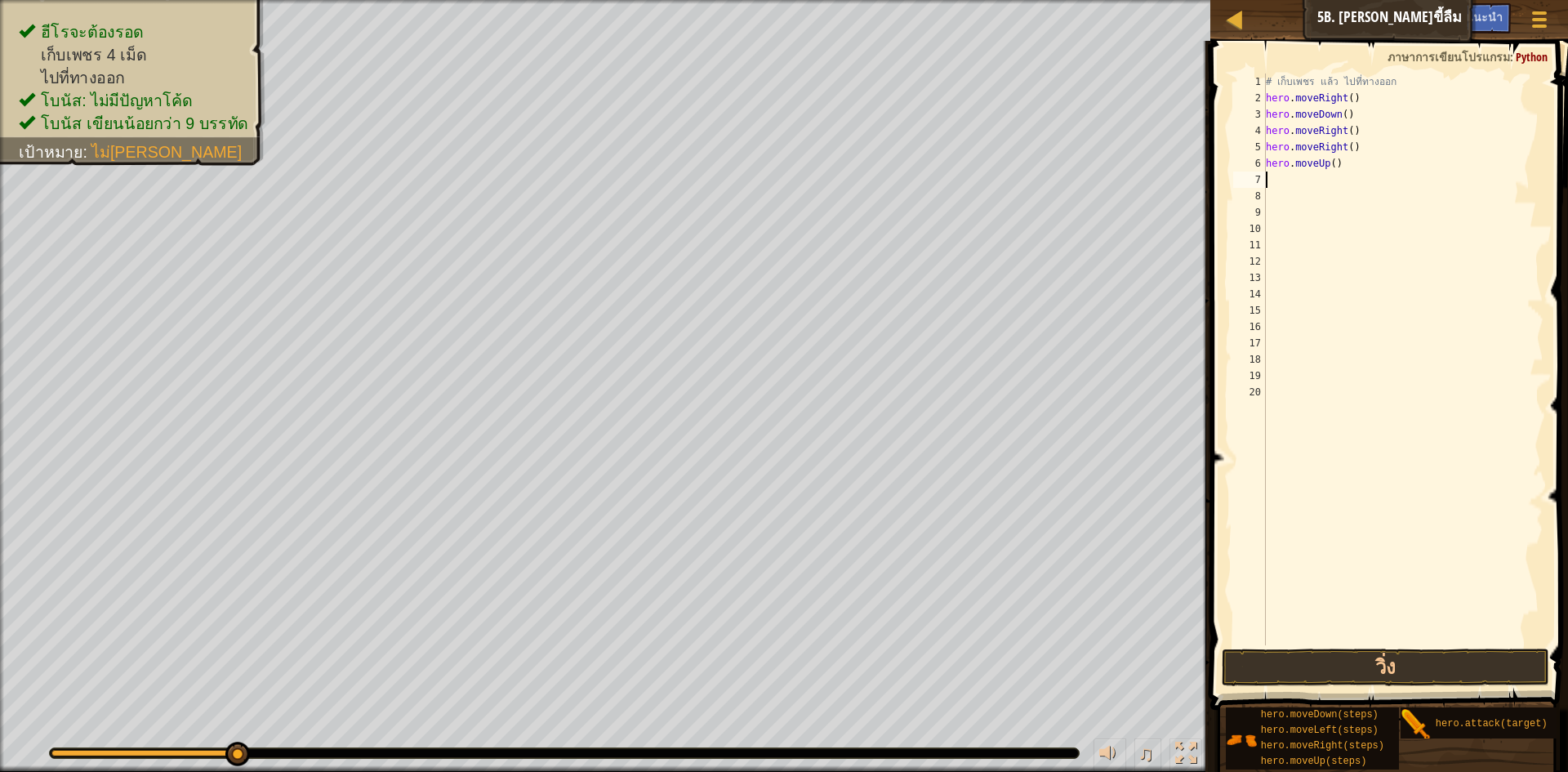
type textarea "h"
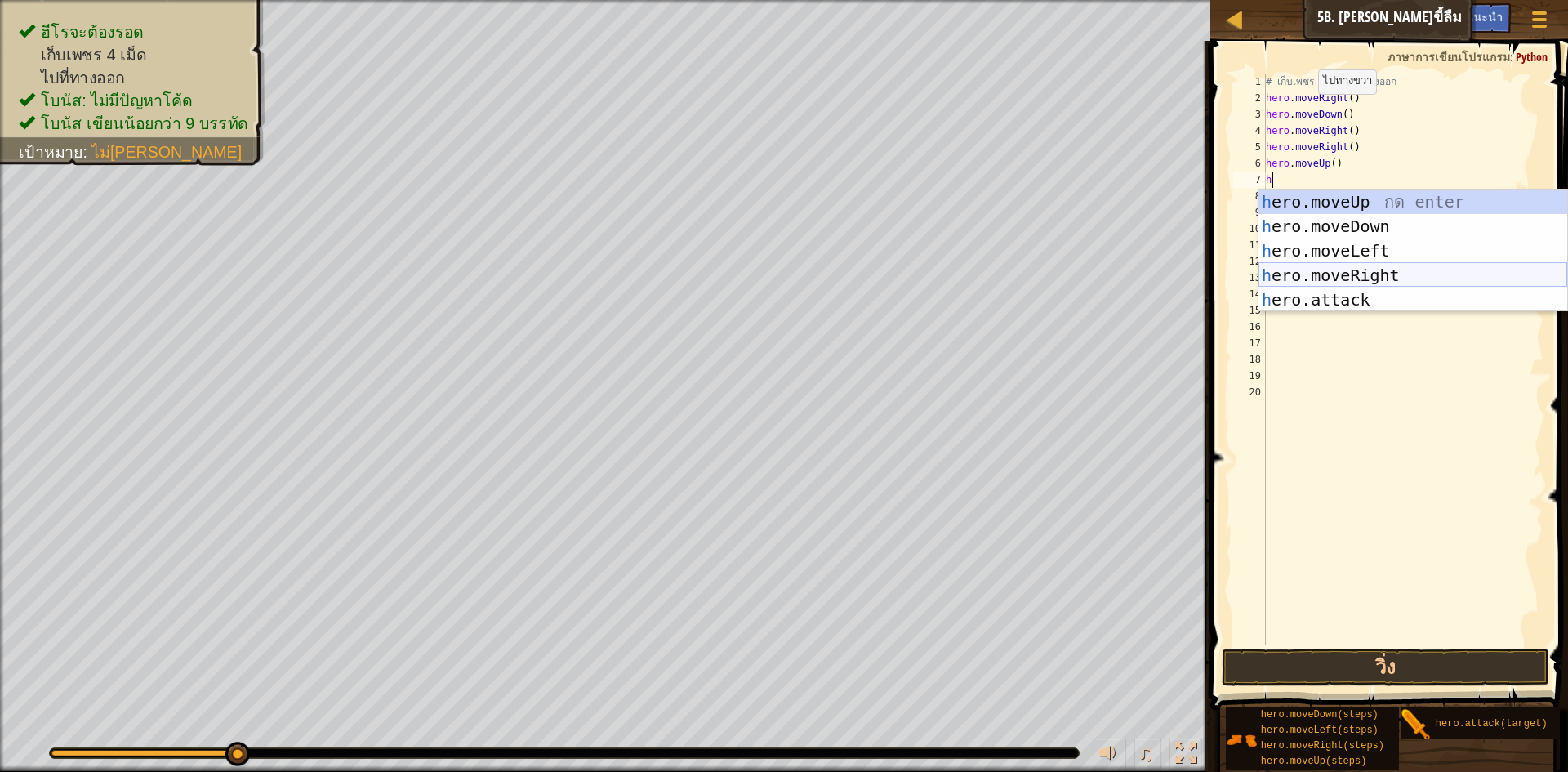
click at [1341, 277] on div "h ero.moveUp กด enter h ero.moveDown กด enter h ero.moveLeft กด enter h ero.mov…" at bounding box center [1413, 276] width 309 height 172
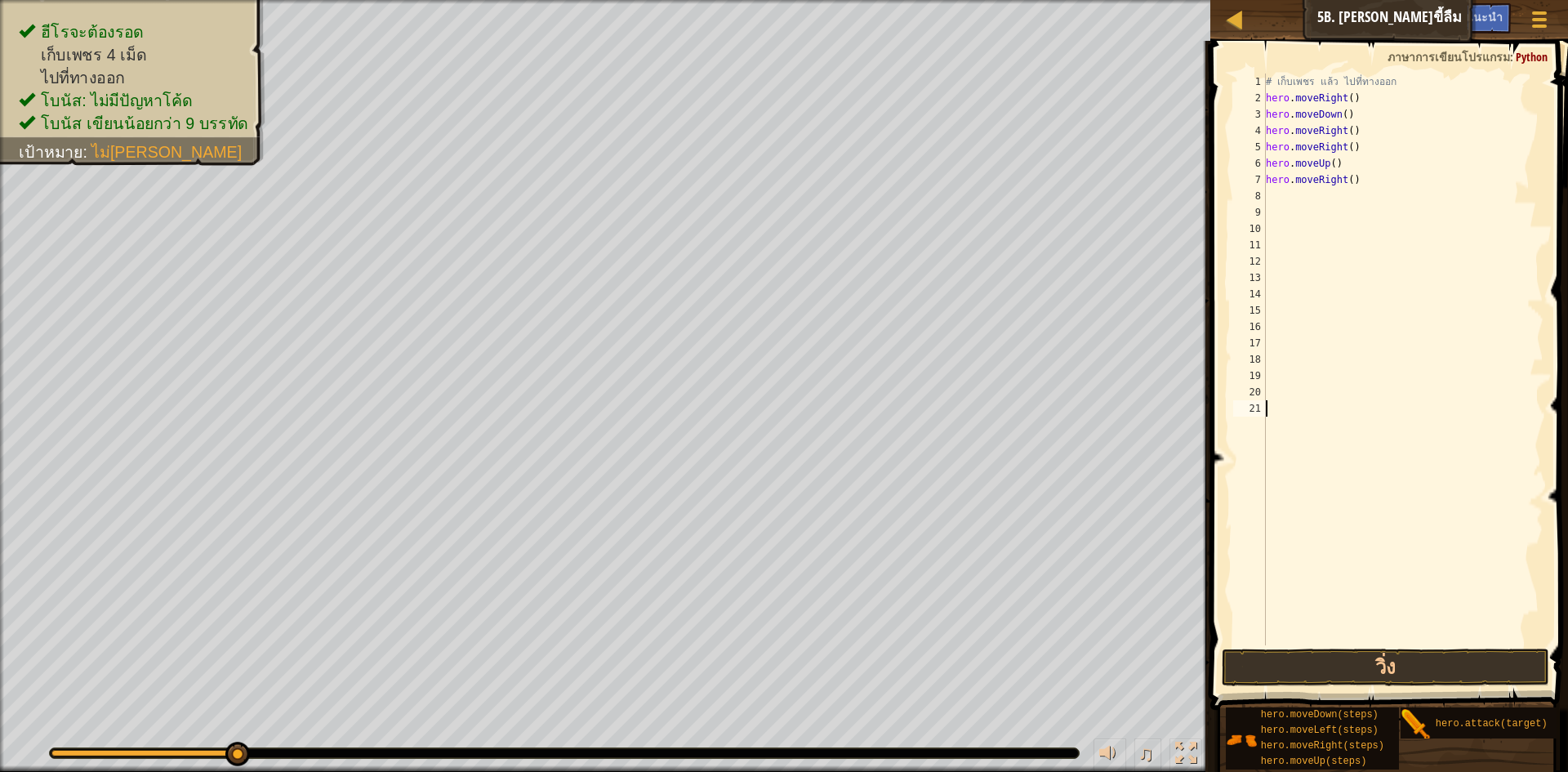
click at [1303, 673] on button "วิ่ง" at bounding box center [1385, 667] width 327 height 37
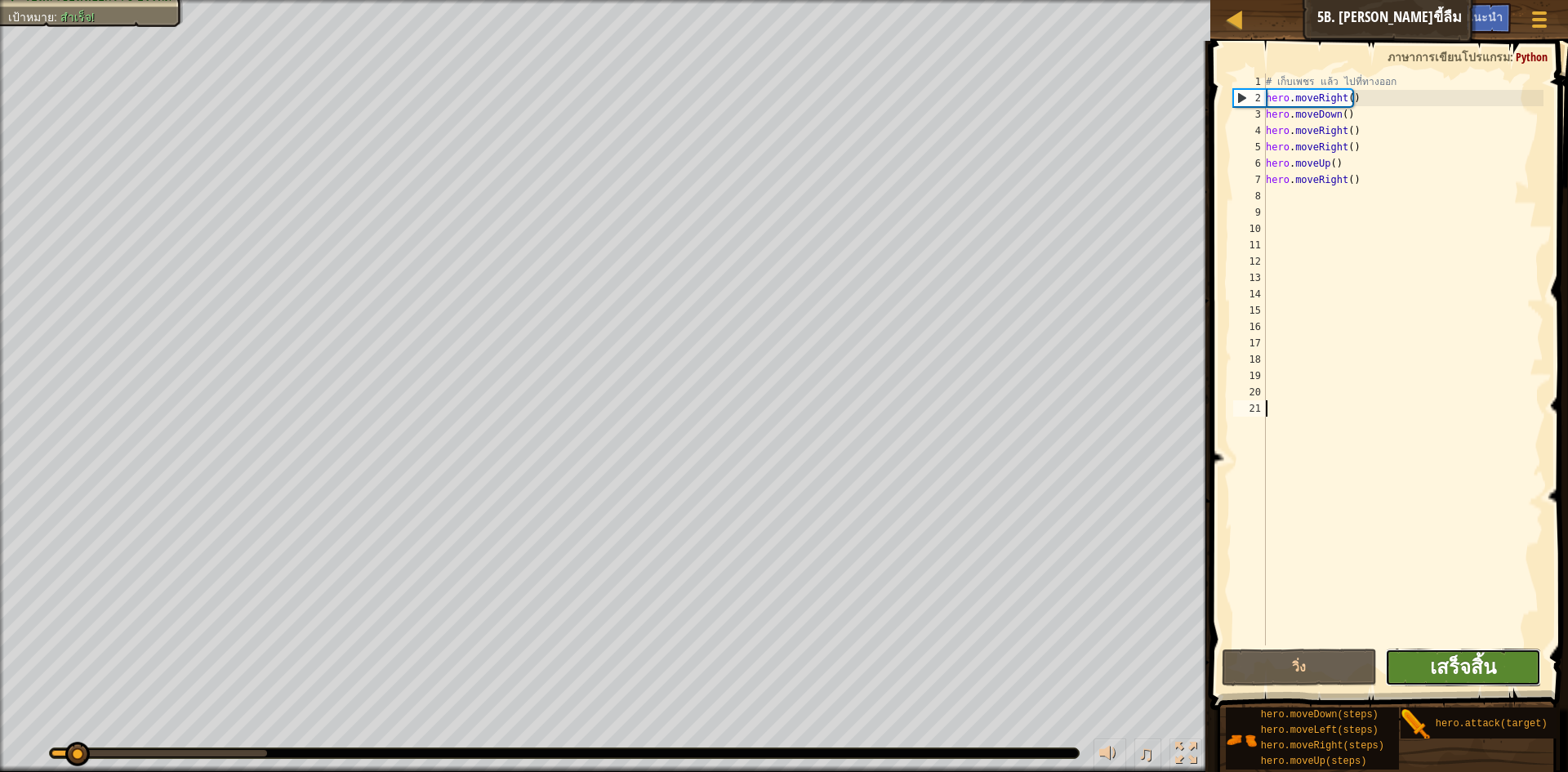
click at [1480, 678] on span "เสร็จสิ้น" at bounding box center [1462, 666] width 66 height 26
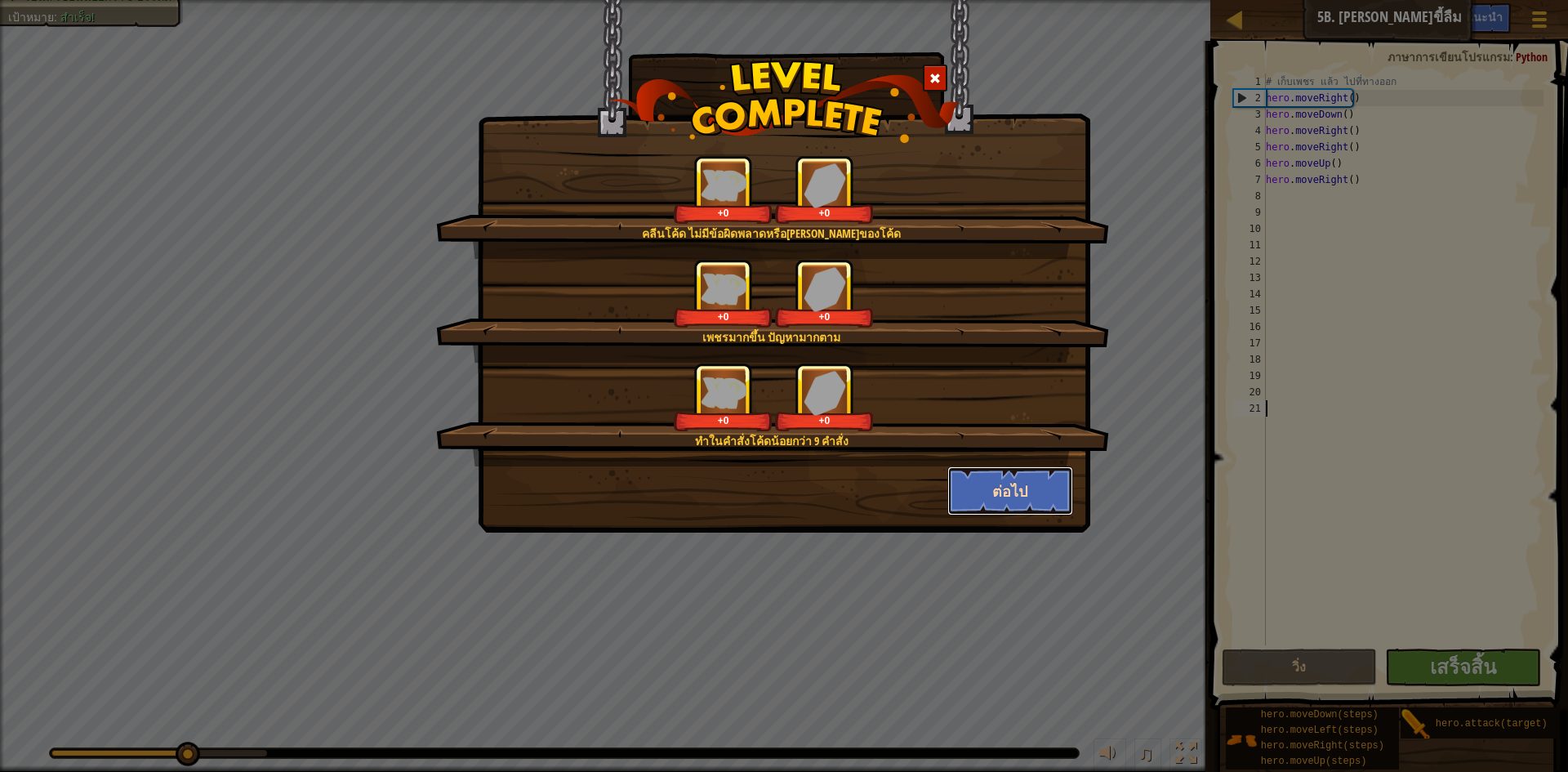
click at [985, 479] on button "ต่อไป" at bounding box center [1010, 490] width 127 height 49
click at [985, 479] on div "คลีนโค้ด ไม่มีข้อผิดพลาดหรือ[PERSON_NAME]ของโค้ด +0 +0 เพชรมากขึ้น ปัญหามากตาม …" at bounding box center [784, 386] width 1568 height 772
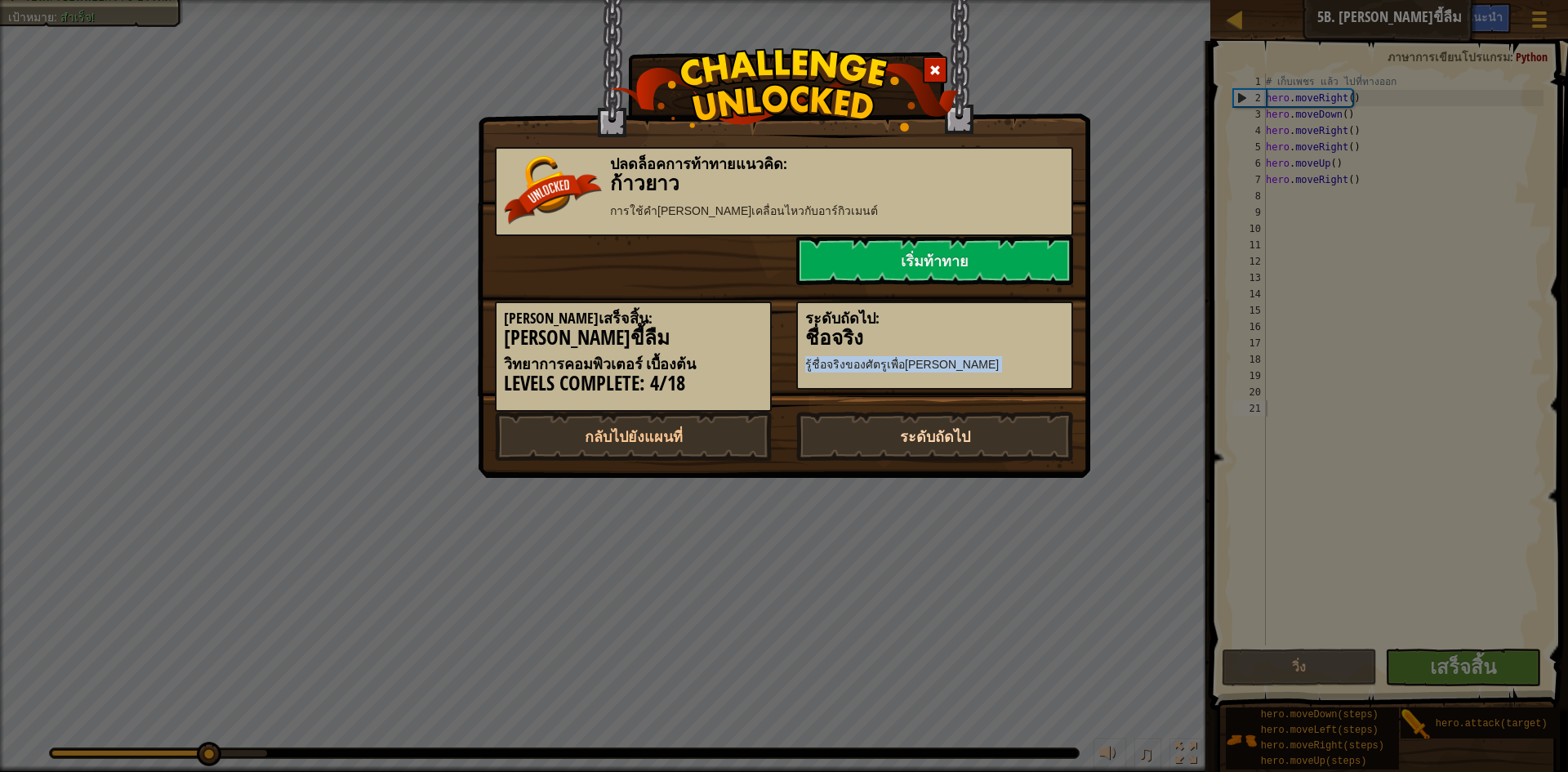
click at [960, 428] on link "ระดับถัดไป" at bounding box center [935, 436] width 277 height 49
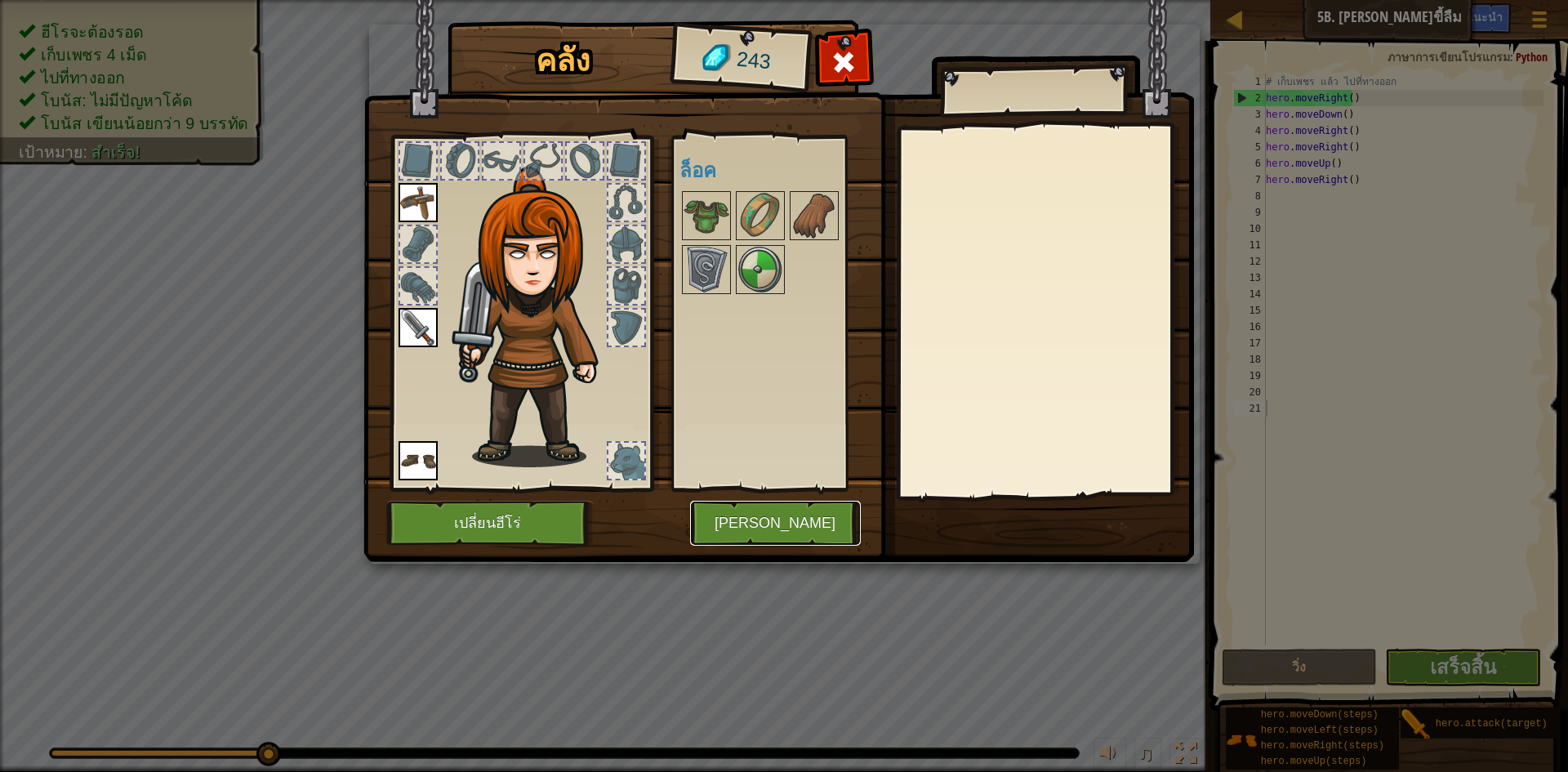
click at [781, 519] on button "[PERSON_NAME]" at bounding box center [775, 523] width 171 height 45
